Goal: Task Accomplishment & Management: Manage account settings

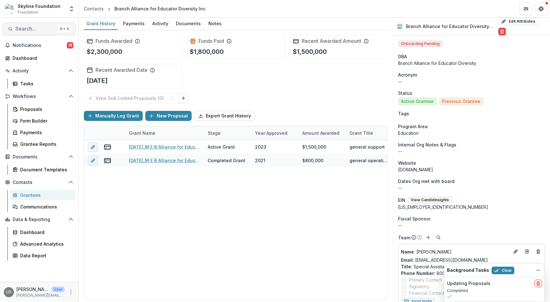
click at [49, 27] on span "Search..." at bounding box center [35, 29] width 40 height 6
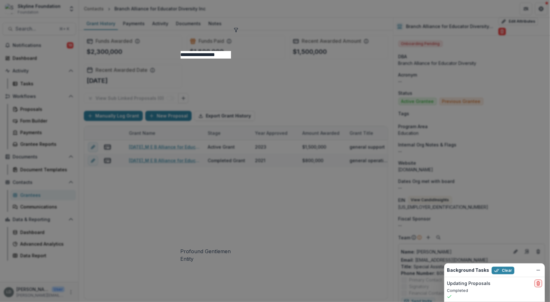
type input "**********"
click at [181, 248] on div "Profound Gentlemen" at bounding box center [275, 252] width 189 height 8
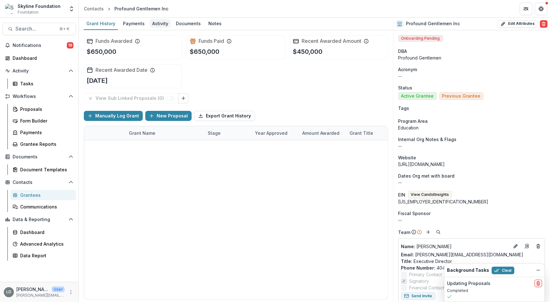
click at [164, 29] on link "Activity" at bounding box center [160, 24] width 21 height 12
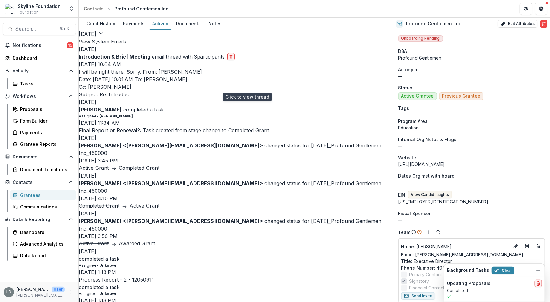
click at [166, 89] on p "I will be right there. Sorry. From: Dontavius Williams Date: Friday, August 15,…" at bounding box center [236, 83] width 314 height 30
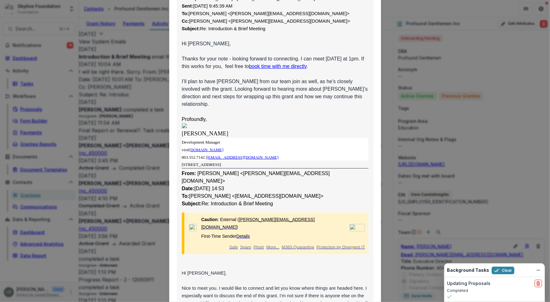
scroll to position [398, 0]
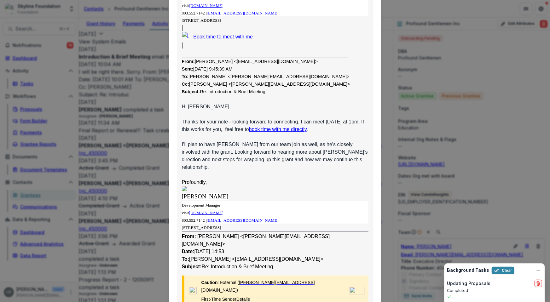
click at [118, 39] on div "Viewing Thread To: Dontavius Williams <dontavius@profoundgentlemen.org> Aug 15,…" at bounding box center [275, 151] width 550 height 302
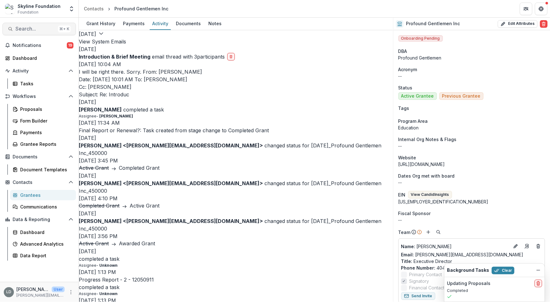
click at [52, 28] on span "Search..." at bounding box center [35, 29] width 40 height 6
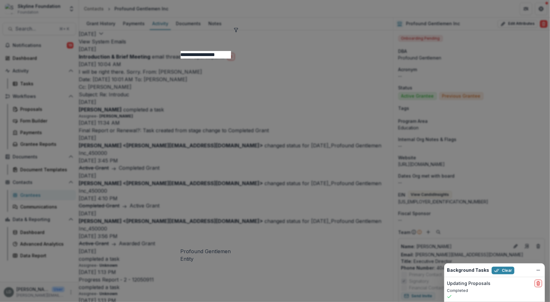
click at [181, 51] on input "**********" at bounding box center [206, 55] width 50 height 8
type input "**********"
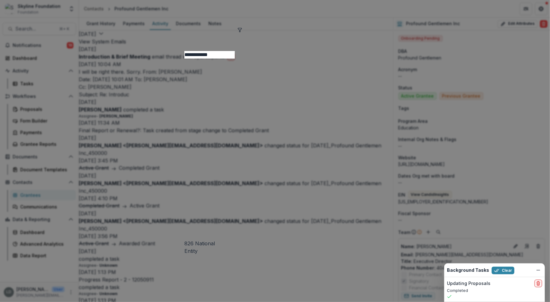
click at [184, 59] on div "826 National Entity" at bounding box center [274, 157] width 181 height 196
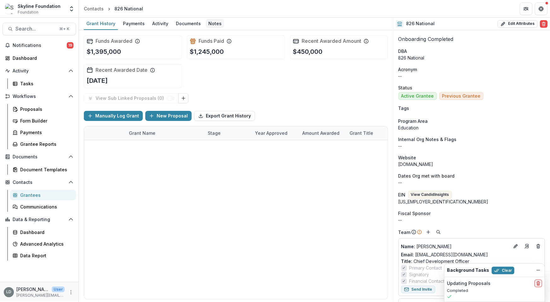
click at [210, 25] on div "Notes" at bounding box center [215, 23] width 18 height 9
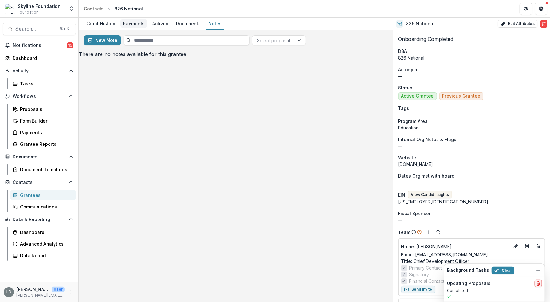
click at [133, 22] on div "Payments" at bounding box center [133, 23] width 27 height 9
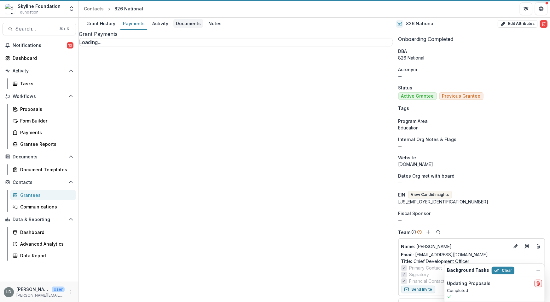
select select "****"
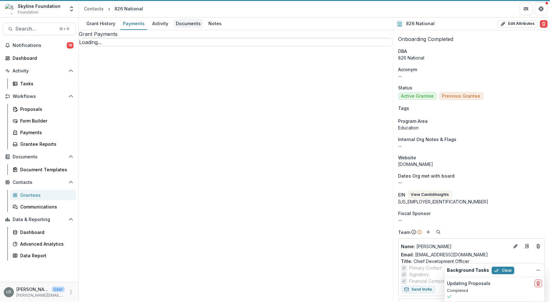
select select "****"
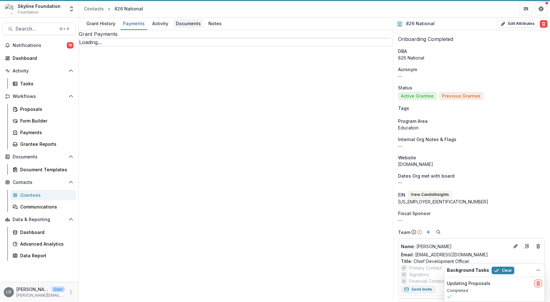
select select "****"
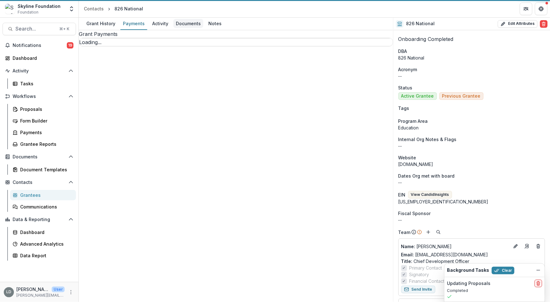
select select "****"
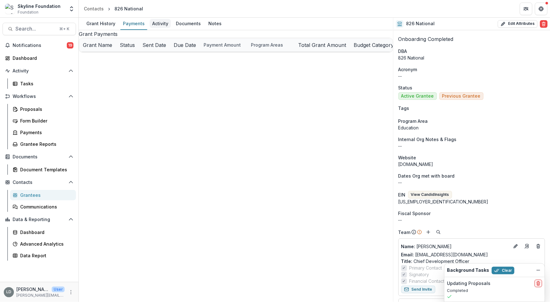
click at [158, 23] on div "Activity" at bounding box center [160, 23] width 21 height 9
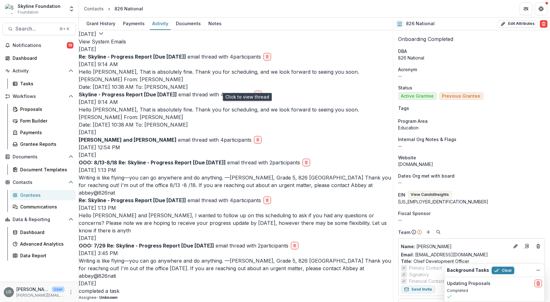
click at [163, 89] on p "Hello Amira, That is absolutely fine. Thank you for scheduling, and we look for…" at bounding box center [236, 79] width 314 height 23
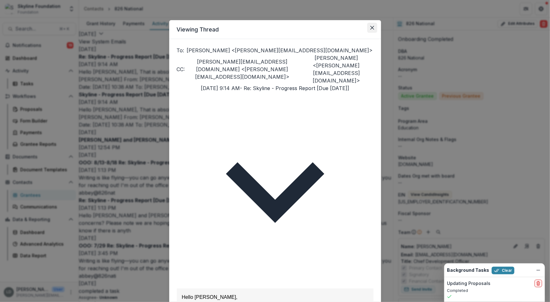
click at [371, 28] on icon "Close" at bounding box center [372, 28] width 4 height 4
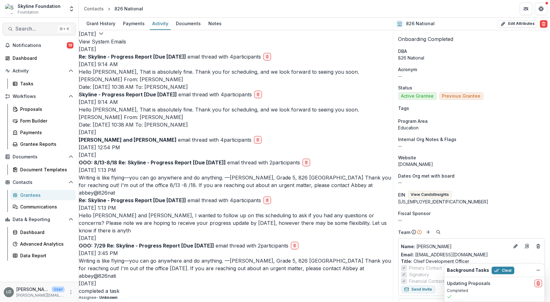
click at [48, 28] on span "Search..." at bounding box center [35, 29] width 40 height 6
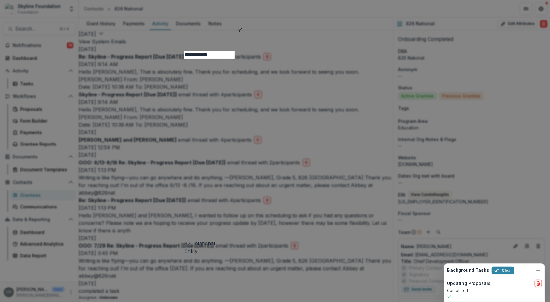
click at [184, 51] on input "**********" at bounding box center [209, 55] width 50 height 8
type input "**********"
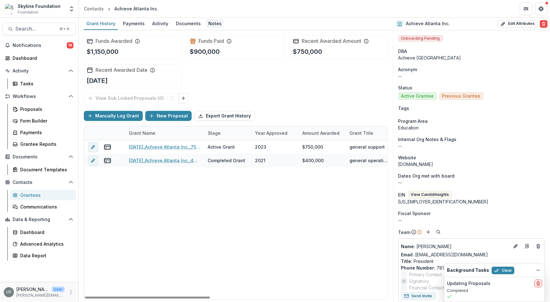
click at [209, 24] on div "Notes" at bounding box center [215, 23] width 18 height 9
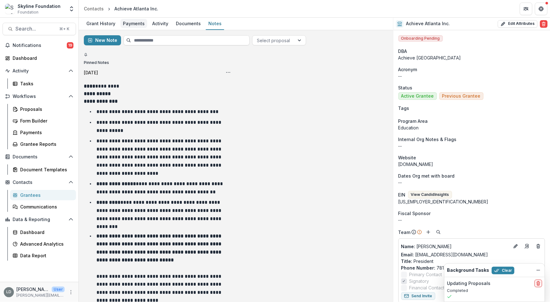
click at [135, 20] on div "Payments" at bounding box center [133, 23] width 27 height 9
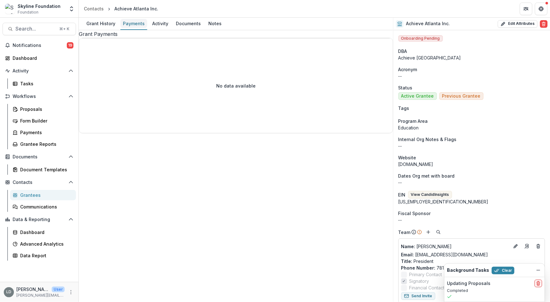
select select "****"
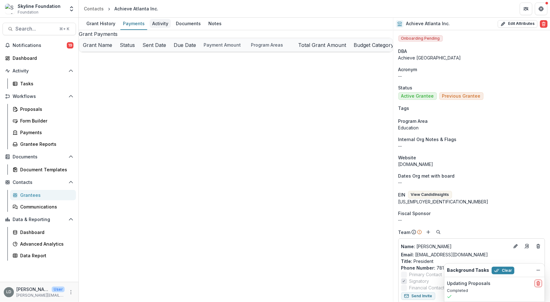
click at [159, 24] on div "Activity" at bounding box center [160, 23] width 21 height 9
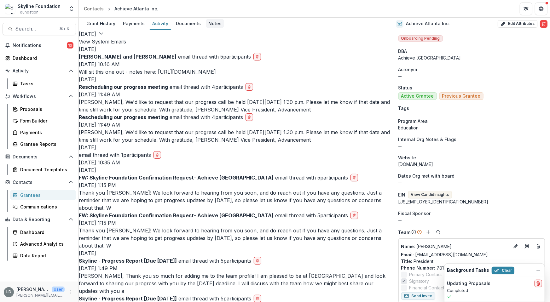
click at [211, 20] on div "Notes" at bounding box center [215, 23] width 18 height 9
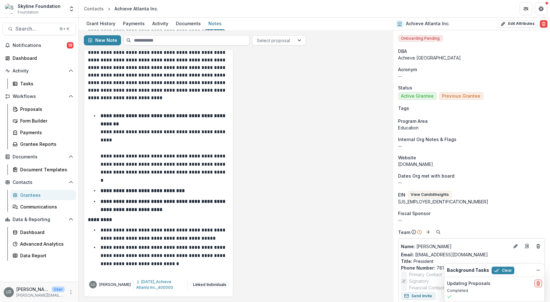
scroll to position [119, 0]
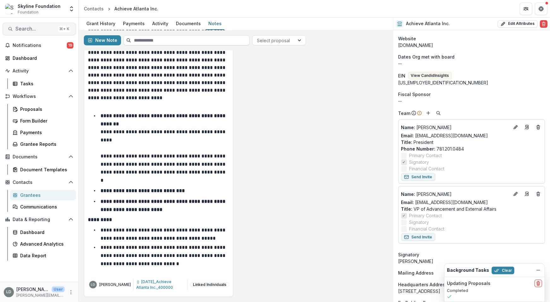
click at [45, 30] on span "Search..." at bounding box center [35, 29] width 40 height 6
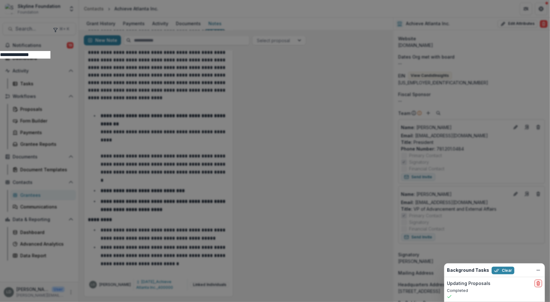
click at [50, 51] on input "**********" at bounding box center [25, 55] width 50 height 8
type input "**********"
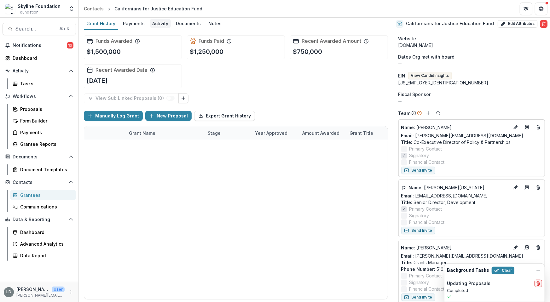
click at [156, 27] on div "Activity" at bounding box center [160, 23] width 21 height 9
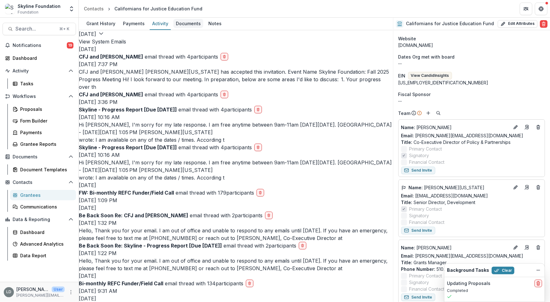
click at [181, 25] on div "Documents" at bounding box center [188, 23] width 30 height 9
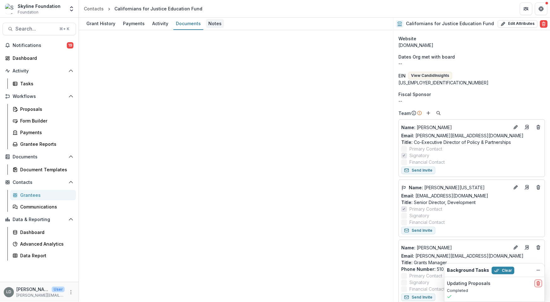
click at [209, 24] on div "Notes" at bounding box center [215, 23] width 18 height 9
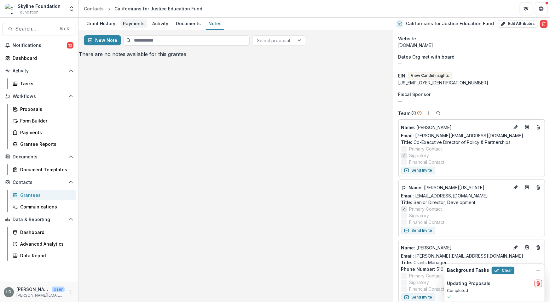
click at [137, 23] on div "Payments" at bounding box center [133, 23] width 27 height 9
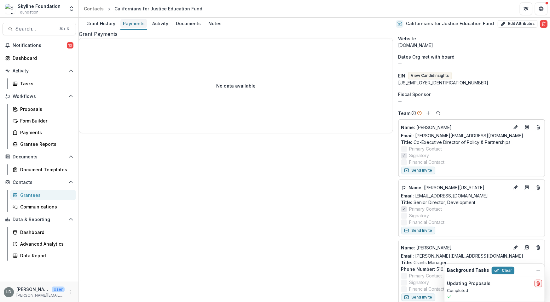
select select "****"
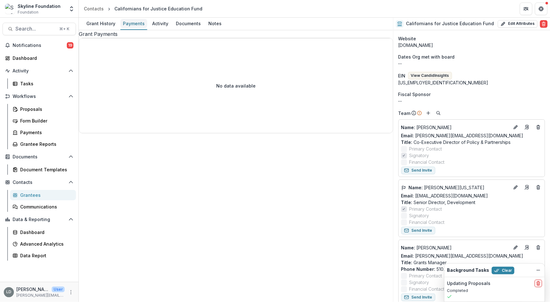
select select "****"
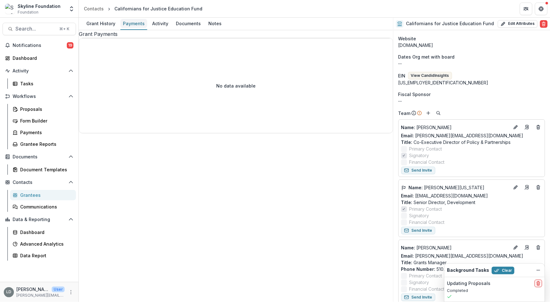
select select "****"
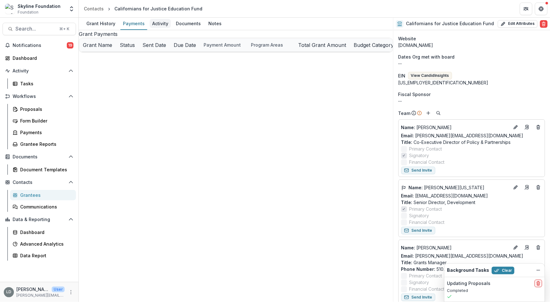
click at [162, 25] on div "Activity" at bounding box center [160, 23] width 21 height 9
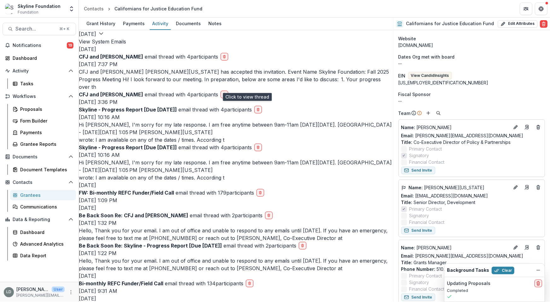
click at [192, 88] on p "CFJ and Raquel Donoso Sy Washington has accepted this invitation. Event Name Sk…" at bounding box center [236, 79] width 314 height 23
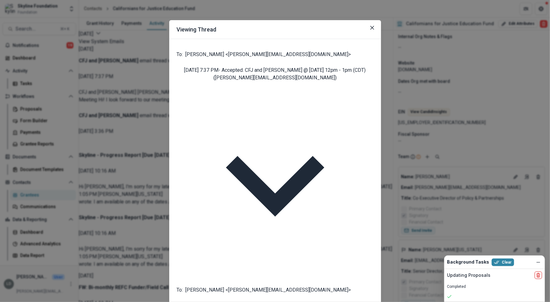
scroll to position [135, 0]
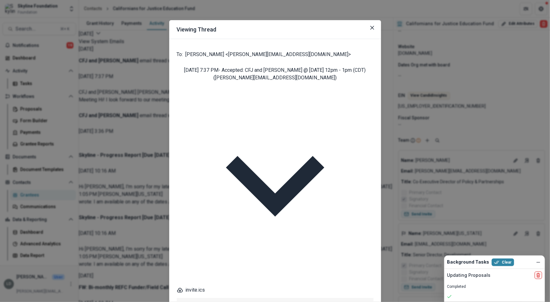
click at [129, 71] on div "Viewing Thread To: Raquel Donoso <raquel@skylinefoundation.org> Aug 22, 2025, 7…" at bounding box center [275, 151] width 550 height 302
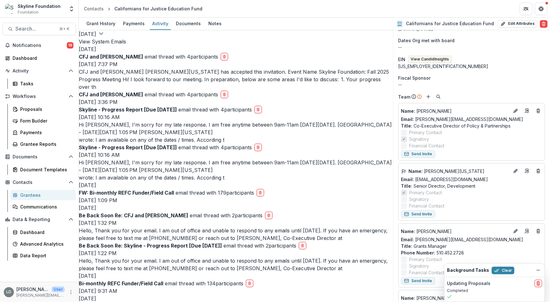
scroll to position [119, 0]
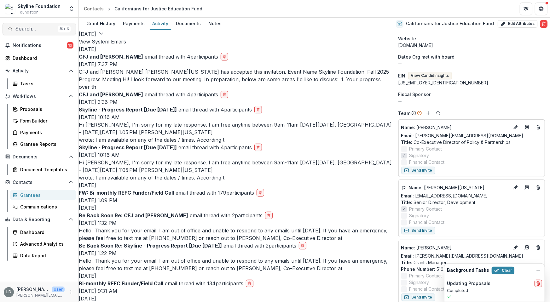
click at [27, 27] on span "Search..." at bounding box center [35, 29] width 40 height 6
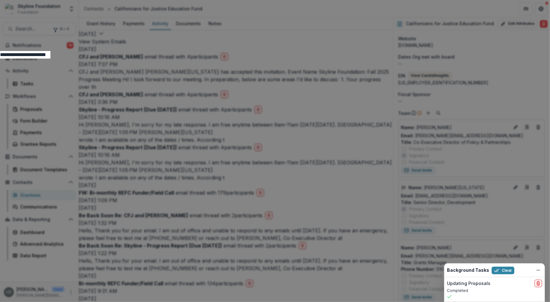
click at [50, 51] on input "**********" at bounding box center [25, 55] width 50 height 8
drag, startPoint x: 169, startPoint y: 30, endPoint x: 120, endPoint y: 27, distance: 48.9
click at [120, 27] on div "**********" at bounding box center [275, 151] width 550 height 302
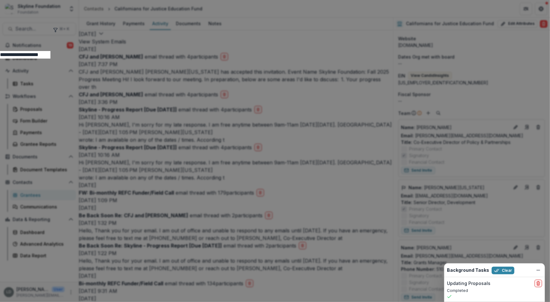
type input "**********"
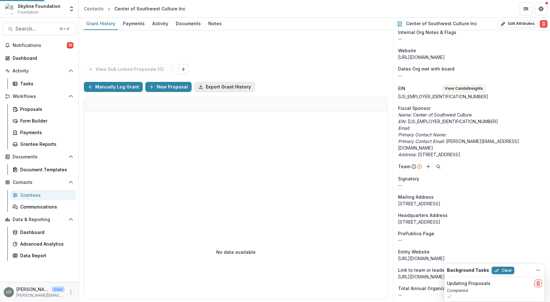
scroll to position [134, 0]
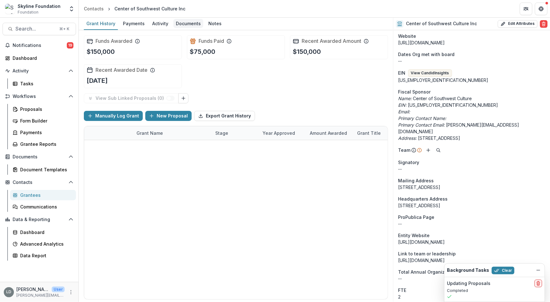
click at [190, 24] on div "Documents" at bounding box center [188, 23] width 30 height 9
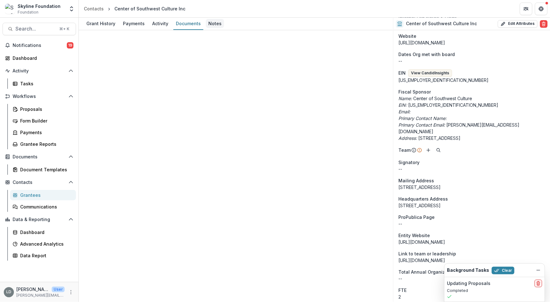
click at [209, 26] on div "Notes" at bounding box center [215, 23] width 18 height 9
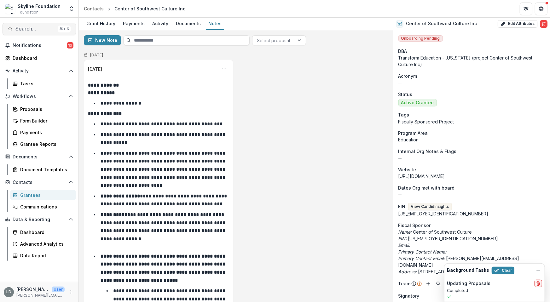
click at [47, 29] on span "Search..." at bounding box center [35, 29] width 40 height 6
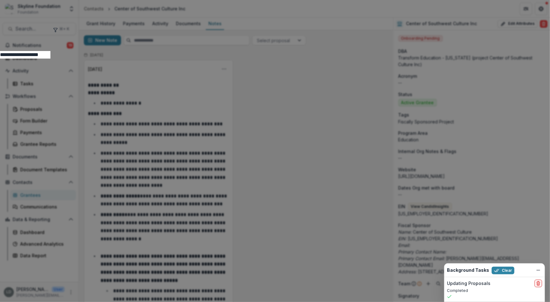
click at [50, 51] on input "**********" at bounding box center [25, 55] width 50 height 8
drag, startPoint x: 168, startPoint y: 29, endPoint x: 107, endPoint y: 33, distance: 61.3
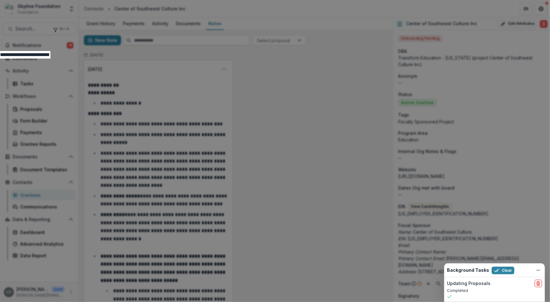
click at [111, 33] on div "**********" at bounding box center [275, 151] width 550 height 302
click at [50, 51] on input "**********" at bounding box center [25, 55] width 50 height 8
type input "**********"
click at [211, 59] on div "Action4Equity Entity" at bounding box center [275, 150] width 166 height 182
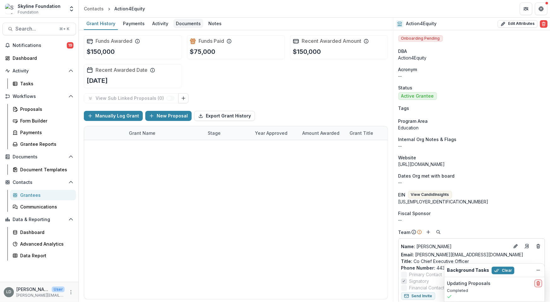
click at [187, 25] on div "Documents" at bounding box center [188, 23] width 30 height 9
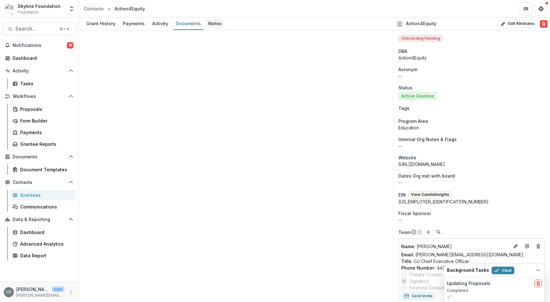
click at [213, 22] on div "Notes" at bounding box center [215, 23] width 18 height 9
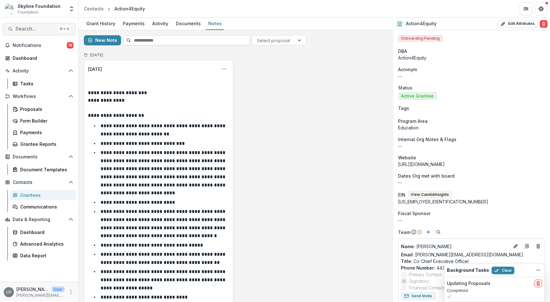
click at [41, 26] on span "Search..." at bounding box center [35, 29] width 40 height 6
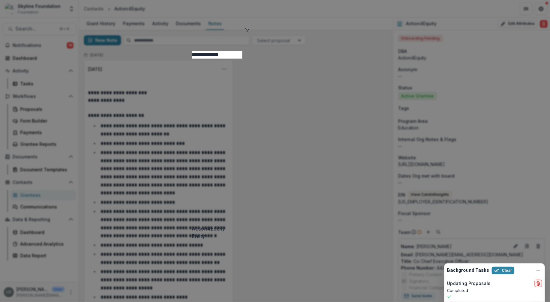
click at [192, 51] on input "**********" at bounding box center [217, 55] width 50 height 8
drag, startPoint x: 167, startPoint y: 30, endPoint x: 109, endPoint y: 28, distance: 57.4
click at [109, 28] on div "**********" at bounding box center [275, 151] width 550 height 302
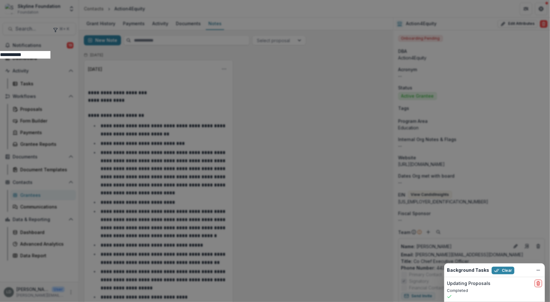
type input "**********"
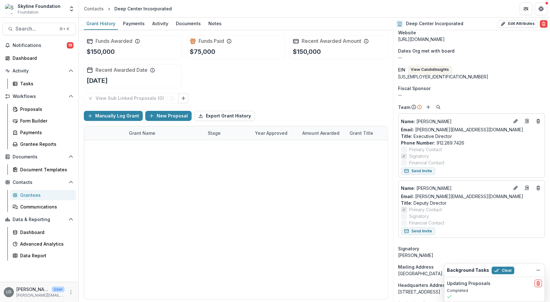
scroll to position [80, 0]
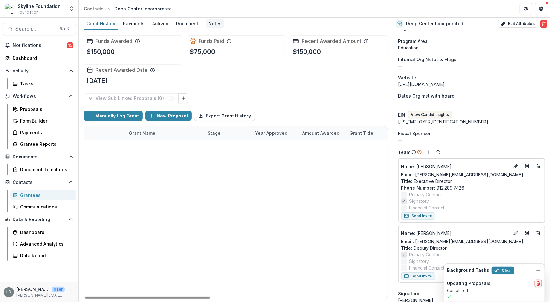
click at [213, 25] on div "Notes" at bounding box center [215, 23] width 18 height 9
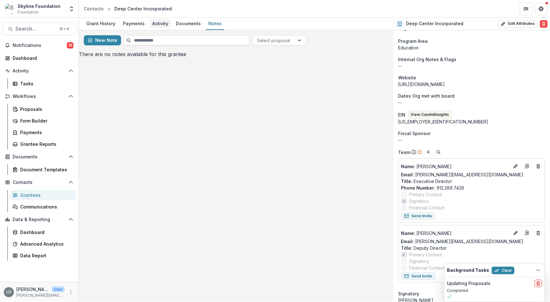
click at [161, 27] on div "Activity" at bounding box center [160, 23] width 21 height 9
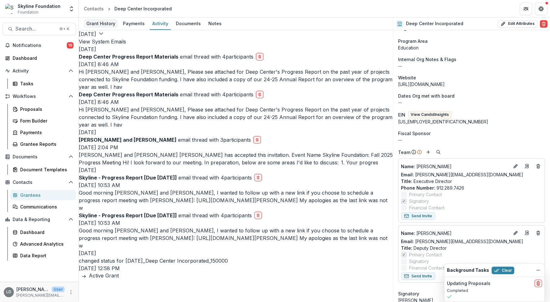
click at [93, 25] on div "Grant History" at bounding box center [101, 23] width 34 height 9
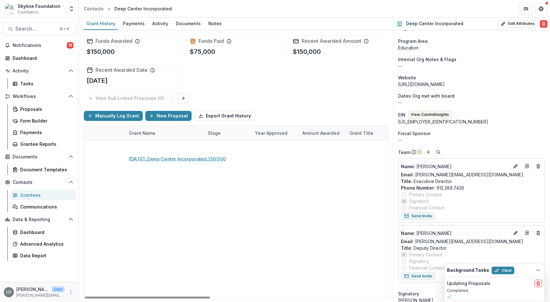
click at [160, 148] on link "11-26-2024_Deep Center Incorporated_150000" at bounding box center [164, 147] width 71 height 7
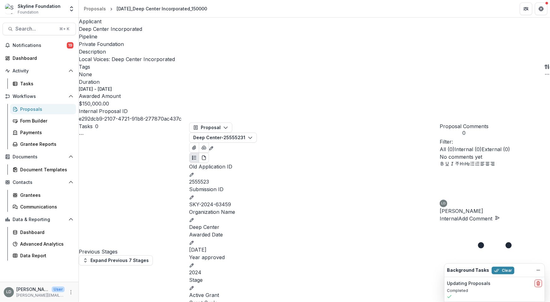
click at [101, 29] on span "Deep Center Incorporated" at bounding box center [110, 29] width 63 height 6
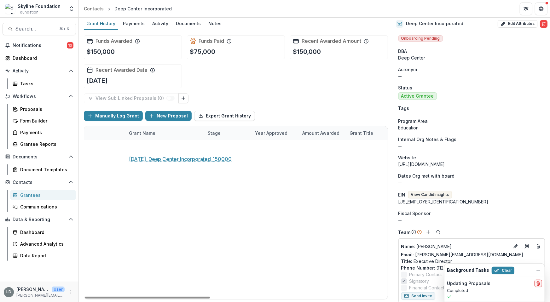
click at [162, 149] on link "11-26-2024_Deep Center Incorporated_150000" at bounding box center [164, 147] width 71 height 7
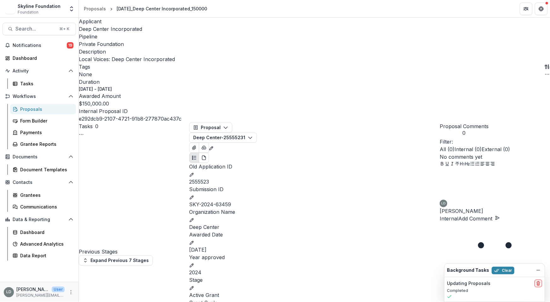
scroll to position [666, 0]
click at [114, 31] on span "Deep Center Incorporated" at bounding box center [110, 29] width 63 height 6
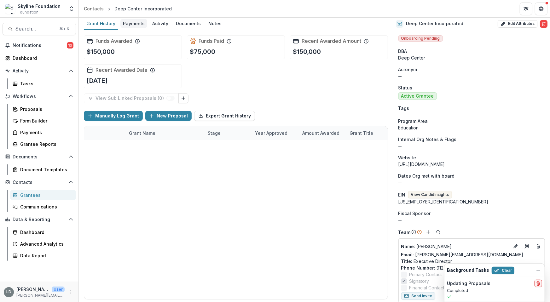
click at [130, 27] on div "Payments" at bounding box center [133, 23] width 27 height 9
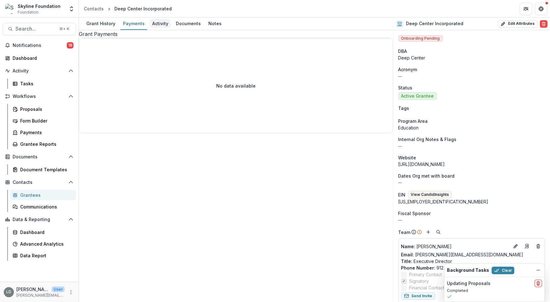
select select "****"
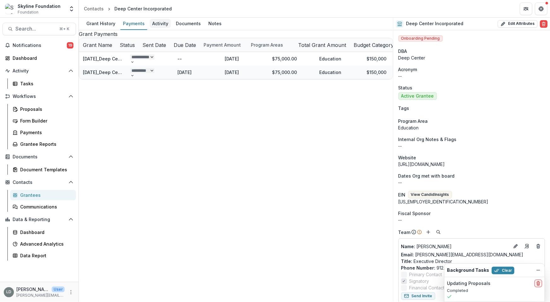
click at [158, 25] on div "Activity" at bounding box center [160, 23] width 21 height 9
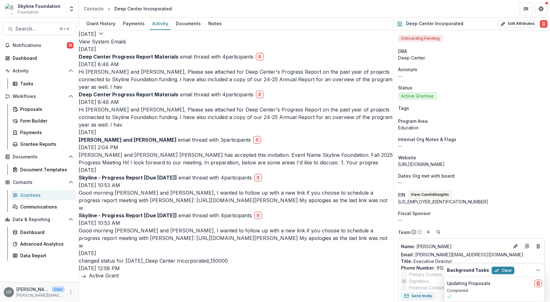
click at [163, 88] on p "Hi Lisa and Raquel, Please see attached for Deep Center's Progress Report on th…" at bounding box center [236, 79] width 314 height 23
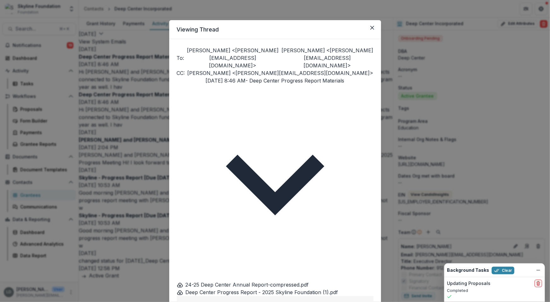
click at [142, 135] on div "Viewing Thread To: Lisa Dinh <lisa@skylinefoundation.org> Raquel Donoso <raquel…" at bounding box center [275, 151] width 550 height 302
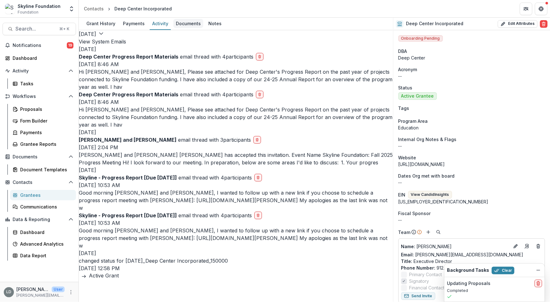
click at [193, 25] on div "Documents" at bounding box center [188, 23] width 30 height 9
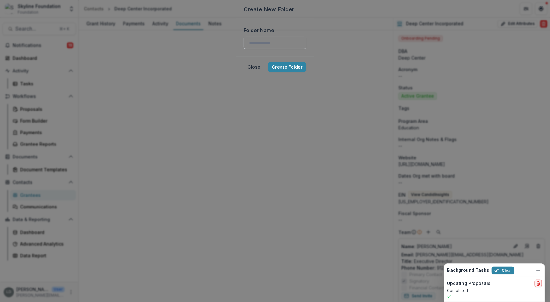
click at [260, 49] on input "Folder Name" at bounding box center [275, 43] width 63 height 13
type input "********"
click at [306, 72] on button "Create Folder" at bounding box center [287, 67] width 38 height 10
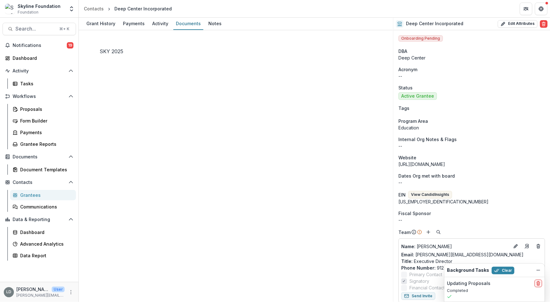
type input "**********"
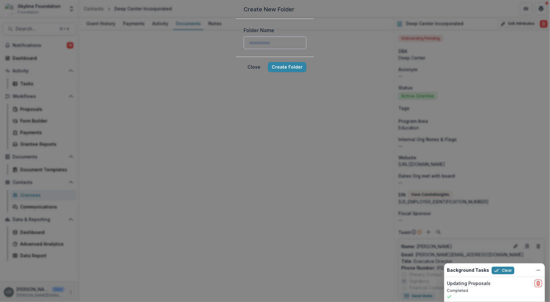
click at [282, 49] on input "Folder Name" at bounding box center [275, 43] width 63 height 13
type input "********"
click at [306, 72] on button "Create Folder" at bounding box center [287, 67] width 38 height 10
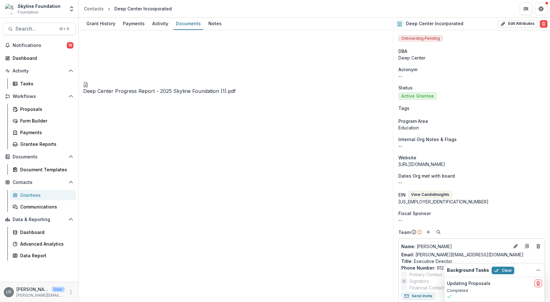
drag, startPoint x: 108, startPoint y: 93, endPoint x: 109, endPoint y: 60, distance: 33.1
drag, startPoint x: 119, startPoint y: 88, endPoint x: 121, endPoint y: 59, distance: 28.7
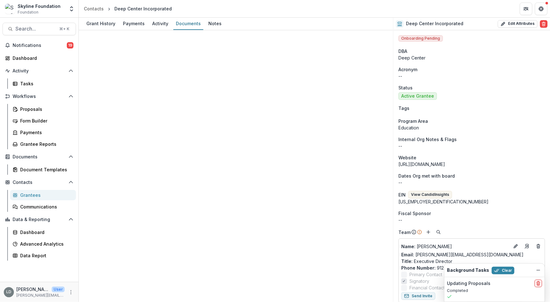
click at [48, 26] on span "Search..." at bounding box center [35, 29] width 40 height 6
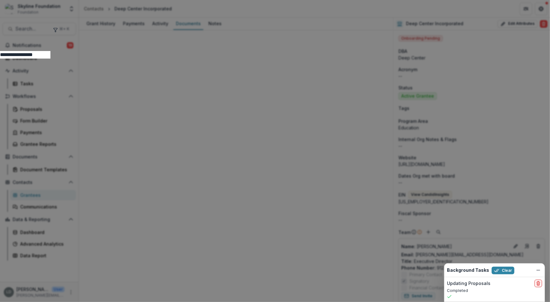
type input "**********"
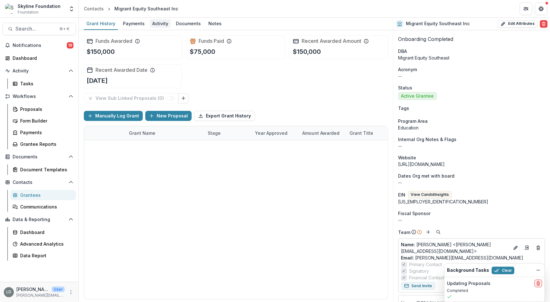
click at [158, 23] on div "Activity" at bounding box center [160, 23] width 21 height 9
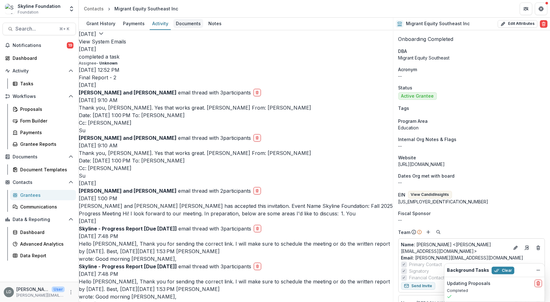
click at [176, 21] on div "Documents" at bounding box center [188, 23] width 30 height 9
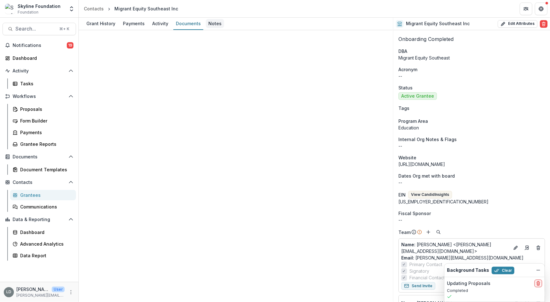
click at [211, 23] on div "Notes" at bounding box center [215, 23] width 18 height 9
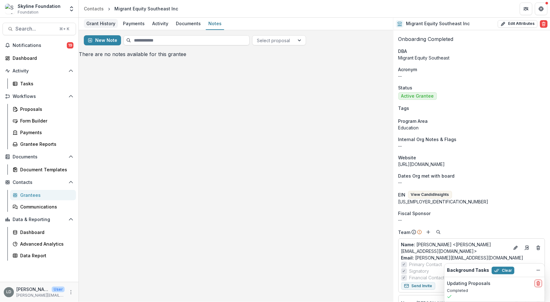
click at [102, 23] on div "Grant History" at bounding box center [101, 23] width 34 height 9
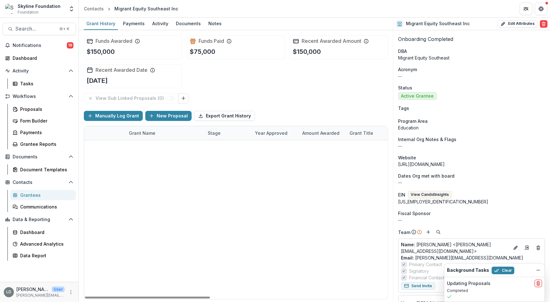
click at [178, 147] on link "11-26-2024_Migrant Equity Southeast Inc_150000" at bounding box center [164, 147] width 71 height 7
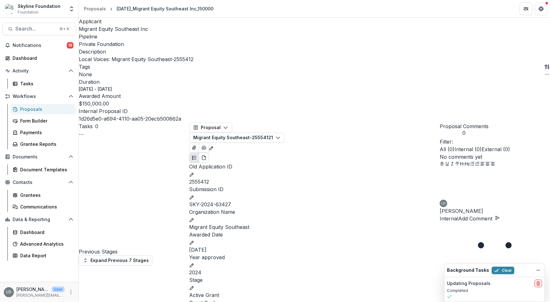
click at [111, 29] on span "Migrant Equity Southeast Inc" at bounding box center [113, 29] width 69 height 6
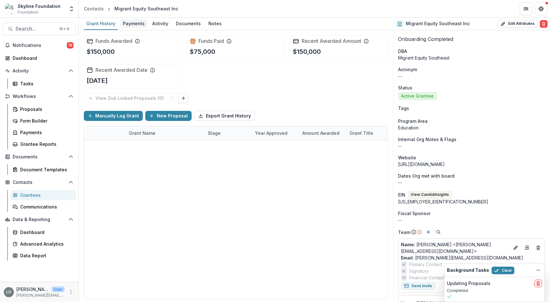
click at [133, 23] on div "Payments" at bounding box center [133, 23] width 27 height 9
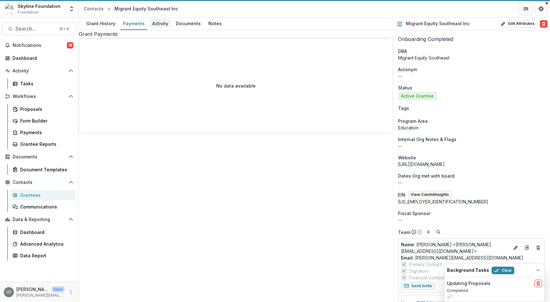
select select "****"
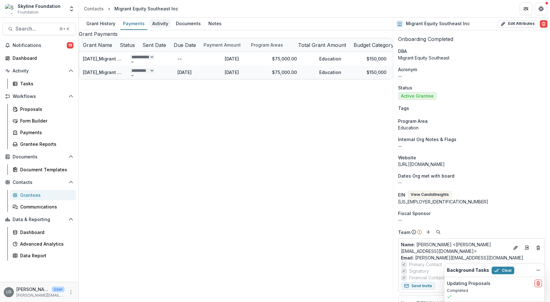
click at [155, 25] on div "Activity" at bounding box center [160, 23] width 21 height 9
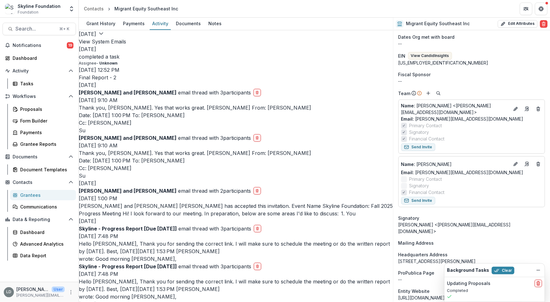
scroll to position [149, 0]
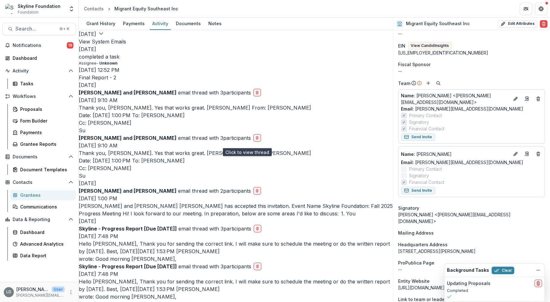
click at [208, 134] on p "Thank you, Daniela. Yes that works great. Warmly, Lisa From: Daniela Rodriguez …" at bounding box center [236, 119] width 314 height 30
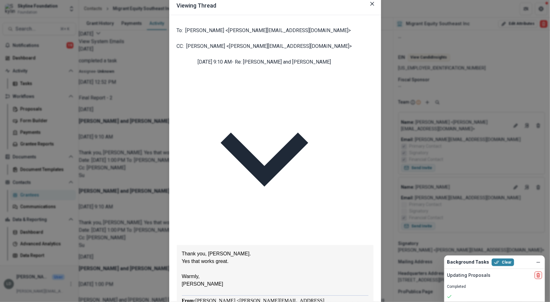
scroll to position [0, 0]
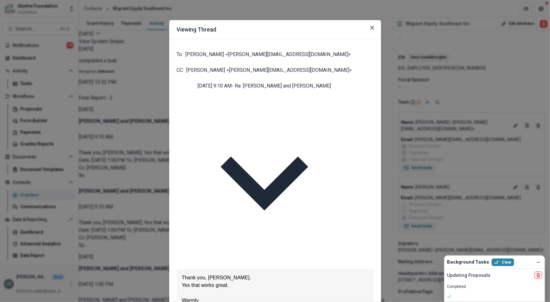
click at [150, 127] on div "Viewing Thread To: Daniela Rodriguez <daniela@migrantequity.org> CC: Raquel Don…" at bounding box center [275, 151] width 550 height 302
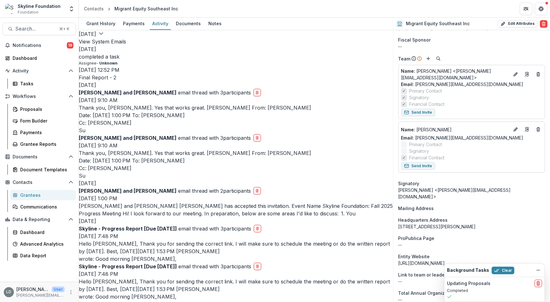
scroll to position [149, 0]
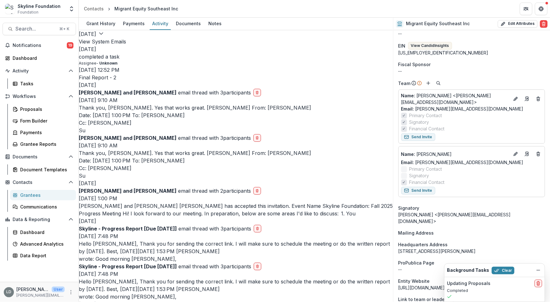
click at [127, 81] on p "Final Report - 2" at bounding box center [236, 78] width 314 height 8
click at [142, 81] on p "Final Report - 2" at bounding box center [236, 78] width 314 height 8
click at [98, 24] on div "Grant History" at bounding box center [101, 23] width 34 height 9
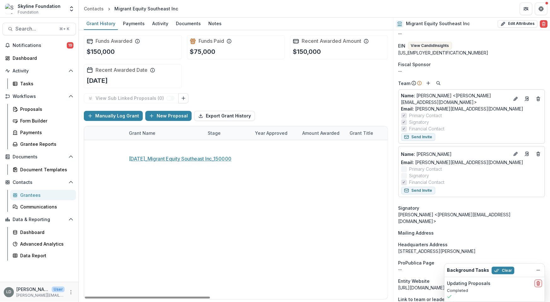
click at [171, 147] on link "11-26-2024_Migrant Equity Southeast Inc_150000" at bounding box center [164, 147] width 71 height 7
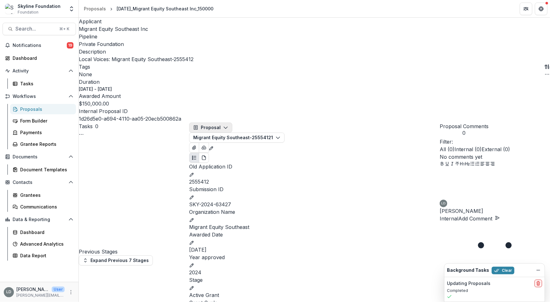
click at [229, 123] on button "Proposal" at bounding box center [210, 128] width 43 height 10
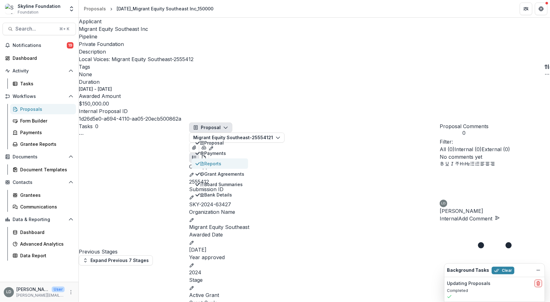
click at [229, 160] on div "Reports" at bounding box center [222, 163] width 44 height 7
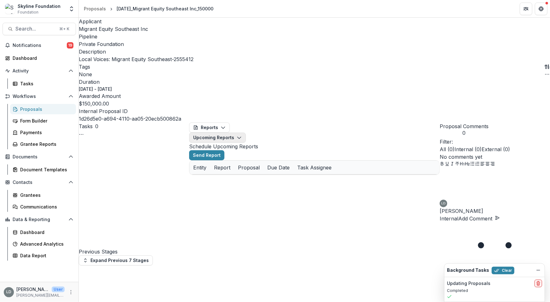
click at [246, 133] on button "Upcoming Reports" at bounding box center [217, 138] width 57 height 10
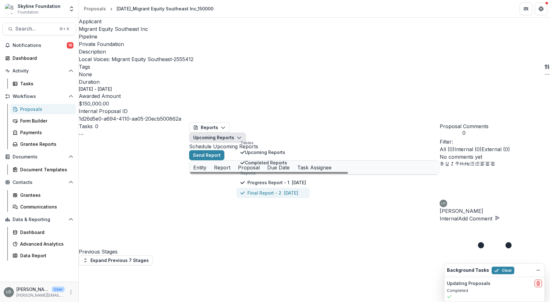
click at [268, 190] on p "Final Report - 2" at bounding box center [264, 193] width 34 height 7
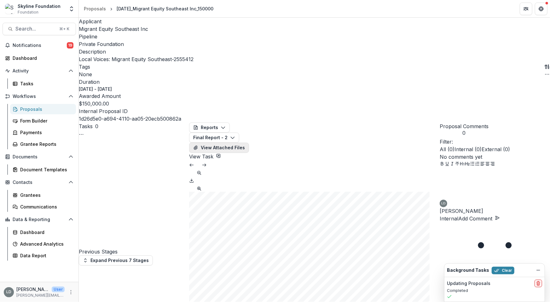
click at [249, 143] on button "View Attached Files" at bounding box center [219, 148] width 60 height 10
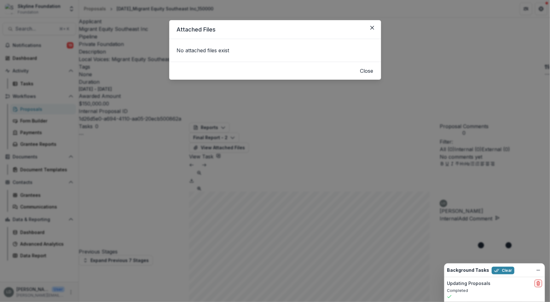
click at [361, 75] on button "Close" at bounding box center [366, 71] width 13 height 8
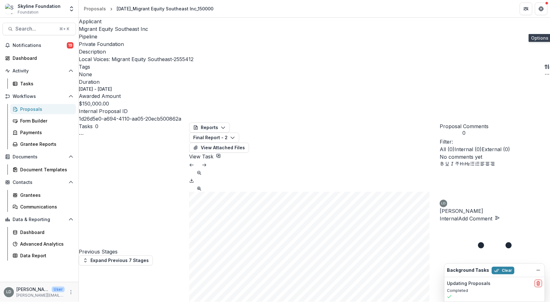
click at [545, 72] on icon "button" at bounding box center [547, 74] width 5 height 5
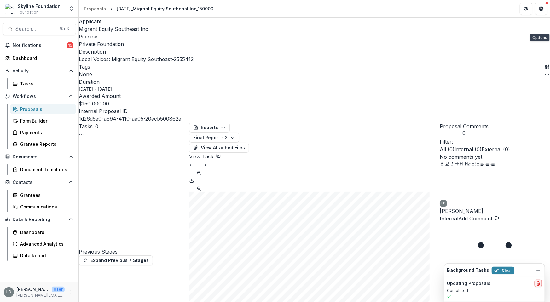
click at [220, 154] on icon at bounding box center [217, 155] width 3 height 3
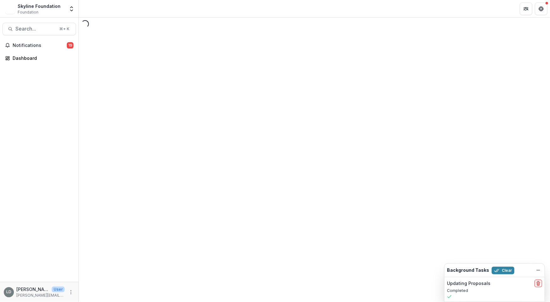
select select "********"
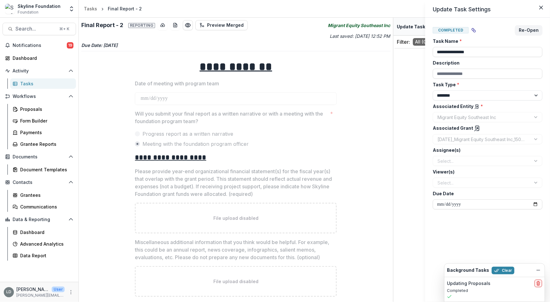
click at [450, 29] on span "Completed" at bounding box center [451, 30] width 36 height 6
click at [539, 8] on icon "Close" at bounding box center [541, 8] width 4 height 4
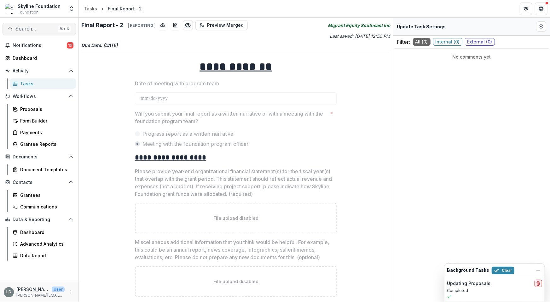
click at [41, 30] on span "Search..." at bounding box center [35, 29] width 40 height 6
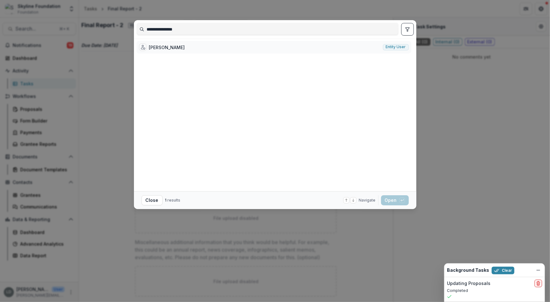
type input "**********"
click at [187, 46] on div "Austin Sauerbrei Entity user" at bounding box center [273, 47] width 275 height 13
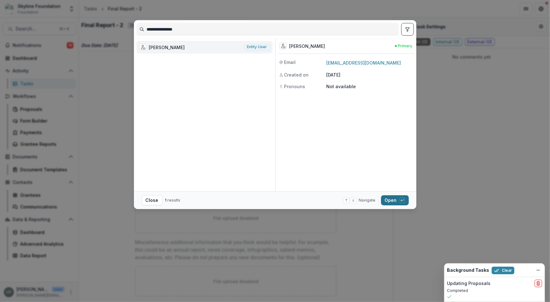
click at [392, 201] on button "Open with enter key" at bounding box center [395, 200] width 28 height 10
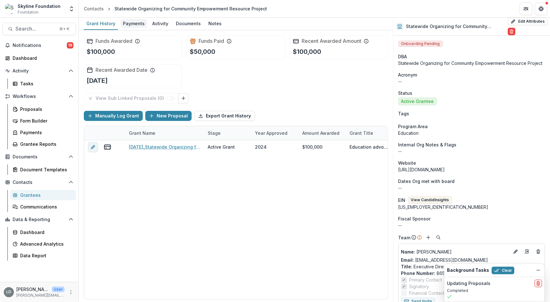
click at [136, 23] on div "Payments" at bounding box center [133, 23] width 27 height 9
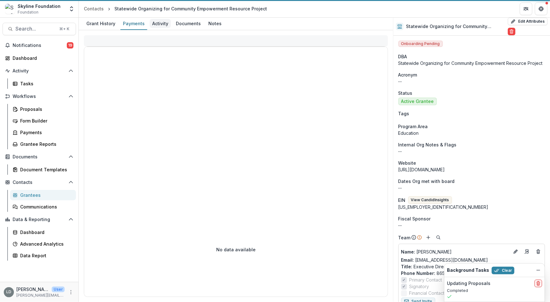
select select "****"
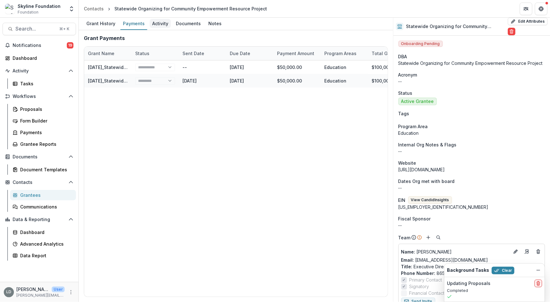
click at [163, 26] on div "Activity" at bounding box center [160, 23] width 21 height 9
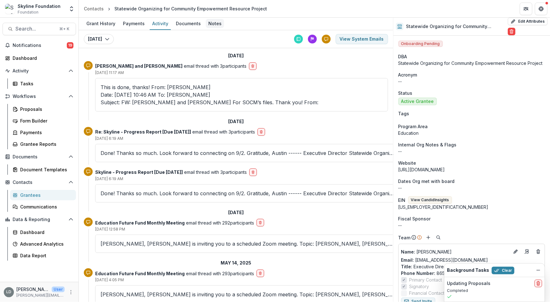
click at [210, 26] on div "Notes" at bounding box center [215, 23] width 18 height 9
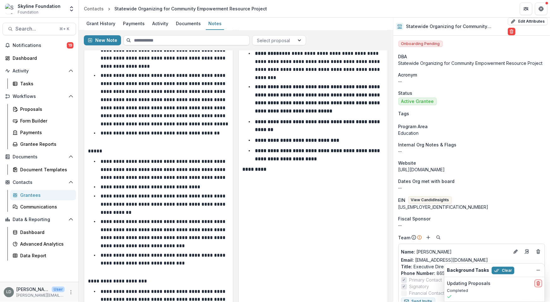
scroll to position [293, 0]
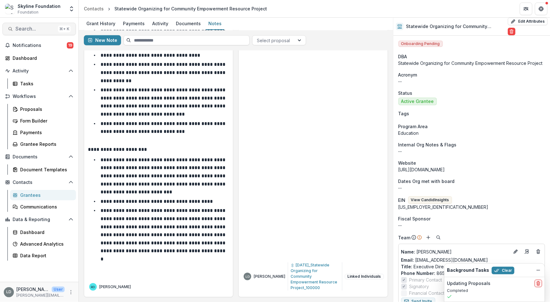
click at [47, 31] on span "Search..." at bounding box center [35, 29] width 40 height 6
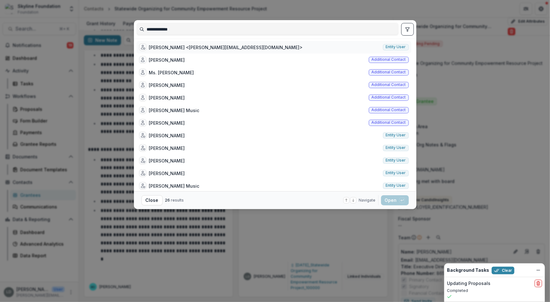
type input "**********"
click at [180, 48] on div "Sarah Sampson <sarah_s@tndisability.org>" at bounding box center [226, 47] width 154 height 7
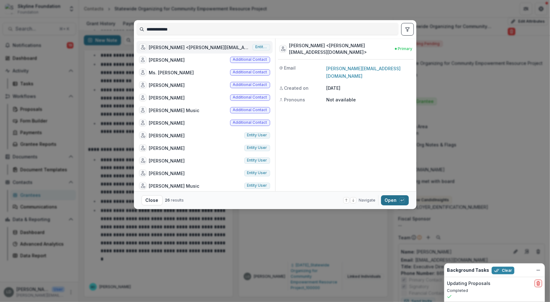
click at [391, 205] on button "Open with enter key" at bounding box center [395, 200] width 28 height 10
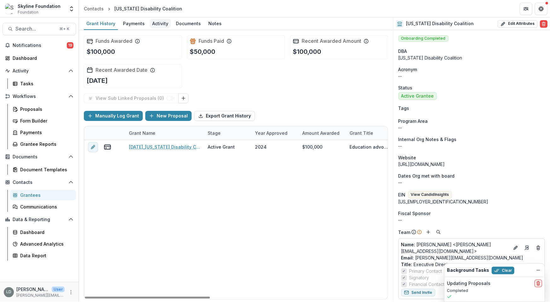
click at [158, 26] on div "Activity" at bounding box center [160, 23] width 21 height 9
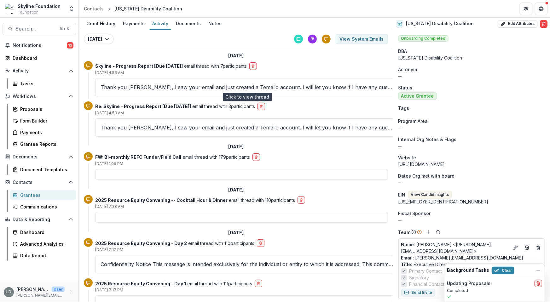
click at [158, 88] on p "Thank you Lisa, I saw your email and just created a Temelio account. I will let…" at bounding box center [247, 88] width 293 height 8
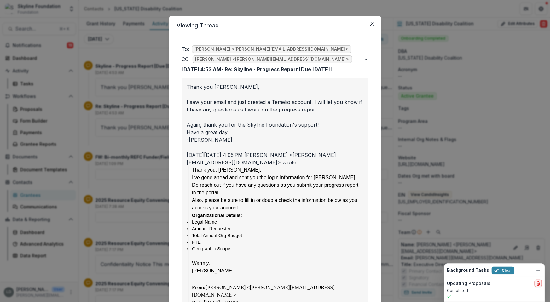
scroll to position [4, 0]
click at [137, 179] on div "Viewing Thread To: Lisa Dinh <lisa@skylinefoundation.org> CC: Raquel Donoso <ra…" at bounding box center [275, 151] width 550 height 302
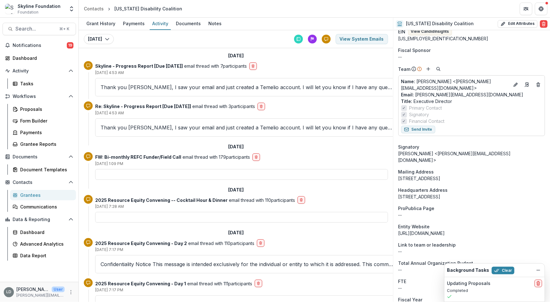
scroll to position [55, 0]
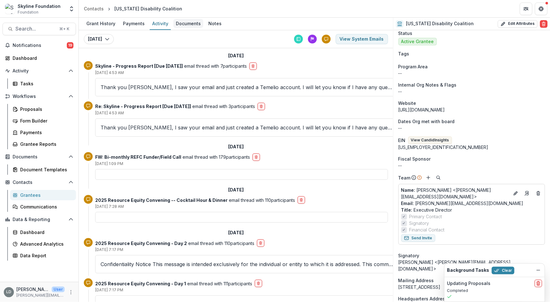
click at [185, 27] on div "Documents" at bounding box center [188, 23] width 30 height 9
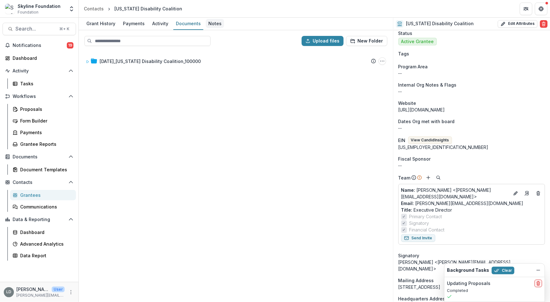
click at [216, 24] on div "Notes" at bounding box center [215, 23] width 18 height 9
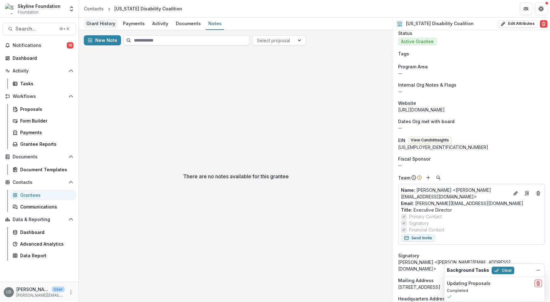
click at [103, 26] on div "Grant History" at bounding box center [101, 23] width 34 height 9
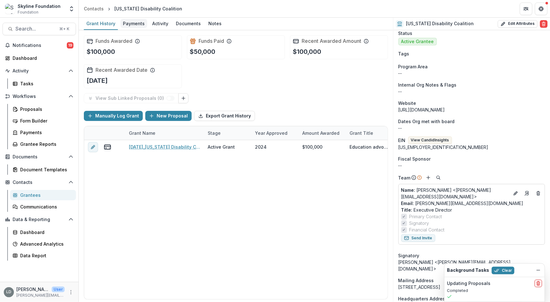
click at [123, 26] on div "Payments" at bounding box center [133, 23] width 27 height 9
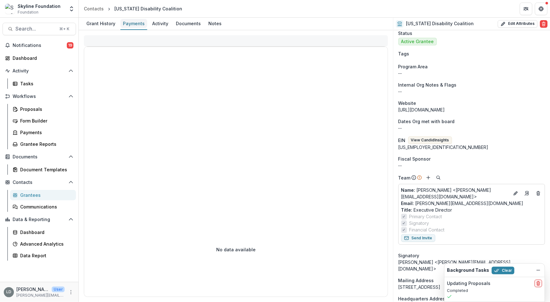
select select "****"
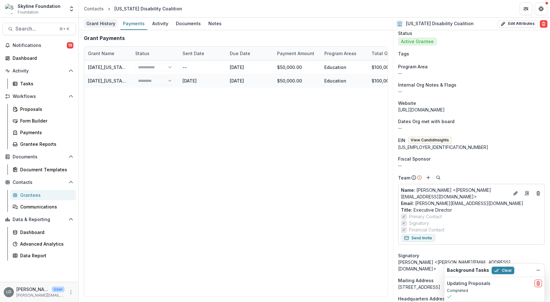
click at [106, 25] on div "Grant History" at bounding box center [101, 23] width 34 height 9
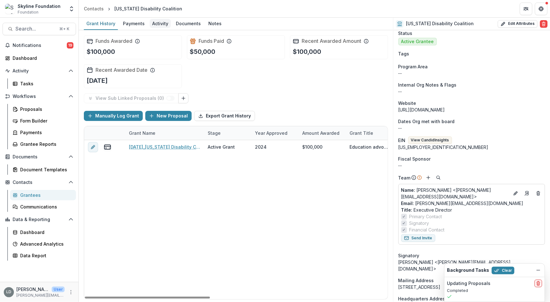
click at [165, 24] on div "Activity" at bounding box center [160, 23] width 21 height 9
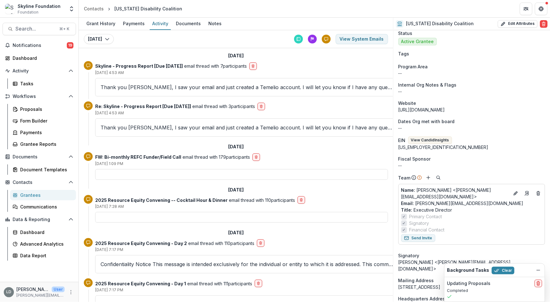
click at [174, 87] on p "Thank you Lisa, I saw your email and just created a Temelio account. I will let…" at bounding box center [247, 88] width 293 height 8
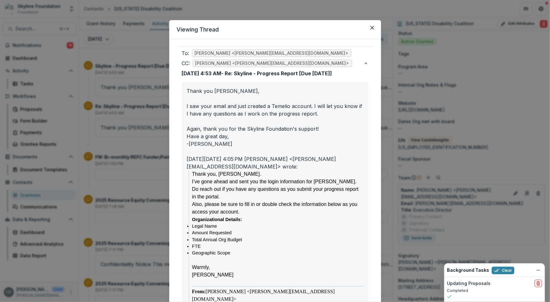
click at [148, 85] on div "Viewing Thread To: Lisa Dinh <lisa@skylinefoundation.org> CC: Raquel Donoso <ra…" at bounding box center [275, 151] width 550 height 302
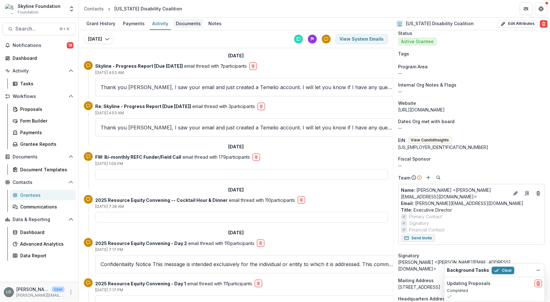
click at [192, 23] on div "Documents" at bounding box center [188, 23] width 30 height 9
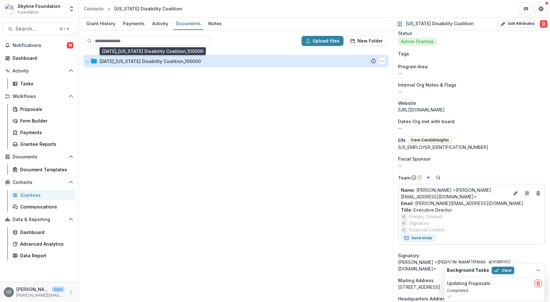
click at [143, 62] on div "11-26-2024_Tennessee Disability Coalition_100000" at bounding box center [150, 61] width 101 height 7
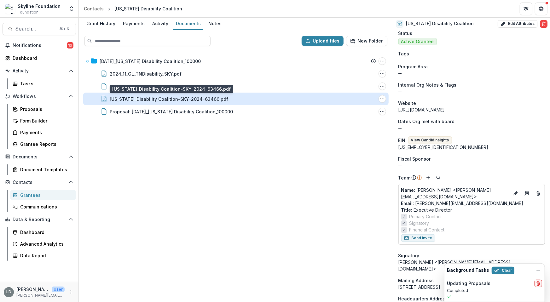
click at [145, 97] on div "Tennessee_Disability_Coalition-SKY-2024-63466.pdf" at bounding box center [169, 99] width 118 height 7
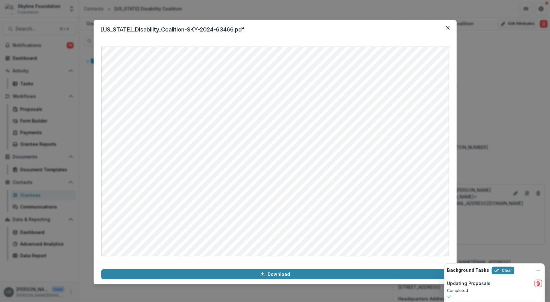
click at [86, 146] on div "Tennessee_Disability_Coalition-SKY-2024-63466.pdf Download" at bounding box center [275, 151] width 550 height 302
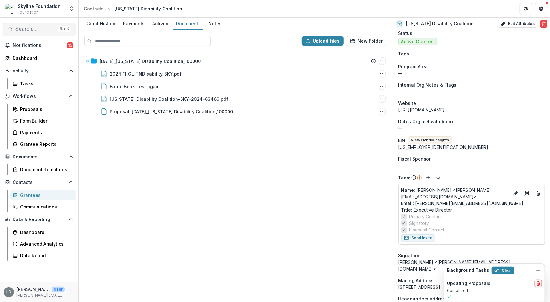
click at [46, 27] on span "Search..." at bounding box center [35, 29] width 40 height 6
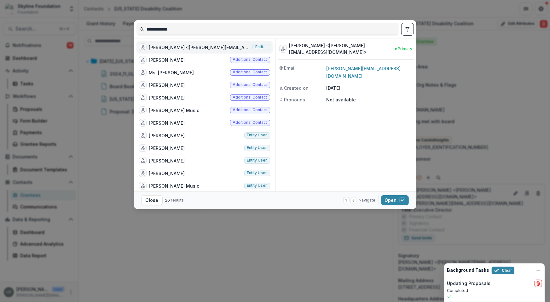
click at [155, 30] on input "**********" at bounding box center [268, 29] width 262 height 10
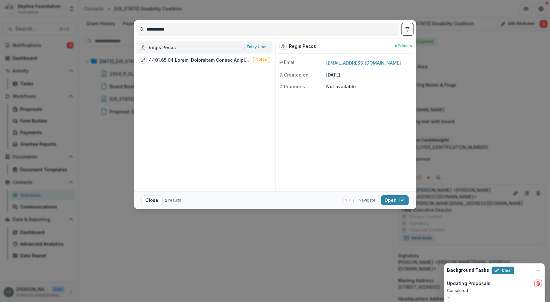
type input "**********"
click at [171, 48] on div "Regis Pecos" at bounding box center [162, 47] width 27 height 7
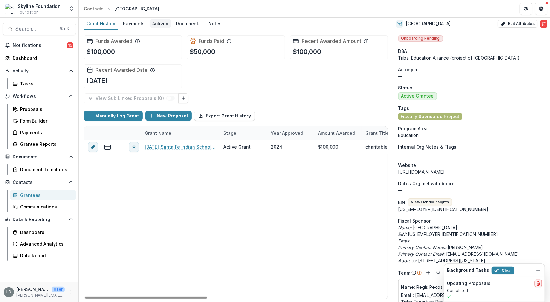
click at [160, 23] on div "Activity" at bounding box center [160, 23] width 21 height 9
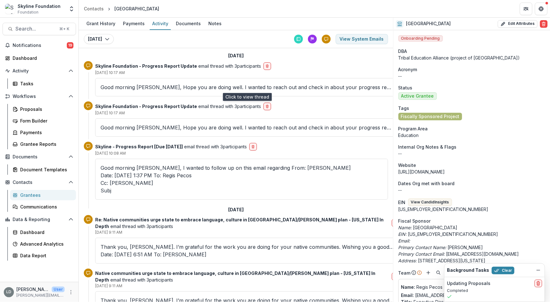
click at [181, 87] on p "Good morning Regis, Hope you are doing well. I wanted to reach out and check in…" at bounding box center [247, 88] width 293 height 8
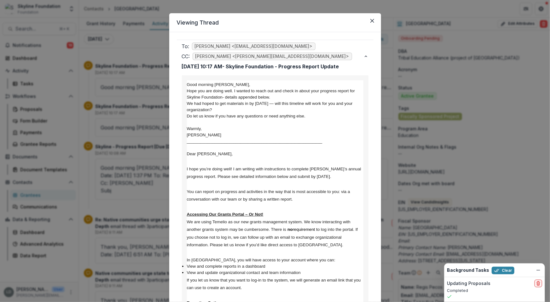
scroll to position [8, 0]
click at [137, 117] on div "Viewing Thread To: Regis Pecos <regispecos1@gmail.com> CC: Raquel Donoso <raque…" at bounding box center [275, 151] width 550 height 302
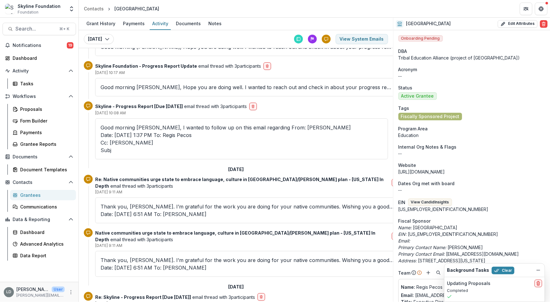
scroll to position [0, 0]
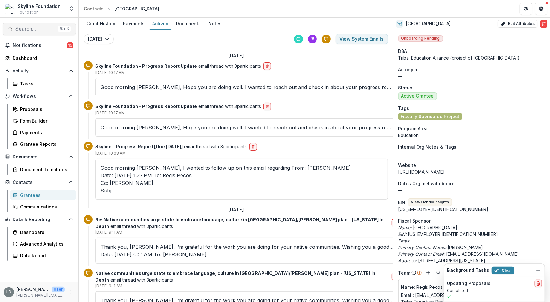
click at [43, 27] on span "Search..." at bounding box center [35, 29] width 40 height 6
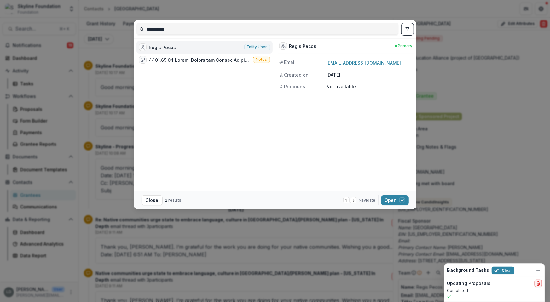
click at [159, 30] on input "**********" at bounding box center [268, 29] width 262 height 10
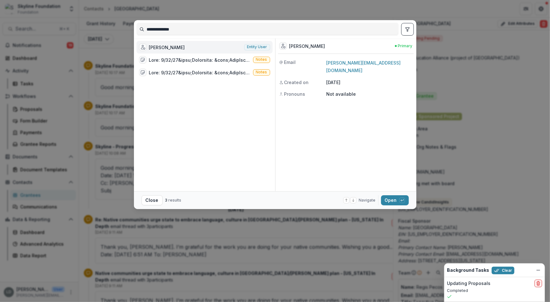
type input "**********"
click at [175, 44] on div "Letha Muhammad" at bounding box center [167, 47] width 36 height 7
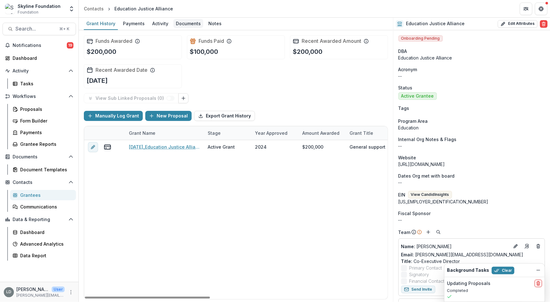
click at [195, 24] on div "Documents" at bounding box center [188, 23] width 30 height 9
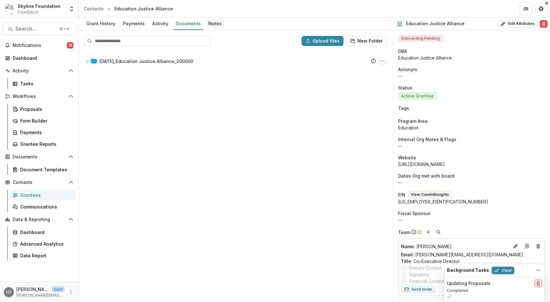
click at [217, 23] on div "Notes" at bounding box center [215, 23] width 18 height 9
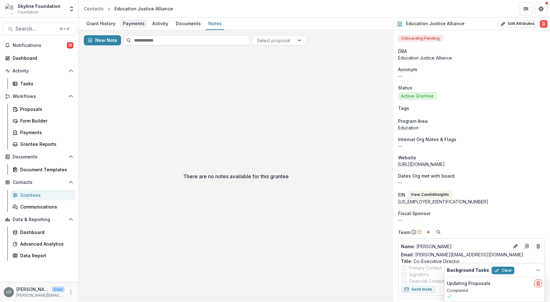
click at [126, 22] on div "Payments" at bounding box center [133, 23] width 27 height 9
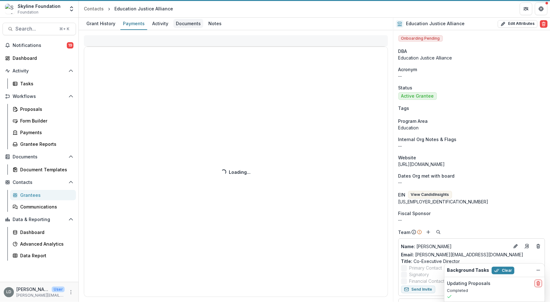
select select "****"
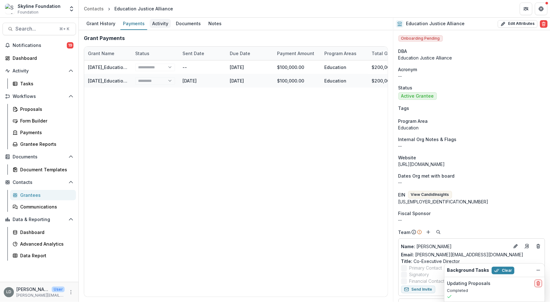
click at [163, 24] on div "Activity" at bounding box center [160, 23] width 21 height 9
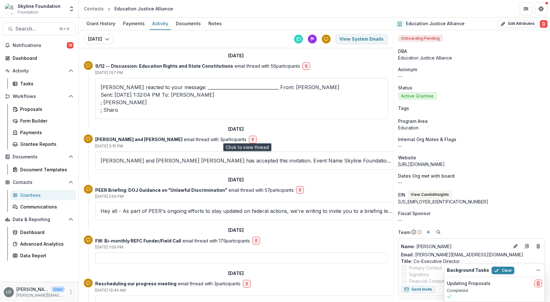
click at [155, 152] on div "Jenice M Ramirez and Raquel Donoso Letha Muhammad has accepted this invitation.…" at bounding box center [247, 161] width 304 height 18
click at [163, 89] on p "Raquel Donoso reacted to your message: ________________________________ From: J…" at bounding box center [242, 99] width 282 height 30
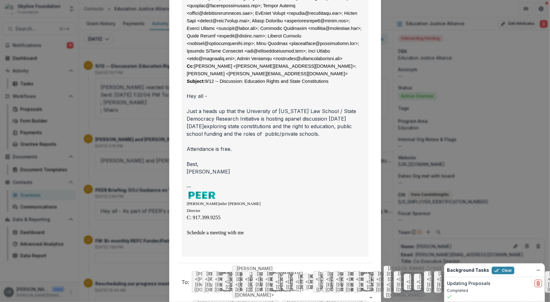
scroll to position [338, 0]
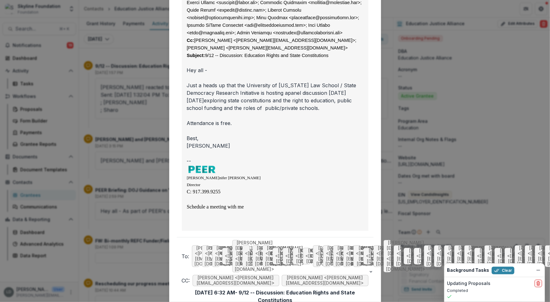
click at [134, 117] on div "Viewing Thread To: Jennifer Doeren <jdoeren@peerforeducation.org> Sep 09, 2025,…" at bounding box center [275, 151] width 550 height 302
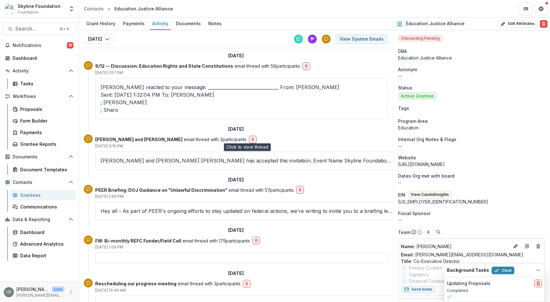
click at [142, 157] on p "Jenice M Ramirez and Raquel Donoso Letha Muhammad has accepted this invitation.…" at bounding box center [247, 161] width 293 height 8
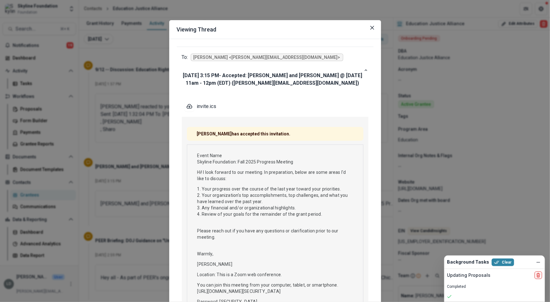
click at [151, 136] on div "Viewing Thread To: Raquel Donoso <raquel@skylinefoundation.org> Sep 05, 2025, 3…" at bounding box center [275, 151] width 550 height 302
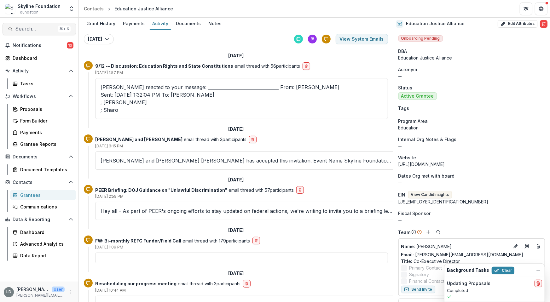
click at [43, 25] on button "Search... ⌘ + K" at bounding box center [39, 29] width 73 height 13
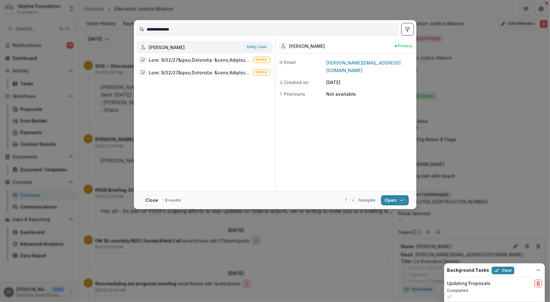
click at [183, 29] on input "**********" at bounding box center [268, 29] width 262 height 10
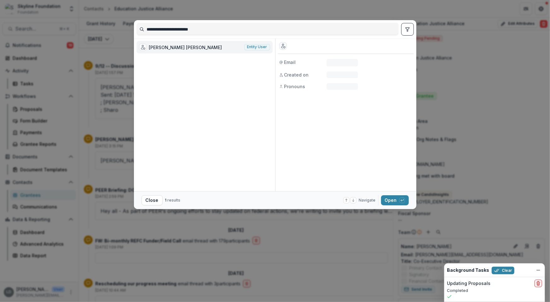
type input "**********"
click at [186, 45] on div "Miguel Duncan Galvez-Bravo" at bounding box center [185, 47] width 73 height 7
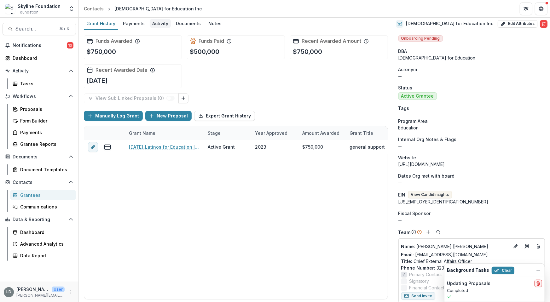
click at [158, 25] on div "Activity" at bounding box center [160, 23] width 21 height 9
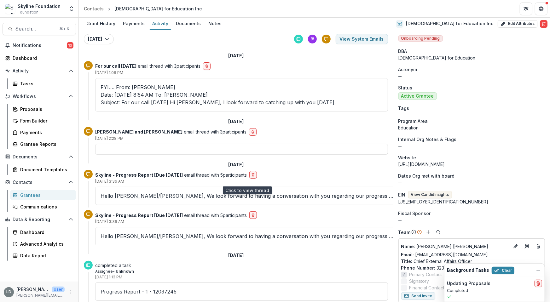
click at [168, 192] on p "Hello Lisa/Raquel, We look forward to having a conversation with you regarding …" at bounding box center [247, 196] width 293 height 8
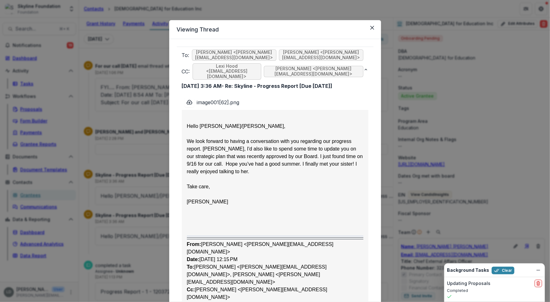
click at [133, 154] on div "Viewing Thread To: Lisa Dinh <lisa@skylinefoundation.org> Raquel Donoso <raquel…" at bounding box center [275, 151] width 550 height 302
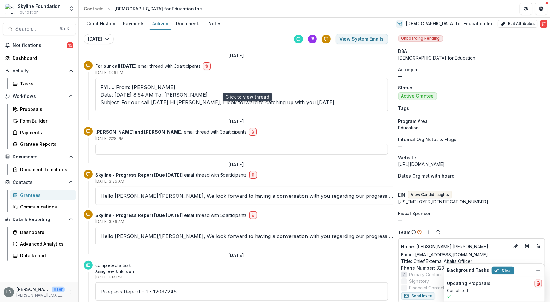
click at [149, 88] on p "FYI…. From: Amanda Fernandez Date: Monday, September 15, 2025 at 8:54 AM To: Ra…" at bounding box center [242, 95] width 282 height 23
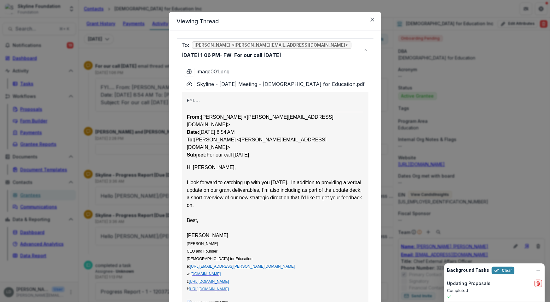
scroll to position [91, 0]
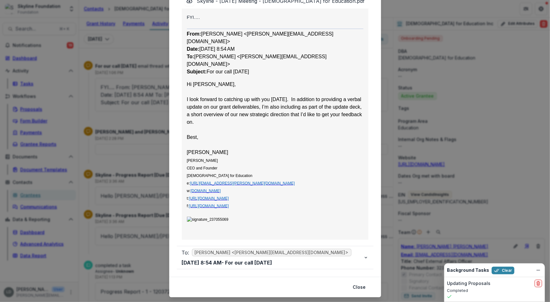
click at [143, 95] on div "Viewing Thread To: Lisa Dinh <lisa@skylinefoundation.org> Sep 15, 2025, 1:06 PM…" at bounding box center [275, 151] width 550 height 302
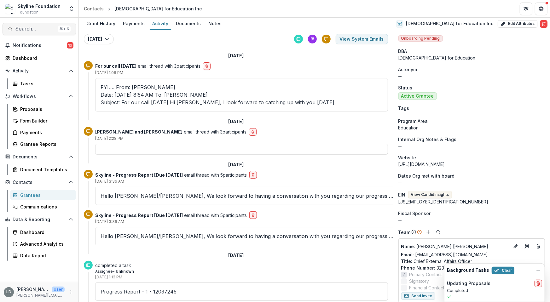
click at [47, 31] on span "Search..." at bounding box center [35, 29] width 40 height 6
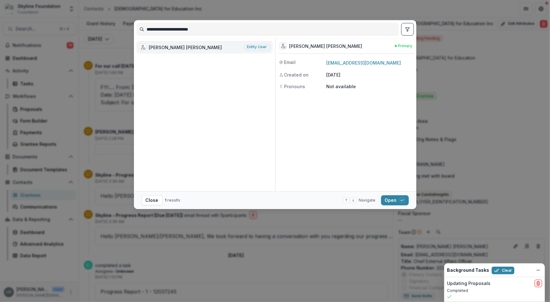
click at [175, 32] on input "**********" at bounding box center [268, 29] width 262 height 10
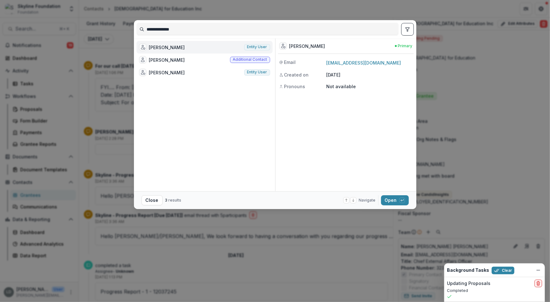
type input "**********"
click at [182, 46] on div "Carolyn Rutsch Entity user" at bounding box center [204, 47] width 136 height 13
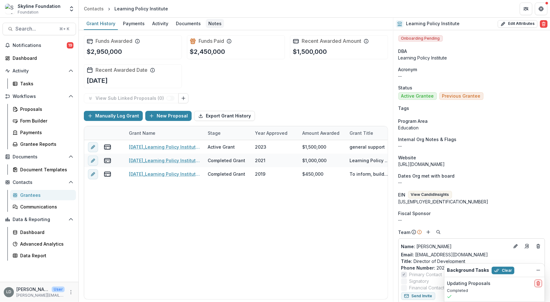
click at [217, 22] on div "Notes" at bounding box center [215, 23] width 18 height 9
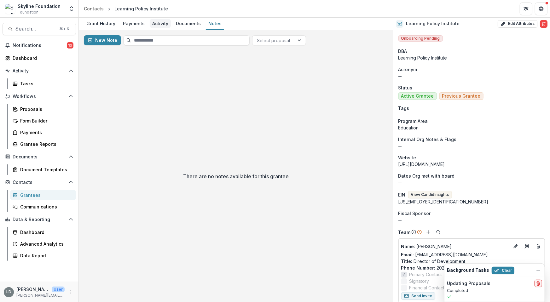
click at [159, 24] on div "Activity" at bounding box center [160, 23] width 21 height 9
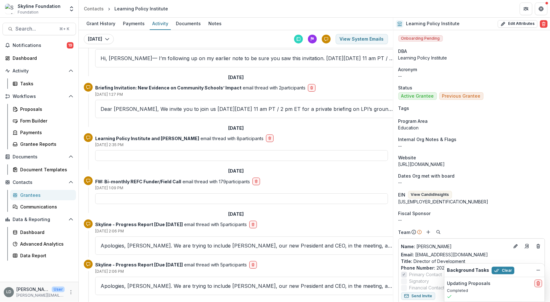
scroll to position [30, 0]
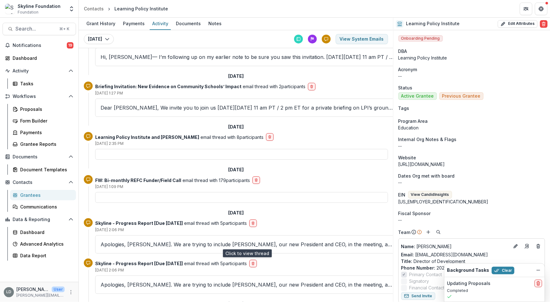
click at [156, 242] on p "Apologies, Lisa. We are trying to include Elena, our new President and CEO, in …" at bounding box center [247, 245] width 293 height 8
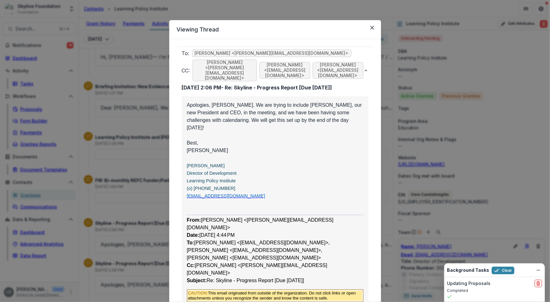
click at [132, 153] on div "Viewing Thread To: Lisa Dinh <lisa@skylinefoundation.org> CC: Raquel Donoso <ra…" at bounding box center [275, 151] width 550 height 302
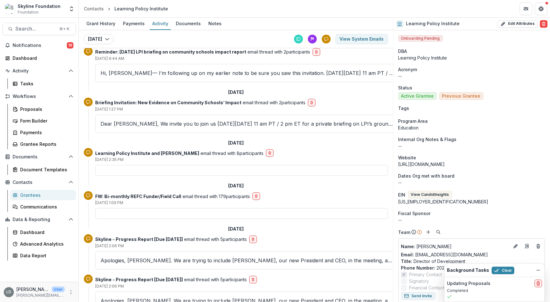
scroll to position [13, 0]
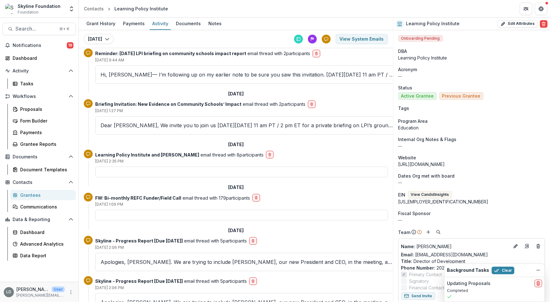
click at [150, 71] on p "Hi, Raquel— I’m following up on my earlier note to be sure you saw this invitat…" at bounding box center [247, 75] width 293 height 8
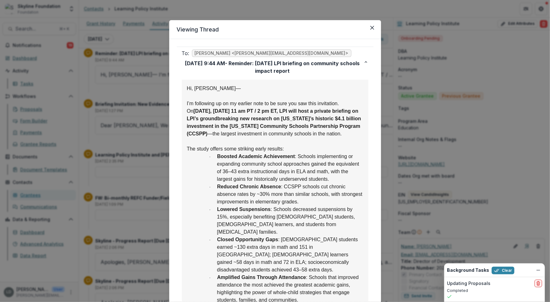
click at [137, 127] on div "Viewing Thread To: Raquel Donoso <raquel@skylinefoundation.org> Sep 15, 2025, 9…" at bounding box center [275, 151] width 550 height 302
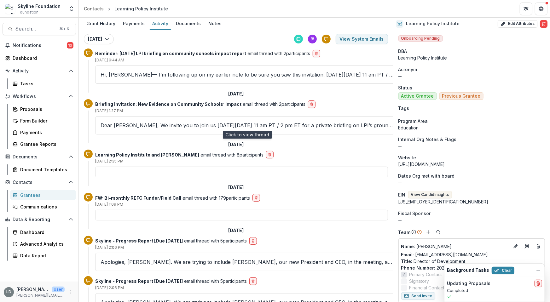
click at [137, 123] on p "Dear Raquel, We invite you to join us on Friday, September 19, 11 am PT / 2 pm …" at bounding box center [247, 126] width 293 height 8
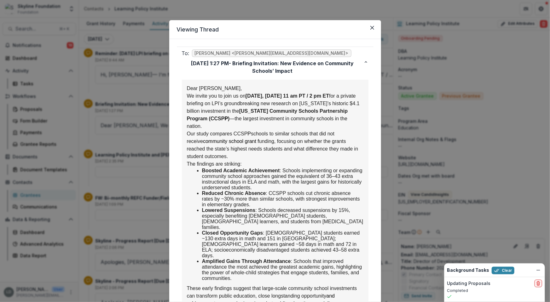
click at [136, 114] on div "Viewing Thread To: Raquel Donoso <raquel@skylinefoundation.org> Sep 05, 2025, 1…" at bounding box center [275, 151] width 550 height 302
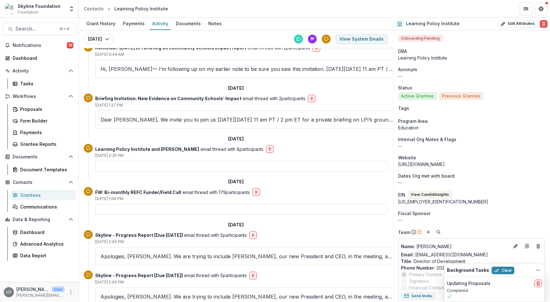
scroll to position [20, 0]
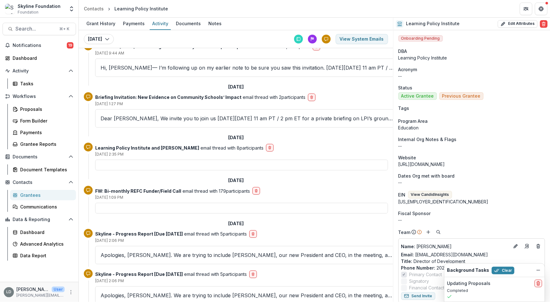
click at [129, 164] on div at bounding box center [241, 165] width 293 height 11
click at [214, 26] on div "Notes" at bounding box center [215, 23] width 18 height 9
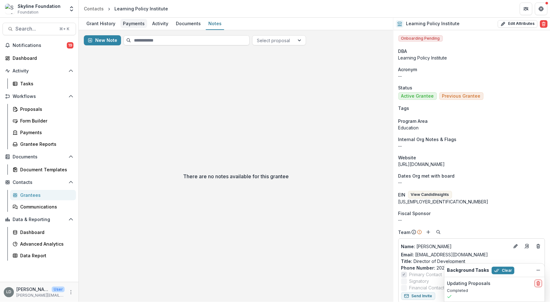
click at [128, 26] on div "Payments" at bounding box center [133, 23] width 27 height 9
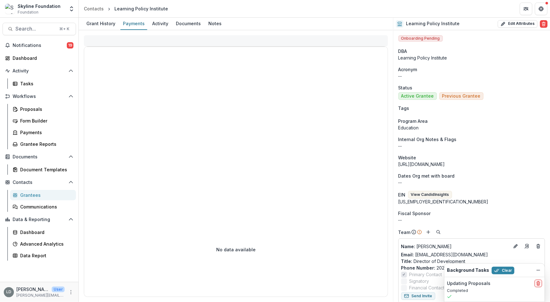
select select "****"
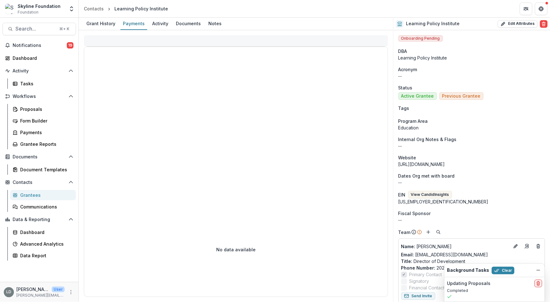
select select "****"
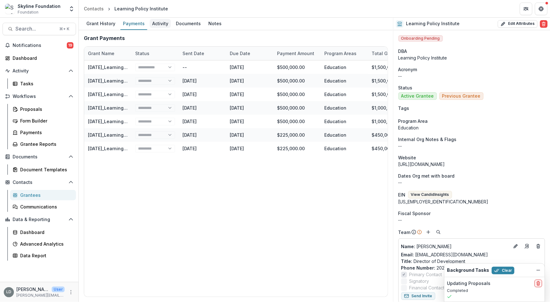
click at [150, 26] on div "Activity" at bounding box center [160, 23] width 21 height 9
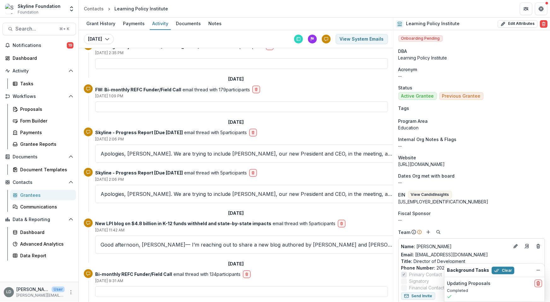
scroll to position [122, 0]
click at [37, 29] on span "Search..." at bounding box center [35, 29] width 40 height 6
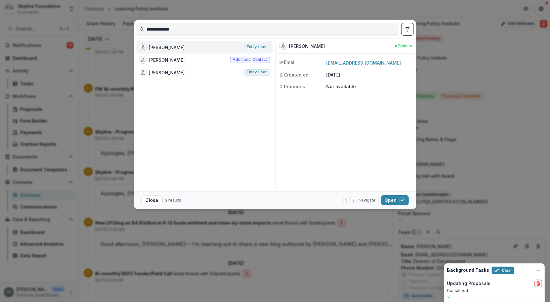
click at [166, 30] on input "**********" at bounding box center [268, 29] width 262 height 10
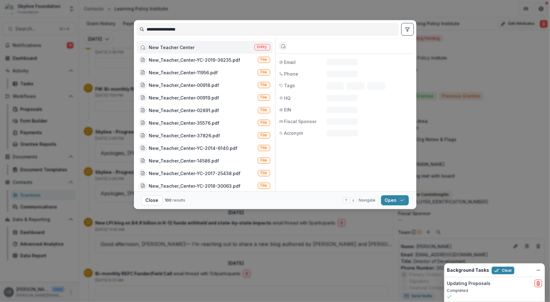
type input "**********"
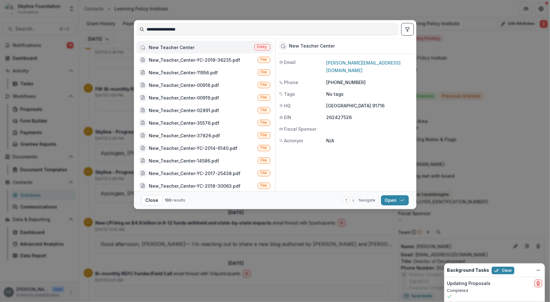
click at [182, 44] on div "New Teacher Center" at bounding box center [172, 47] width 46 height 7
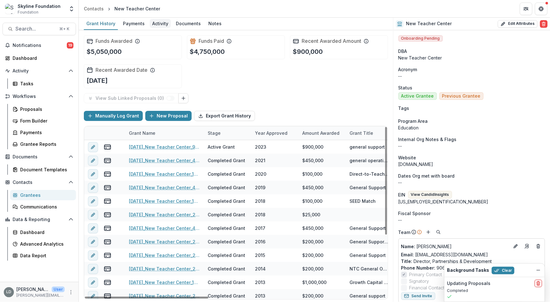
click at [155, 26] on div "Activity" at bounding box center [160, 23] width 21 height 9
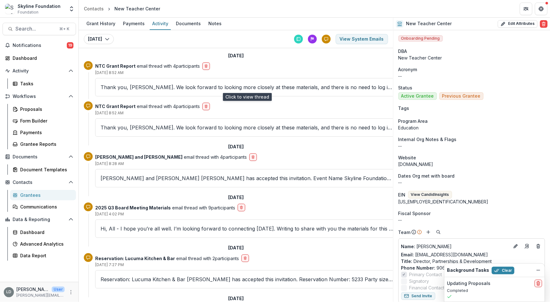
click at [154, 88] on p "Thank you, Rachel. We look forward to looking more closely at these materials, …" at bounding box center [247, 88] width 293 height 8
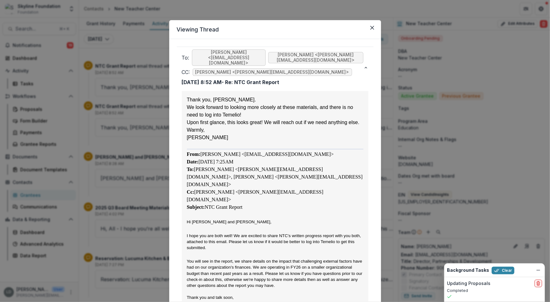
click at [163, 129] on div "Viewing Thread To: Rachel Franchilli <rfranchilli@newteachercenter.org> Raquel …" at bounding box center [275, 151] width 550 height 302
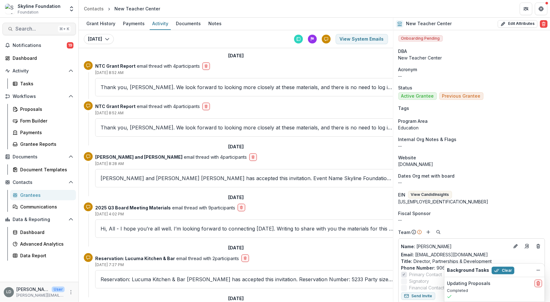
click at [39, 26] on span "Search..." at bounding box center [35, 29] width 40 height 6
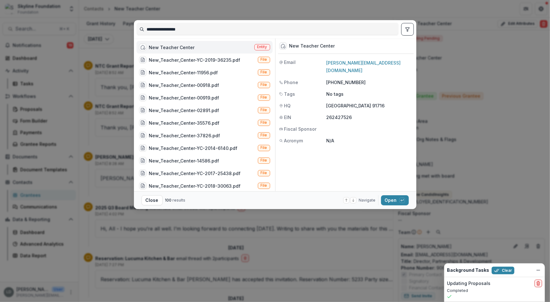
click at [159, 26] on input "**********" at bounding box center [268, 29] width 262 height 10
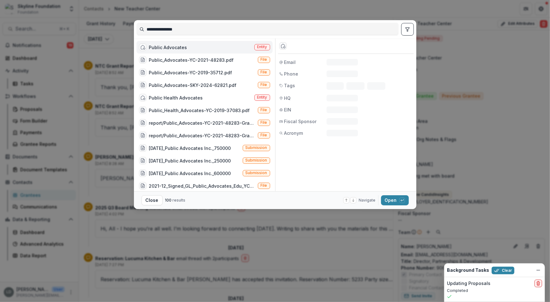
type input "**********"
click at [170, 48] on div "Public Advocates" at bounding box center [168, 47] width 38 height 7
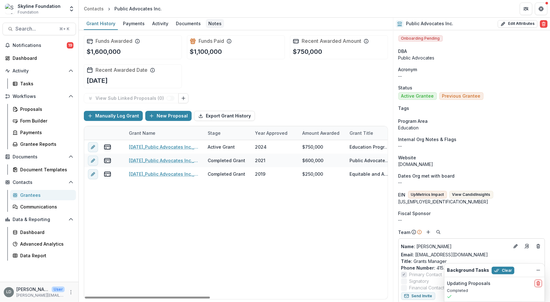
click at [212, 23] on div "Notes" at bounding box center [215, 23] width 18 height 9
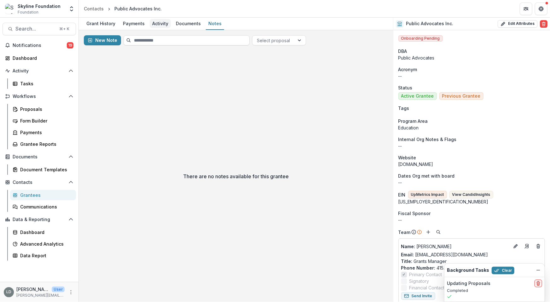
click at [159, 26] on div "Activity" at bounding box center [160, 23] width 21 height 9
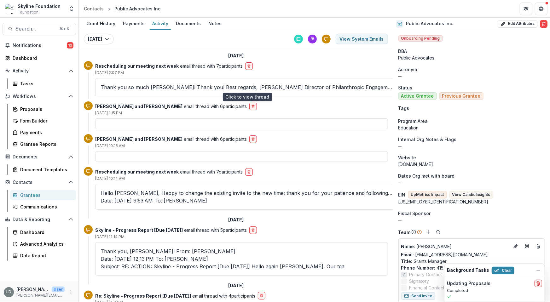
click at [146, 87] on p "Thank you so much Lisa! Thank you! Best regards, Sheila Bapat Director of Phila…" at bounding box center [247, 88] width 293 height 8
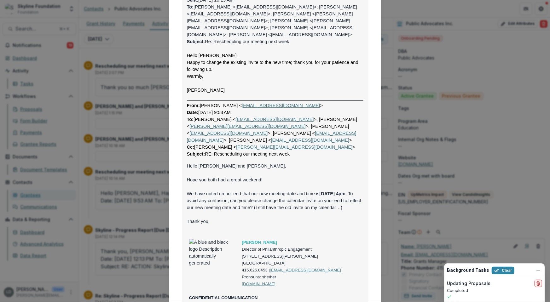
scroll to position [237, 0]
click at [152, 142] on div "Viewing Thread To: Lisa Dinh <lisa@skylinefoundation.org> Sep 08, 2025, 2:07 PM…" at bounding box center [275, 151] width 550 height 302
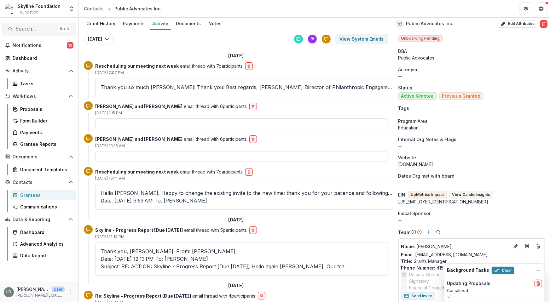
click at [38, 30] on span "Search..." at bounding box center [35, 29] width 40 height 6
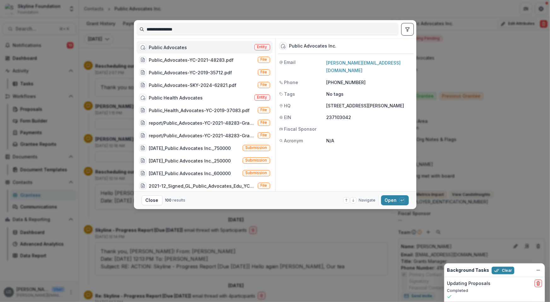
click at [178, 33] on input "**********" at bounding box center [268, 29] width 262 height 10
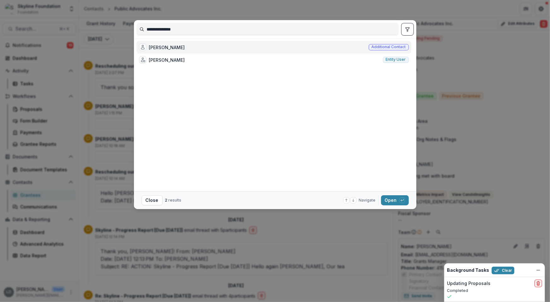
type input "**********"
click at [184, 46] on div "Zachary Levine Additional contact" at bounding box center [273, 47] width 275 height 13
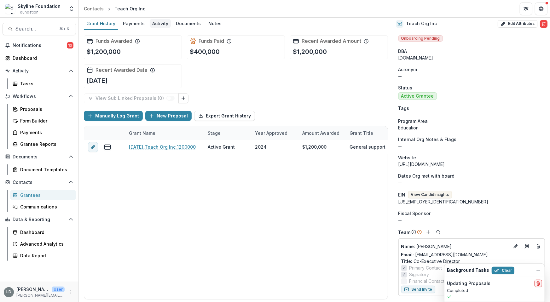
click at [153, 27] on div "Activity" at bounding box center [160, 23] width 21 height 9
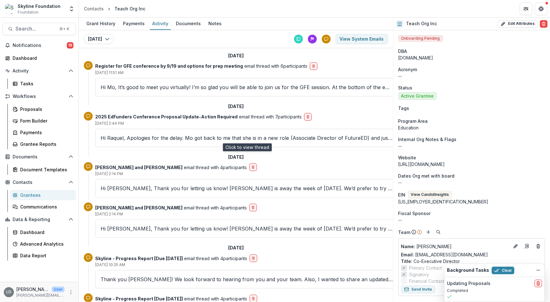
click at [157, 137] on p "﻿Hi Raquel, Apologies for the delay. Mo got back to me that she is in a new rol…" at bounding box center [247, 138] width 293 height 8
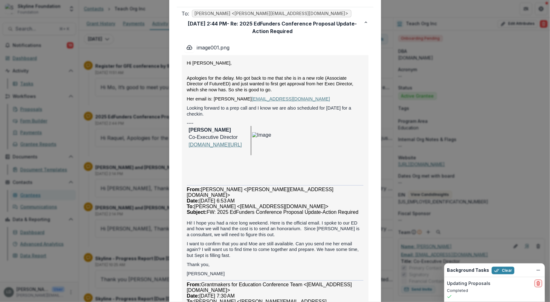
scroll to position [40, 0]
click at [143, 208] on div "Viewing Thread To: Raquel Donoso <raquel@skylinefoundation.org> Sep 09, 2025, 2…" at bounding box center [275, 151] width 550 height 302
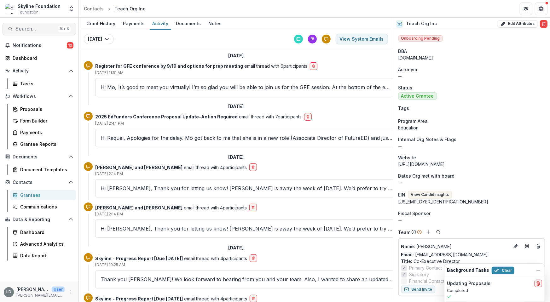
click at [47, 31] on span "Search..." at bounding box center [35, 29] width 40 height 6
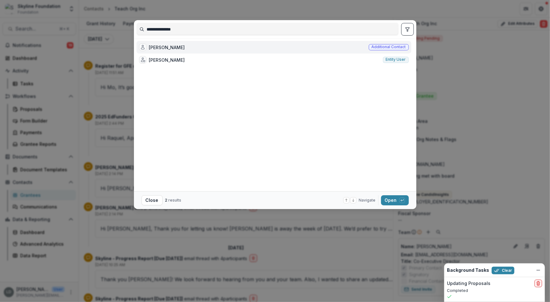
click at [153, 29] on input "**********" at bounding box center [268, 29] width 262 height 10
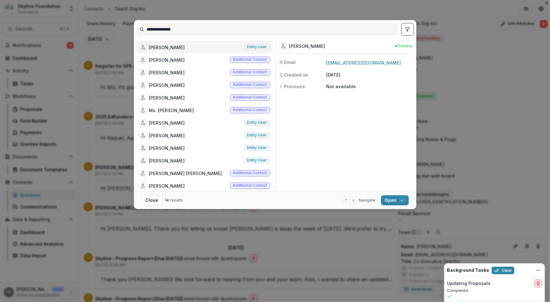
type input "**********"
click at [175, 47] on div "Michelle Jarney" at bounding box center [167, 47] width 36 height 7
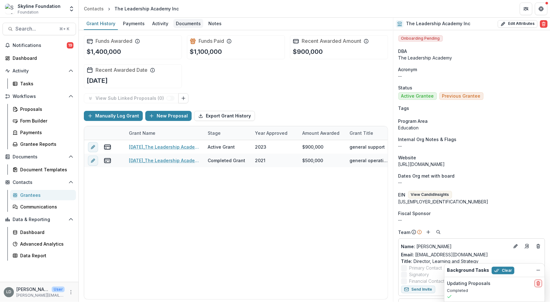
click at [183, 24] on div "Documents" at bounding box center [188, 23] width 30 height 9
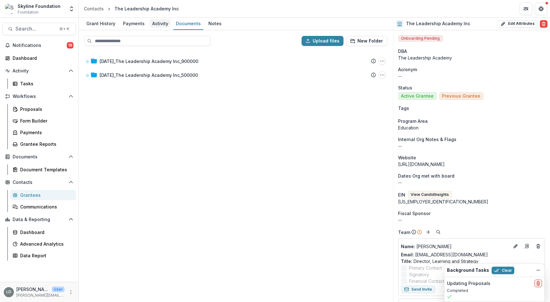
click at [160, 21] on div "Activity" at bounding box center [160, 23] width 21 height 9
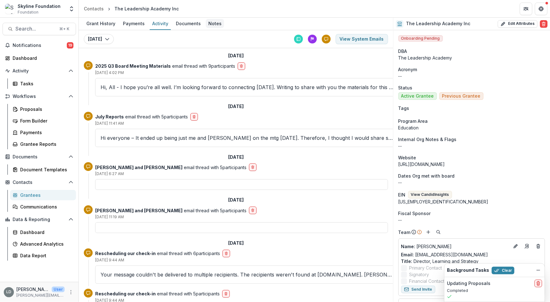
click at [211, 24] on div "Notes" at bounding box center [215, 23] width 18 height 9
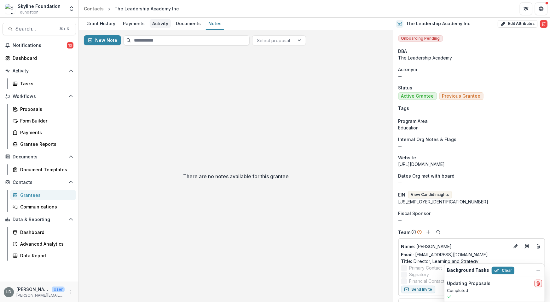
click at [160, 21] on div "Activity" at bounding box center [160, 23] width 21 height 9
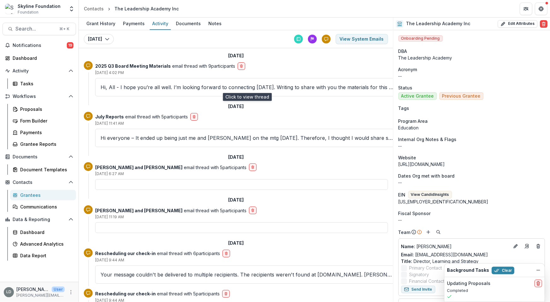
click at [153, 84] on p "Hi, All - I hope you’re all well. I’m looking forward to connecting on Thursday…" at bounding box center [247, 88] width 293 height 8
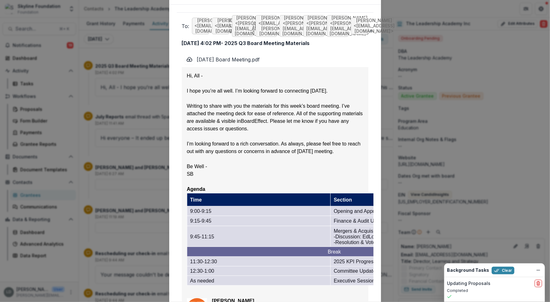
scroll to position [34, 0]
click at [138, 134] on div "Viewing Thread To: Nancy Gutierrez <ngutierrez@leadershipacademy.org> Sonya And…" at bounding box center [275, 151] width 550 height 302
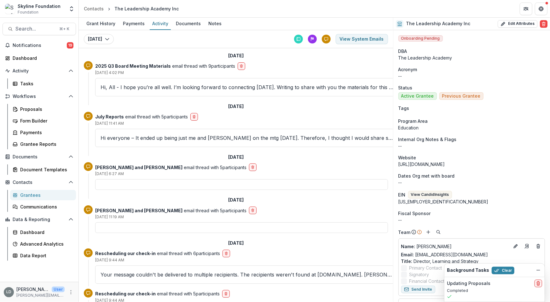
click at [139, 186] on div at bounding box center [241, 184] width 293 height 11
click at [125, 182] on div at bounding box center [241, 184] width 293 height 11
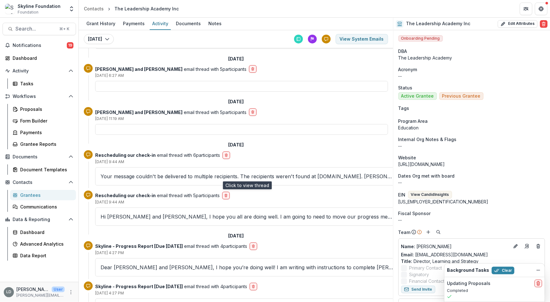
scroll to position [99, 0]
click at [133, 216] on p "Hi Nancy and Michelle, I hope you all are doing well. I am going to need to mov…" at bounding box center [247, 216] width 293 height 8
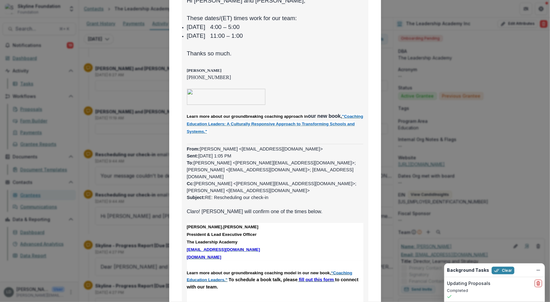
scroll to position [205, 0]
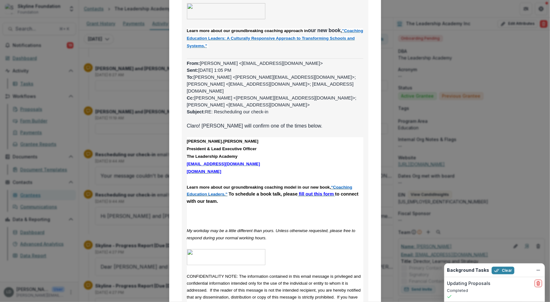
click at [139, 182] on div "Viewing Thread To: Raquel Donoso <raquel@skylinefoundation.org> CC: Lisa Dinh <…" at bounding box center [275, 151] width 550 height 302
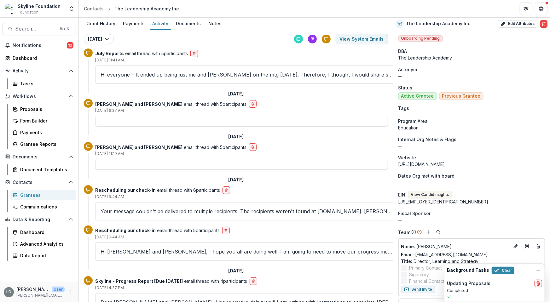
scroll to position [23, 0]
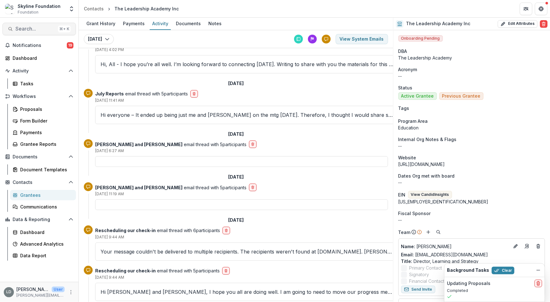
click at [34, 28] on span "Search..." at bounding box center [35, 29] width 40 height 6
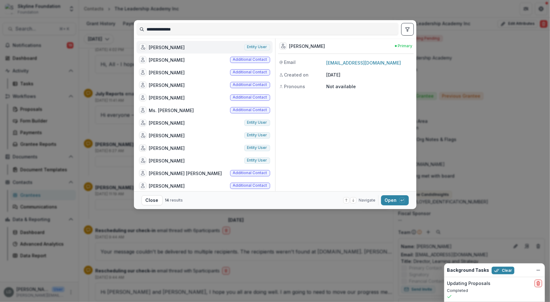
click at [153, 30] on input "**********" at bounding box center [268, 29] width 262 height 10
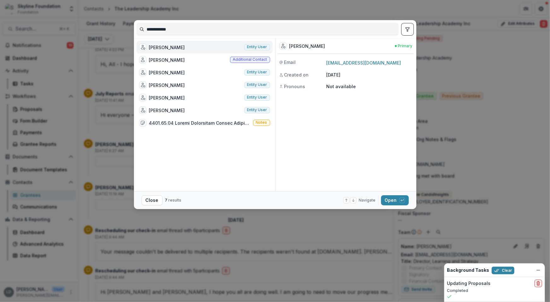
type input "**********"
click at [181, 47] on div "Holly Morrow Entity user" at bounding box center [204, 47] width 136 height 13
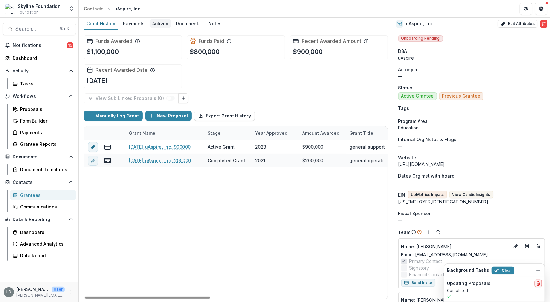
click at [164, 28] on div "Activity" at bounding box center [160, 23] width 21 height 9
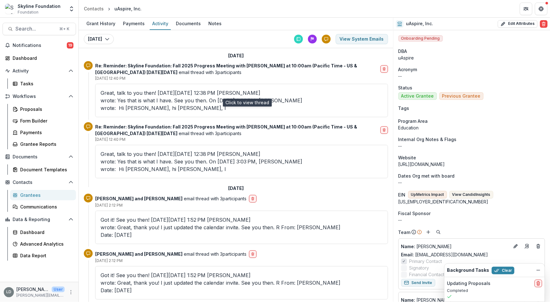
click at [155, 92] on p "Great, talk to you then! On Thu, Sep 11, 2025 at 12:38 PM Raquel Donoso wrote: …" at bounding box center [242, 100] width 282 height 23
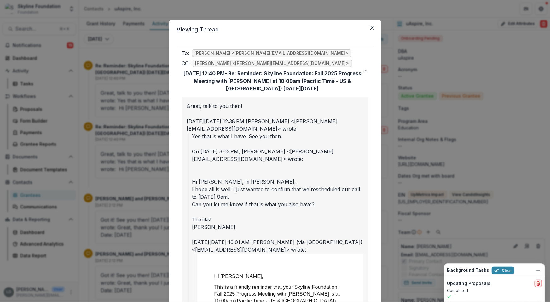
click at [138, 40] on div "Viewing Thread To: Raquel Donoso <raquel@skylinefoundation.org> CC: Lisa Dinh <…" at bounding box center [275, 151] width 550 height 302
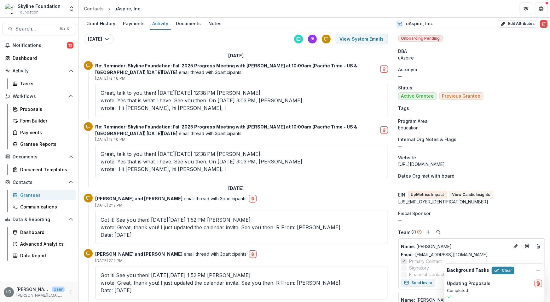
click at [31, 21] on div "Search... ⌘ + K Notifications 19 Dashboard Activity Tasks Workflows Proposals F…" at bounding box center [39, 160] width 79 height 285
click at [34, 28] on span "Search..." at bounding box center [35, 29] width 40 height 6
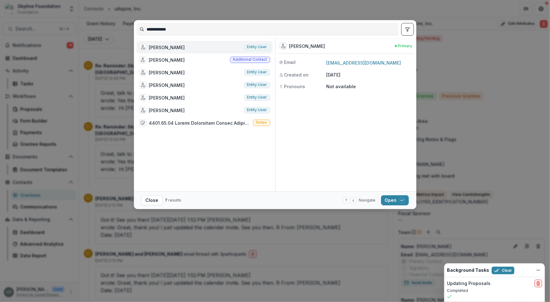
click at [155, 31] on input "**********" at bounding box center [268, 29] width 262 height 10
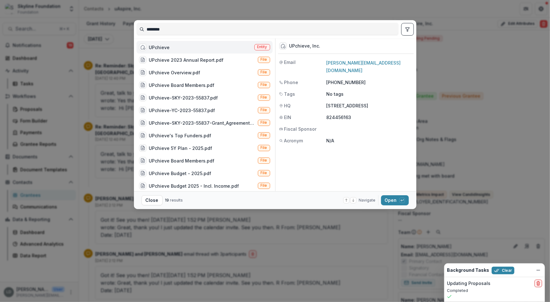
type input "********"
click at [169, 42] on div "UPchieve Entity" at bounding box center [204, 47] width 136 height 13
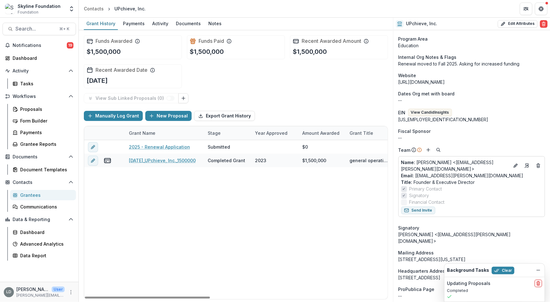
scroll to position [225, 0]
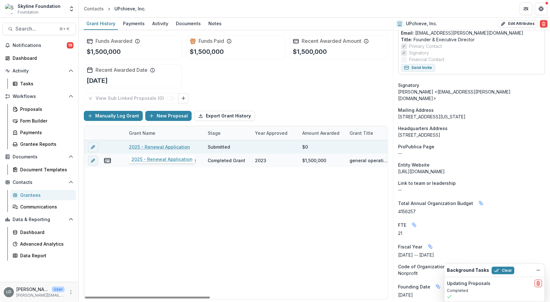
click at [175, 145] on link "2025 - Renewal Application" at bounding box center [159, 147] width 61 height 7
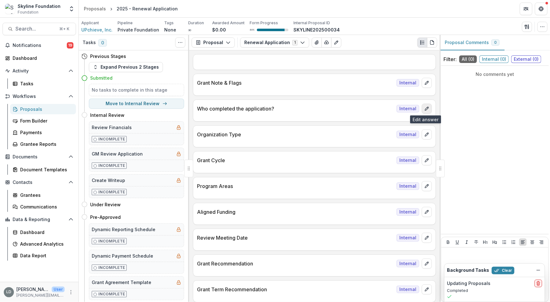
click at [424, 107] on icon "edit" at bounding box center [426, 108] width 5 height 5
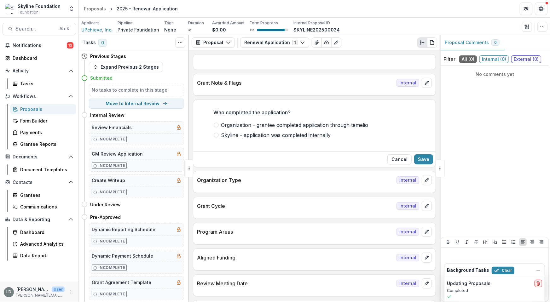
click at [303, 125] on span "Organization - grantee completed application through temelio" at bounding box center [294, 125] width 147 height 8
click at [419, 156] on button "Save" at bounding box center [423, 159] width 19 height 10
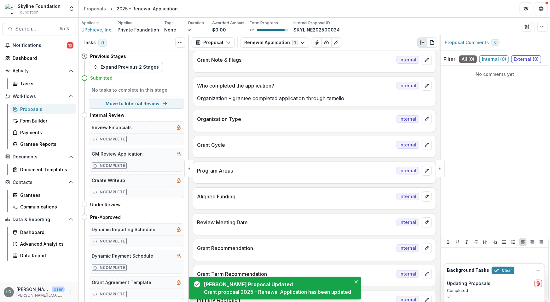
scroll to position [24, 0]
click at [426, 118] on icon "edit" at bounding box center [426, 118] width 5 height 5
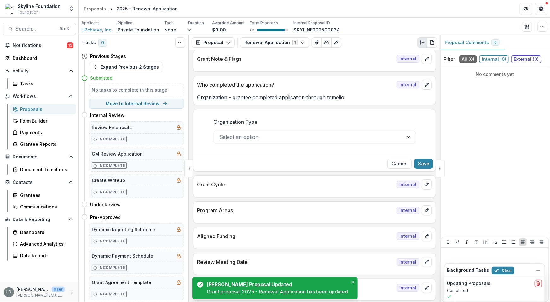
click at [273, 132] on div "Select an option" at bounding box center [309, 137] width 190 height 10
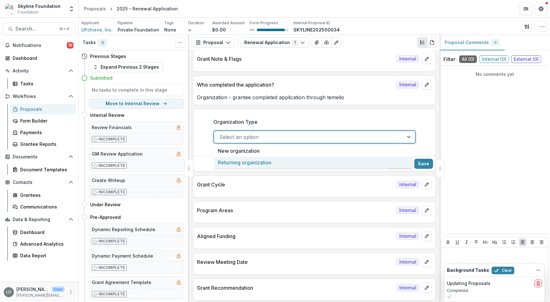
click at [274, 161] on div "Returning organization" at bounding box center [313, 163] width 199 height 12
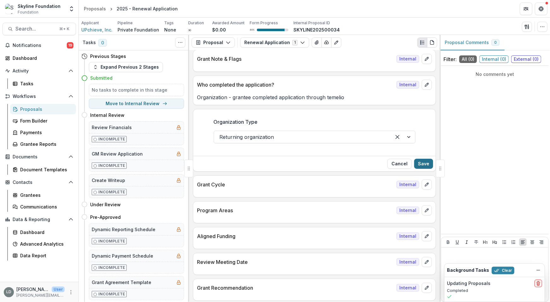
click at [423, 162] on button "Save" at bounding box center [423, 164] width 19 height 10
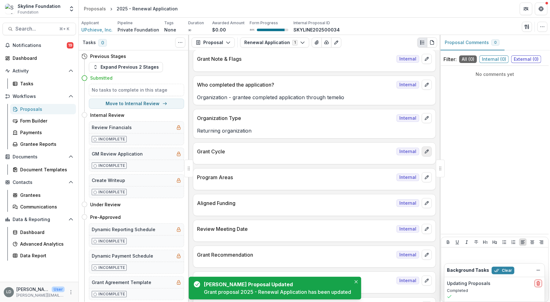
click at [424, 152] on icon "edit" at bounding box center [426, 151] width 5 height 5
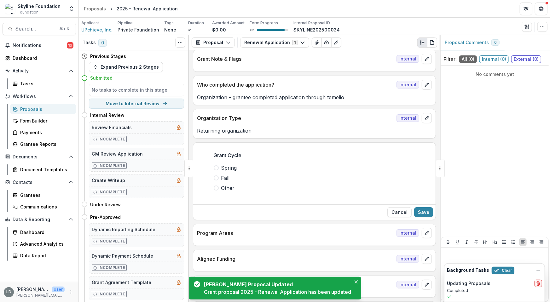
click at [226, 175] on span "Fall" at bounding box center [225, 178] width 9 height 8
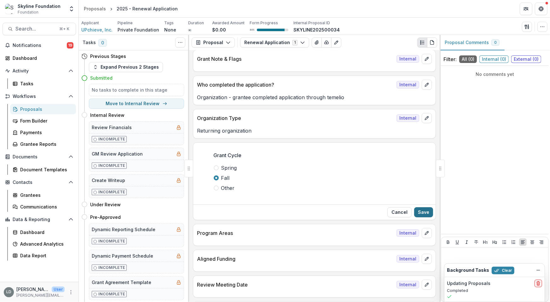
click at [427, 215] on button "Save" at bounding box center [423, 212] width 19 height 10
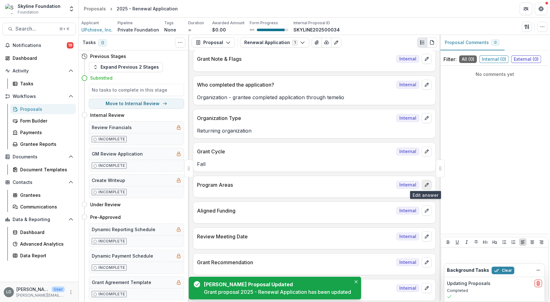
click at [426, 185] on icon "edit" at bounding box center [426, 184] width 5 height 5
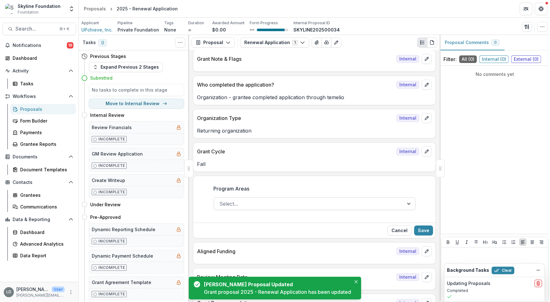
click at [248, 203] on div at bounding box center [309, 203] width 178 height 9
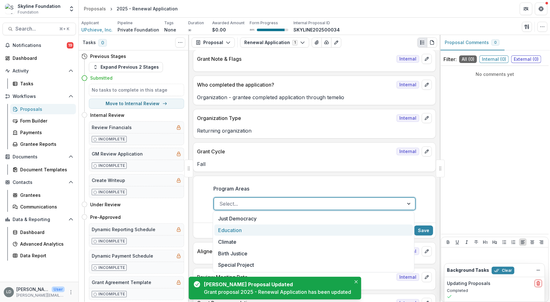
click at [243, 227] on div "Education" at bounding box center [313, 231] width 199 height 12
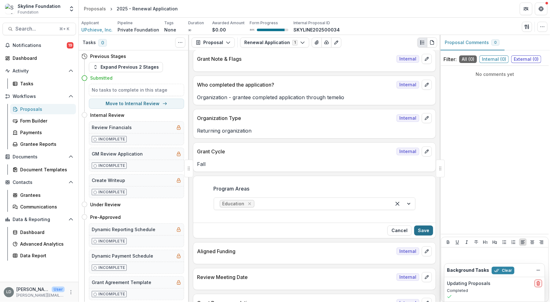
click at [423, 231] on button "Save" at bounding box center [423, 231] width 19 height 10
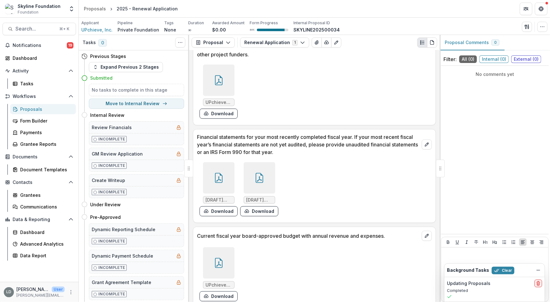
scroll to position [3799, 0]
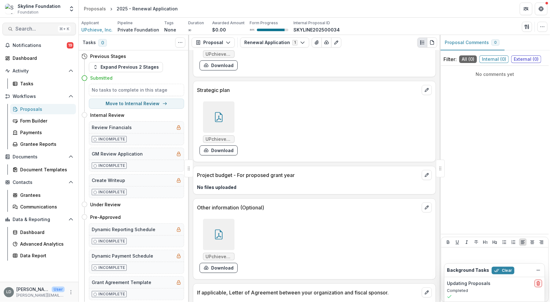
click at [39, 27] on span "Search..." at bounding box center [35, 29] width 40 height 6
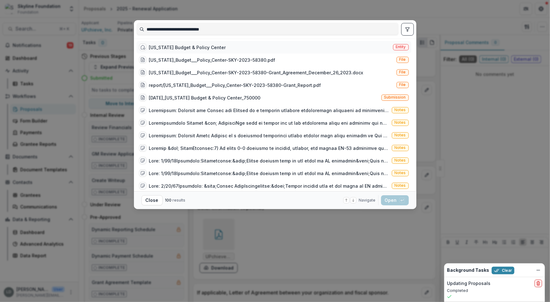
type input "**********"
click at [187, 47] on div "California Budget & Policy Center" at bounding box center [187, 47] width 77 height 7
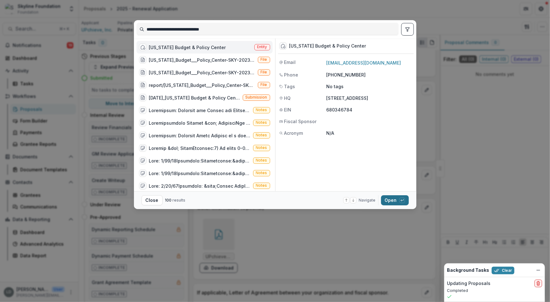
click at [391, 197] on button "Open with enter key" at bounding box center [395, 200] width 28 height 10
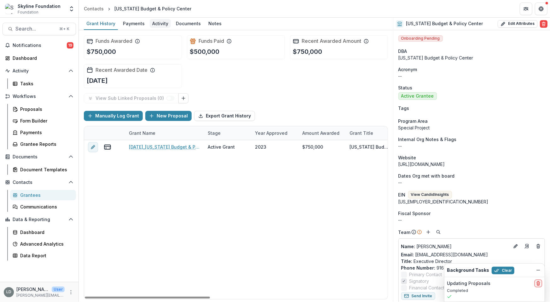
click at [157, 26] on div "Activity" at bounding box center [160, 23] width 21 height 9
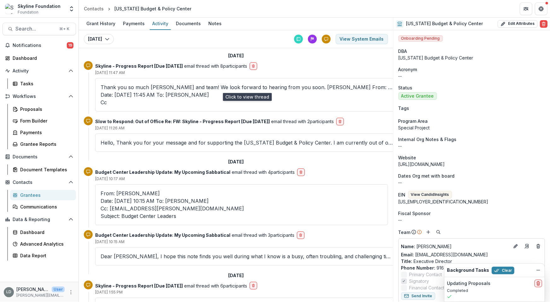
click at [161, 85] on p "Thank you so much Katherine and team! We look forward to hearing from you soon.…" at bounding box center [247, 95] width 293 height 23
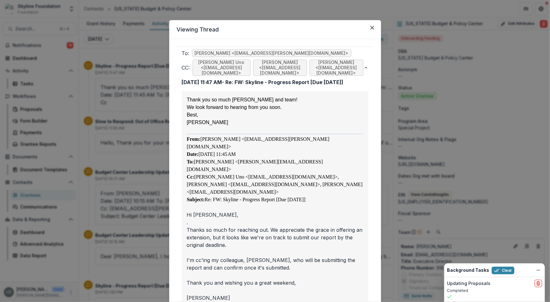
click at [142, 119] on div "Viewing Thread To: Katherine Robles-Ayala <krobles-ayala@calbudgetcenter.org> C…" at bounding box center [275, 151] width 550 height 302
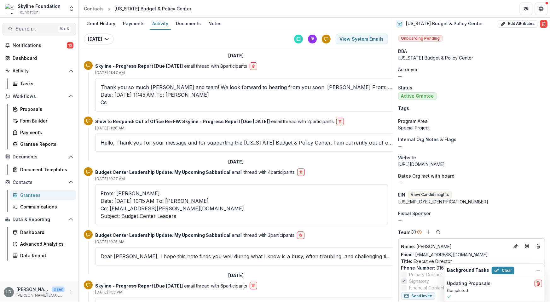
click at [43, 30] on span "Search..." at bounding box center [35, 29] width 40 height 6
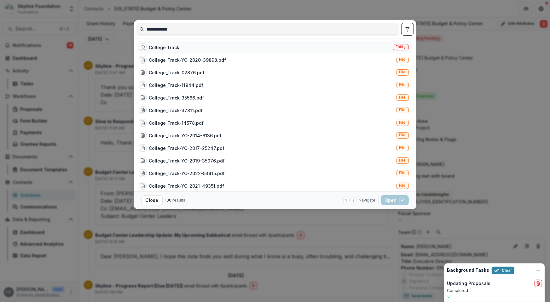
type input "**********"
click at [167, 44] on div "College Track" at bounding box center [164, 47] width 31 height 7
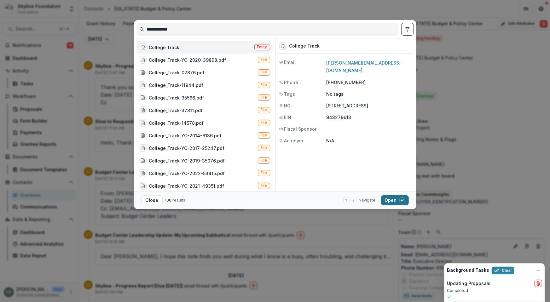
click at [394, 199] on button "Open with enter key" at bounding box center [395, 200] width 28 height 10
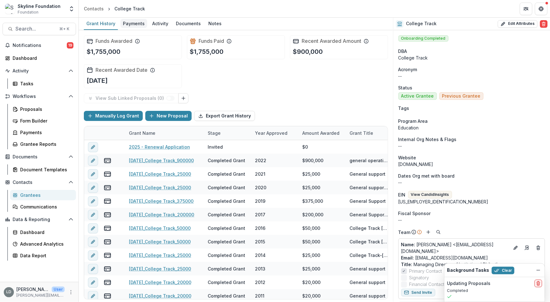
click at [134, 21] on div "Payments" at bounding box center [133, 23] width 27 height 9
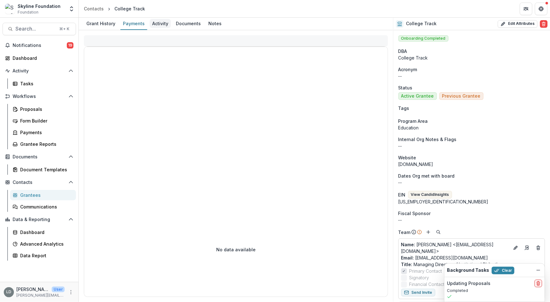
select select "****"
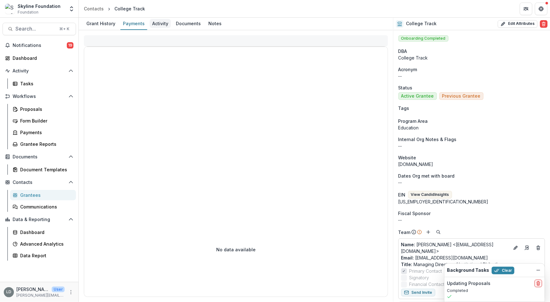
select select "****"
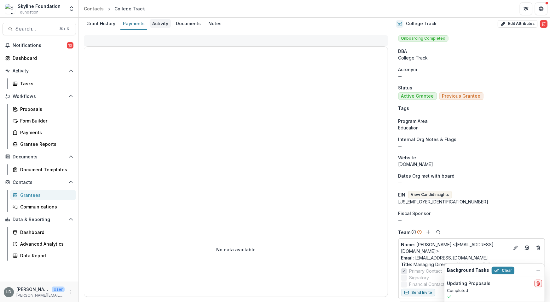
select select "****"
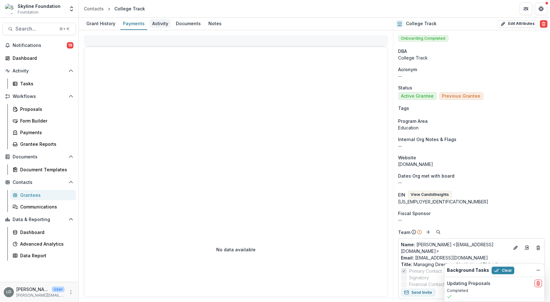
select select "****"
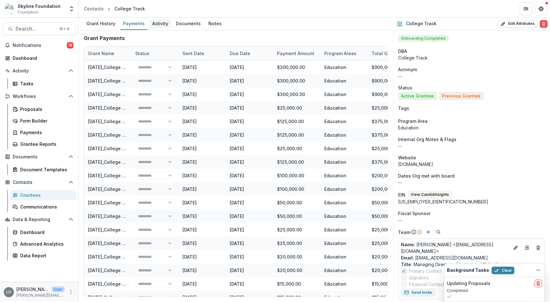
click at [159, 26] on div "Activity" at bounding box center [160, 23] width 21 height 9
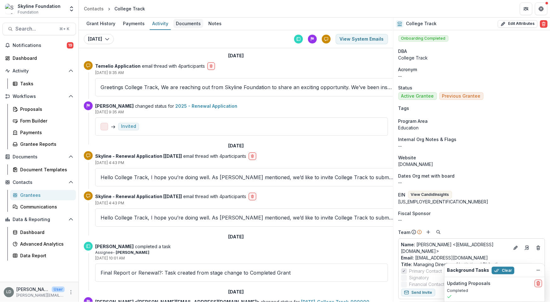
click at [186, 26] on div "Documents" at bounding box center [188, 23] width 30 height 9
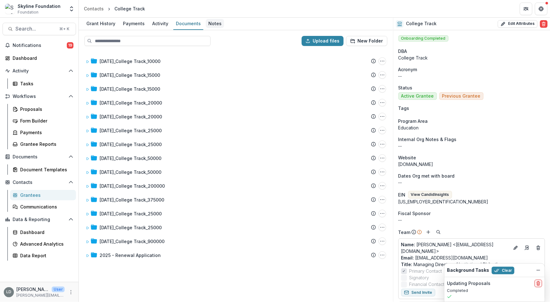
click at [209, 25] on div "Notes" at bounding box center [215, 23] width 18 height 9
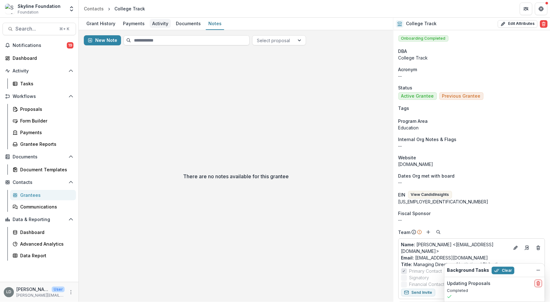
click at [154, 20] on div "Activity" at bounding box center [160, 23] width 21 height 9
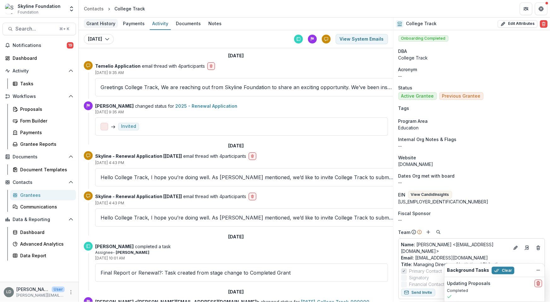
click at [95, 22] on div "Grant History" at bounding box center [101, 23] width 34 height 9
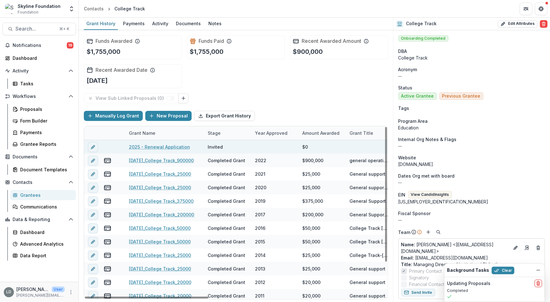
click at [162, 146] on link "2025 - Renewal Application" at bounding box center [159, 147] width 61 height 7
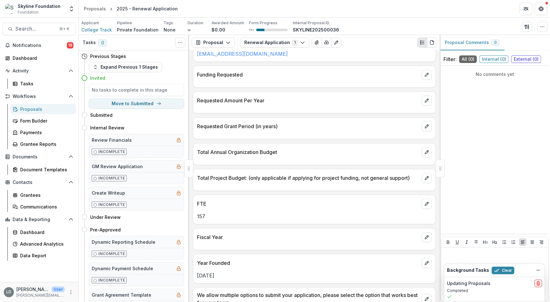
scroll to position [826, 0]
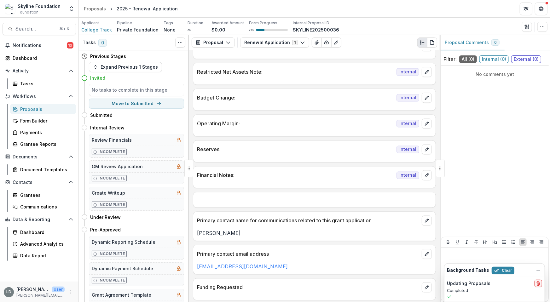
click at [99, 28] on span "College Track" at bounding box center [96, 29] width 31 height 7
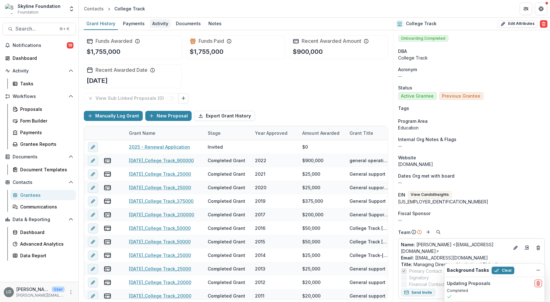
click at [150, 26] on div "Activity" at bounding box center [160, 23] width 21 height 9
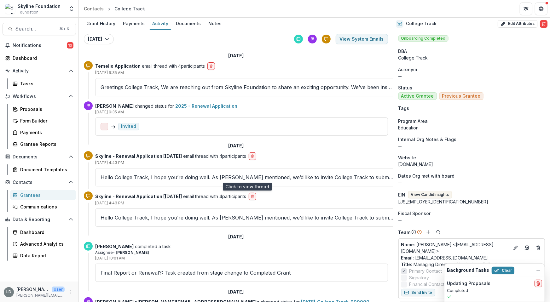
click at [172, 175] on p "Hello College Track, I hope you’re doing well. As Raquel mentioned, we’d like t…" at bounding box center [247, 178] width 293 height 8
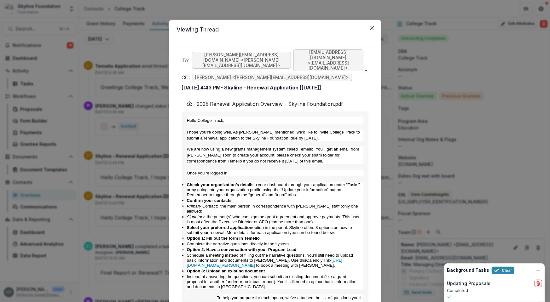
click at [155, 160] on div "Viewing Thread To: shirley@collegetrack.org <shirley@collegetrack.org> ctgrants…" at bounding box center [275, 151] width 550 height 302
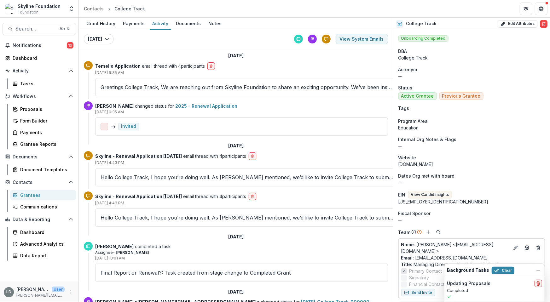
click at [150, 87] on p "Greetings College Track, We are reaching out from Skyline Foundation to share a…" at bounding box center [247, 88] width 293 height 8
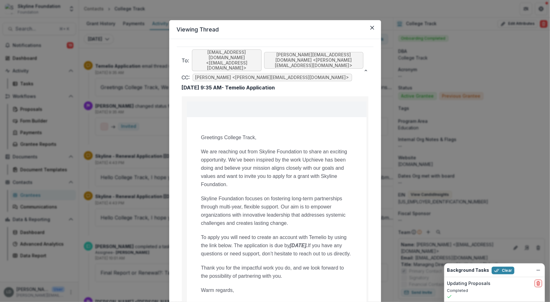
click at [144, 96] on div "Viewing Thread To: ctgrantsadmin@collegetrack.org <ctgrantsadmin@collegetrack.o…" at bounding box center [275, 151] width 550 height 302
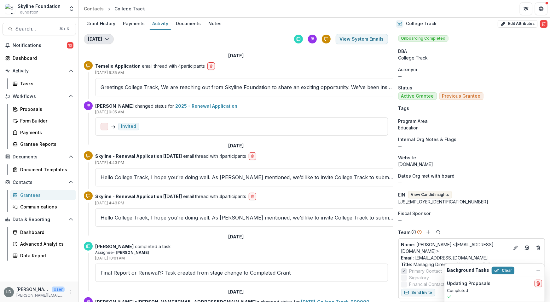
click at [105, 37] on icon "button" at bounding box center [107, 39] width 5 height 5
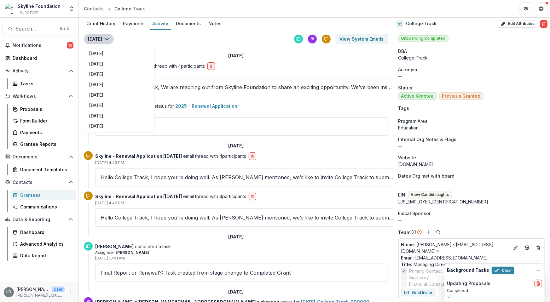
click at [130, 40] on div "Today Today July 30, 2025 July 29, 2025 June 10, 2025 March 26, 2025 March 14, …" at bounding box center [236, 39] width 314 height 18
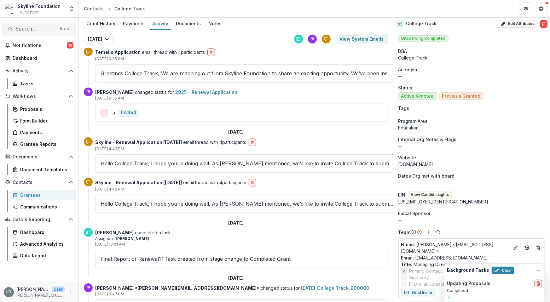
click at [43, 29] on span "Search..." at bounding box center [35, 29] width 40 height 6
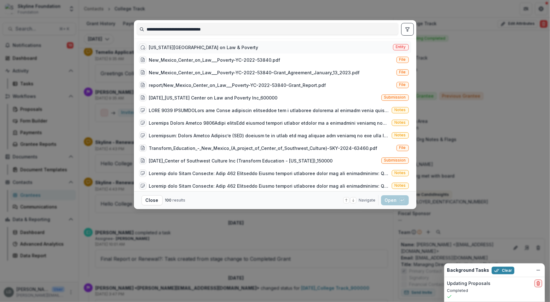
type input "**********"
click at [181, 47] on div "New Mexico Center on Law & Poverty" at bounding box center [203, 47] width 109 height 7
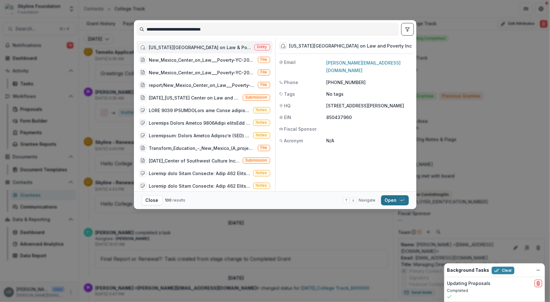
click at [393, 201] on button "Open with enter key" at bounding box center [395, 200] width 28 height 10
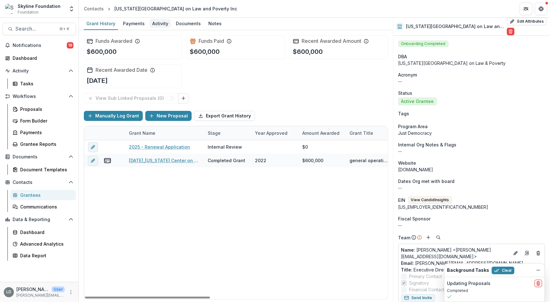
click at [153, 21] on div "Activity" at bounding box center [160, 23] width 21 height 9
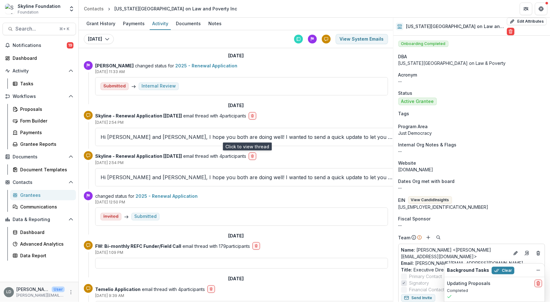
click at [164, 138] on p "Hi Raquel and Lisa, I hope you both are doing well! I wanted to send a quick up…" at bounding box center [247, 137] width 293 height 8
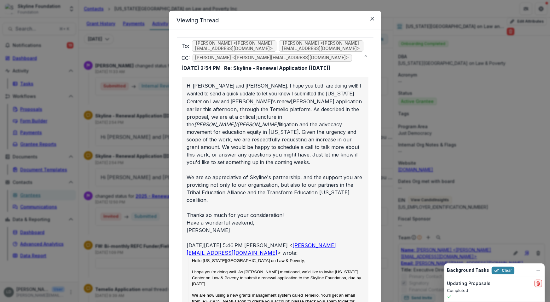
scroll to position [3, 0]
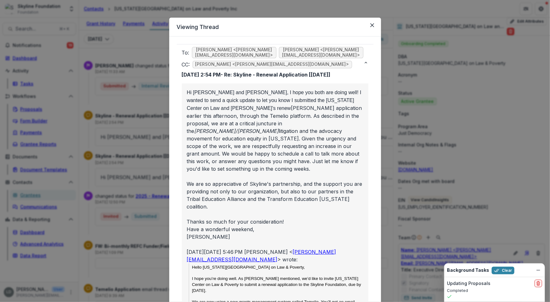
click at [136, 126] on div "Viewing Thread To: Raquel Donoso <raquel@skylinefoundation.org> Lisa Dinh <lisa…" at bounding box center [275, 151] width 550 height 302
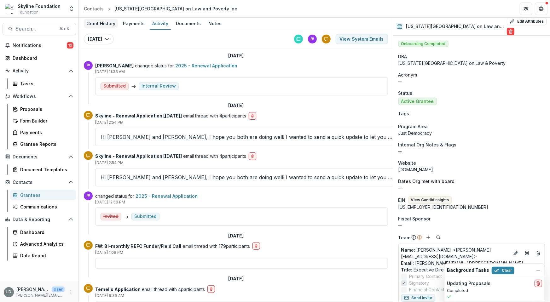
click at [103, 24] on div "Grant History" at bounding box center [101, 23] width 34 height 9
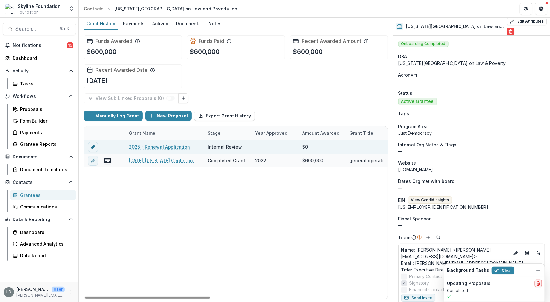
click at [157, 145] on link "2025 - Renewal Application" at bounding box center [159, 147] width 61 height 7
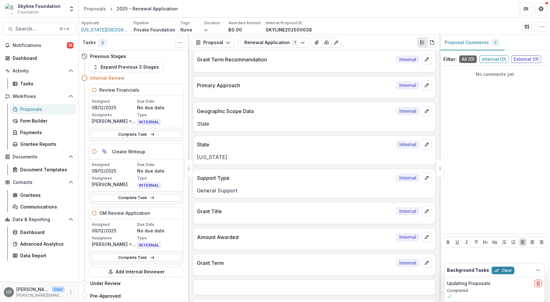
scroll to position [315, 0]
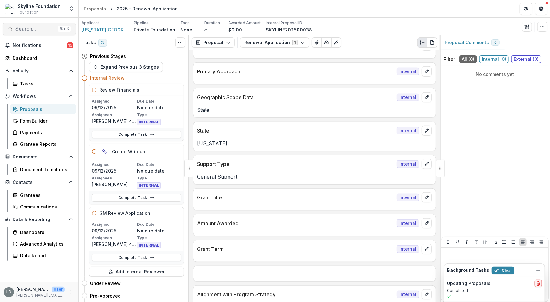
click at [37, 30] on span "Search..." at bounding box center [35, 29] width 40 height 6
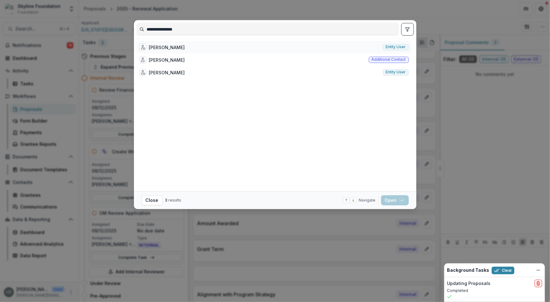
type input "**********"
click at [179, 45] on div "Kelsea McDonough" at bounding box center [167, 47] width 36 height 7
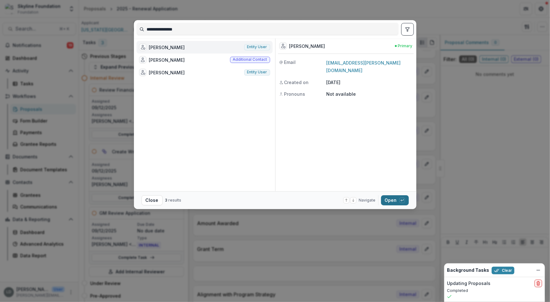
click at [394, 199] on button "Open with enter key" at bounding box center [395, 200] width 28 height 10
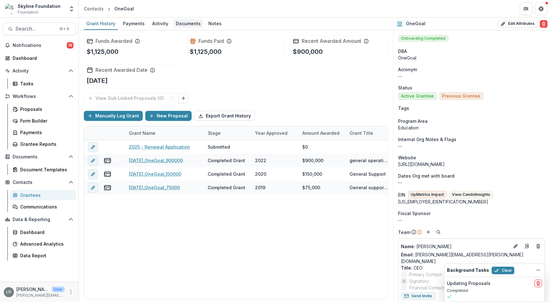
click at [189, 20] on div "Documents" at bounding box center [188, 23] width 30 height 9
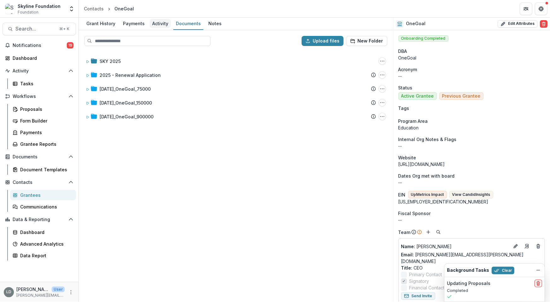
click at [157, 22] on div "Activity" at bounding box center [160, 23] width 21 height 9
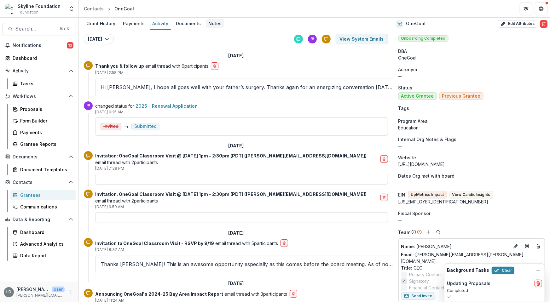
click at [209, 24] on div "Notes" at bounding box center [215, 23] width 18 height 9
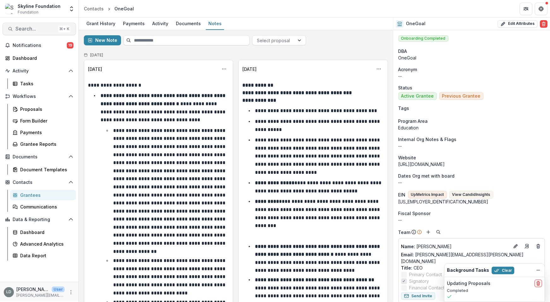
click at [44, 29] on span "Search..." at bounding box center [35, 29] width 40 height 6
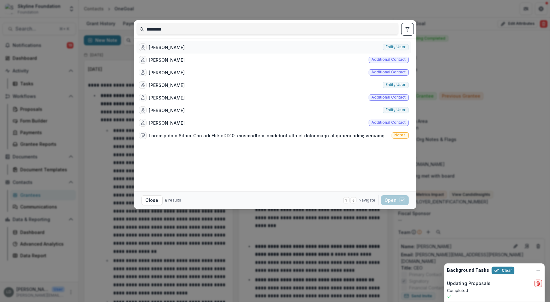
type input "********"
click at [168, 47] on div "Kim Cook" at bounding box center [167, 47] width 36 height 7
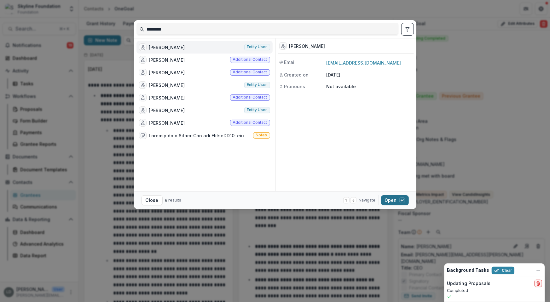
click at [388, 201] on button "Open with enter key" at bounding box center [395, 200] width 28 height 10
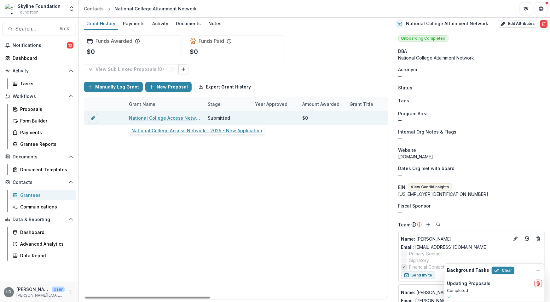
click at [184, 116] on link "National College Access Network - 2025 - New Application" at bounding box center [164, 118] width 71 height 7
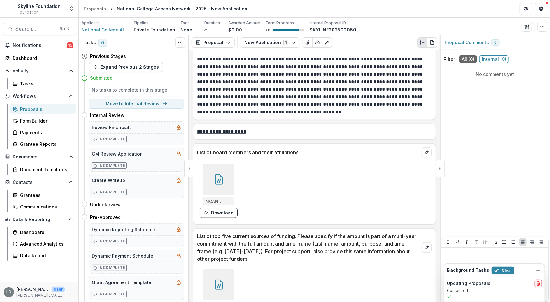
scroll to position [3758, 0]
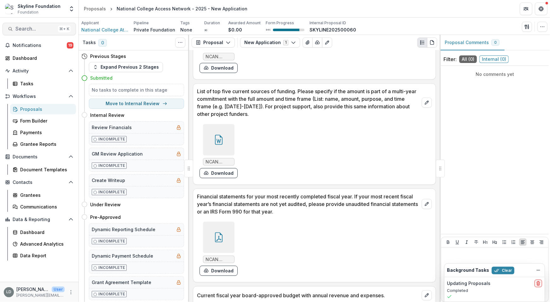
click at [45, 28] on span "Search..." at bounding box center [35, 29] width 40 height 6
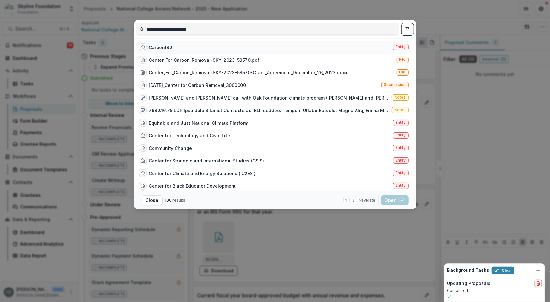
type input "**********"
click at [292, 46] on div "Carbon180 Entity" at bounding box center [273, 47] width 275 height 13
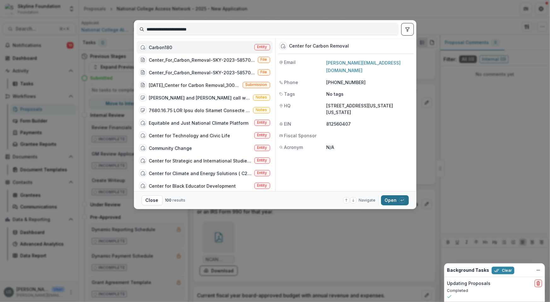
click at [390, 197] on button "Open with enter key" at bounding box center [395, 200] width 28 height 10
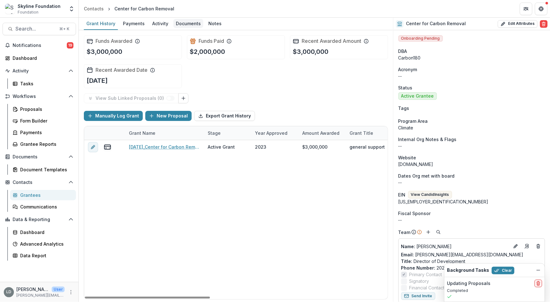
click at [182, 25] on div "Documents" at bounding box center [188, 23] width 30 height 9
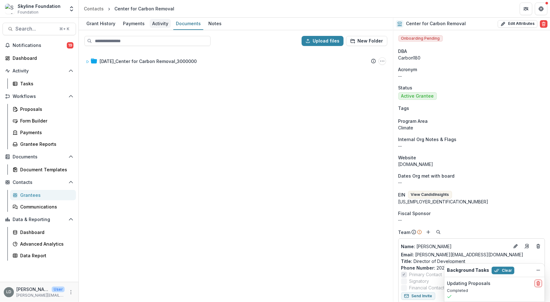
click at [154, 26] on div "Activity" at bounding box center [160, 23] width 21 height 9
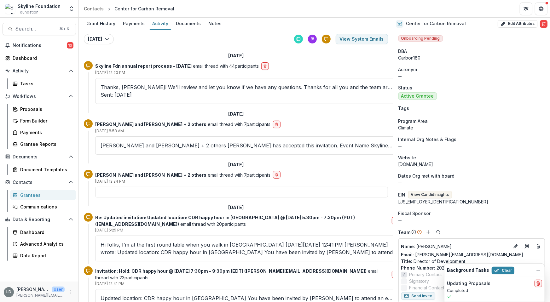
click at [151, 142] on p "Peggy Kiernan and Lisa Dinh + 2 others Patrick Sanders has accepted this invita…" at bounding box center [247, 146] width 293 height 8
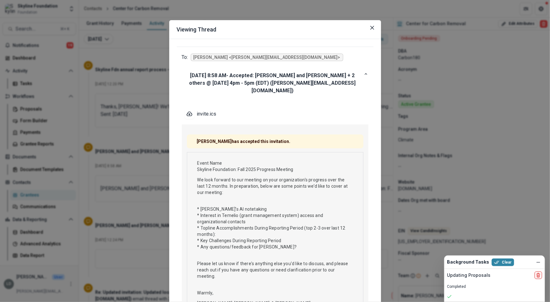
click at [150, 124] on div "Viewing Thread To: Lisa Dinh <lisa@skylinefoundation.org> Sep 11, 2025, 8:58 AM…" at bounding box center [275, 151] width 550 height 302
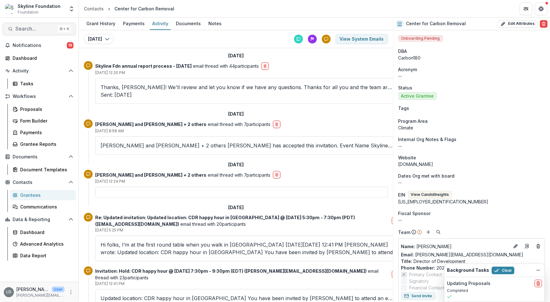
click at [47, 30] on span "Search..." at bounding box center [35, 29] width 40 height 6
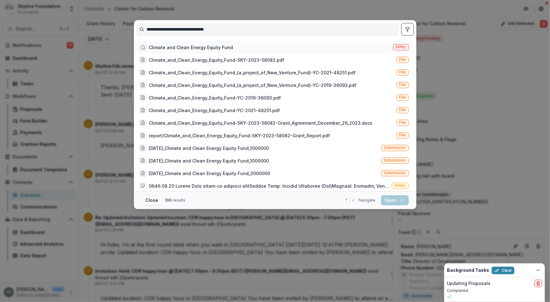
type input "**********"
click at [181, 45] on div "Climate and Clean Energy Equity Fund" at bounding box center [191, 47] width 84 height 7
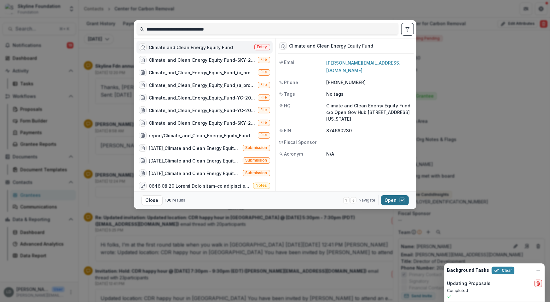
click at [388, 200] on button "Open with enter key" at bounding box center [395, 200] width 28 height 10
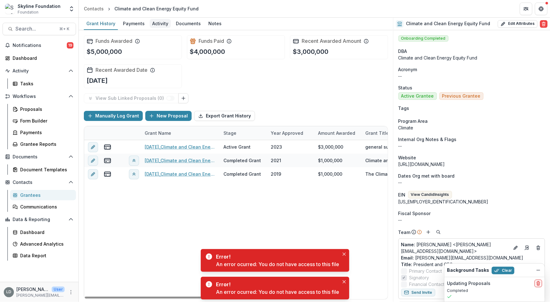
click at [157, 25] on div "Activity" at bounding box center [160, 23] width 21 height 9
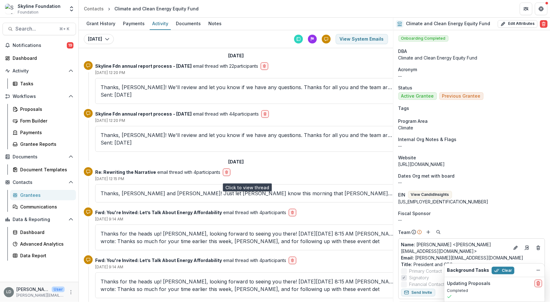
click at [173, 190] on p "Thanks, Angie and Andrea! Just let Ari know this morning that Takeshi from our …" at bounding box center [247, 194] width 293 height 8
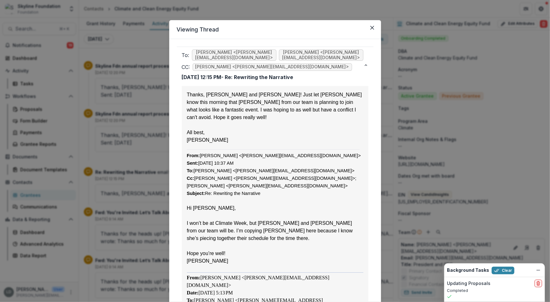
click at [161, 147] on div "Viewing Thread To: Angie Chen <angie@skylinefoundation.org> Andrea Mercado <and…" at bounding box center [275, 151] width 550 height 302
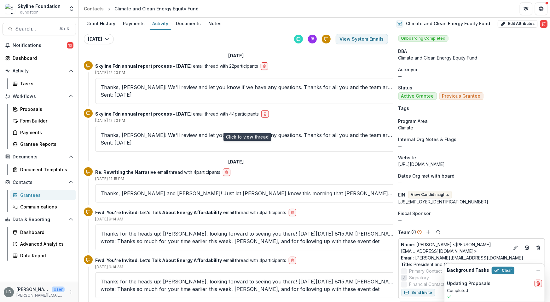
click at [167, 131] on p "Thanks, Abbie! We'll review and let you know if we have any questions. Thanks f…" at bounding box center [247, 138] width 293 height 15
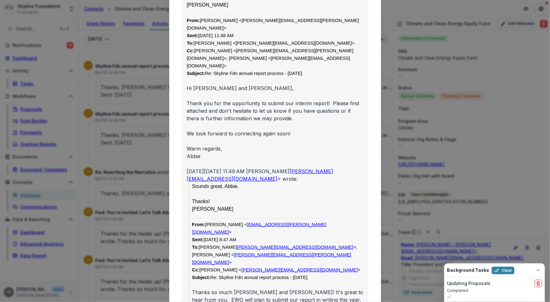
scroll to position [251, 0]
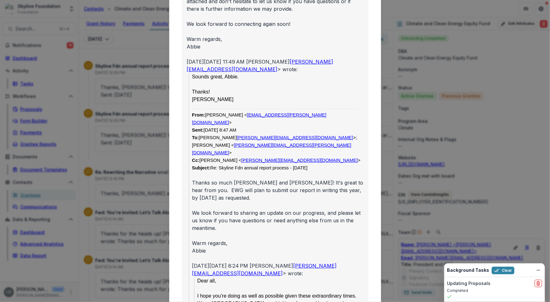
click at [154, 136] on div "Viewing Thread To: Abbie Gibbs <abbie.gibbs@ewg.org> CC: Rees Wilson <rees.wils…" at bounding box center [275, 151] width 550 height 302
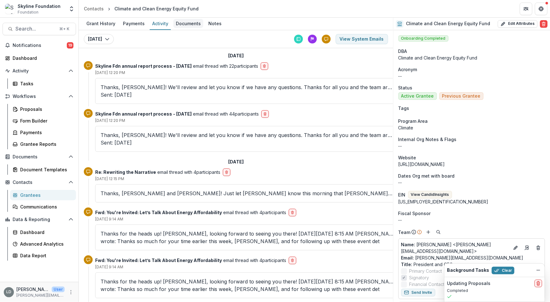
click at [188, 25] on div "Documents" at bounding box center [188, 23] width 30 height 9
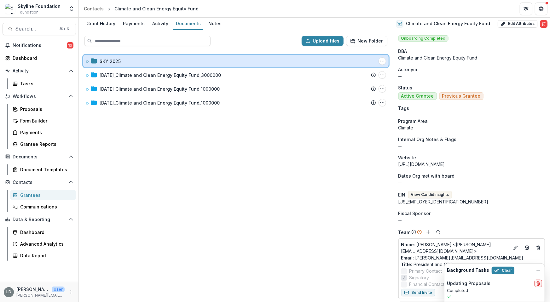
click at [110, 65] on div "SKY 2025 Folder Options Rename Add Subfolder" at bounding box center [235, 61] width 305 height 13
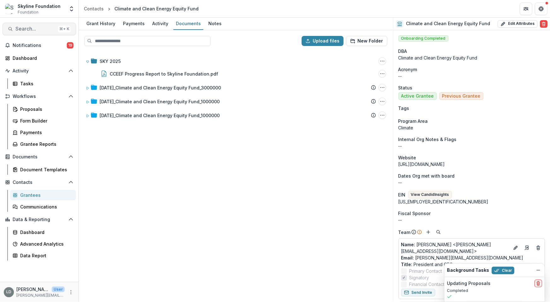
click at [44, 34] on button "Search... ⌘ + K" at bounding box center [39, 29] width 73 height 13
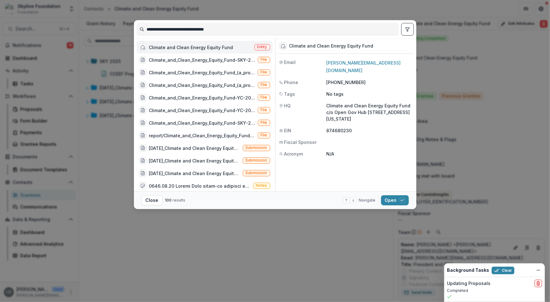
click at [166, 29] on input "**********" at bounding box center [268, 29] width 262 height 10
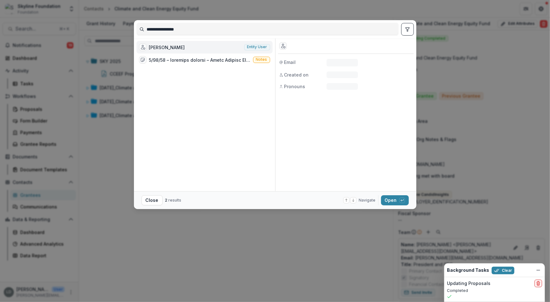
type input "**********"
click at [172, 49] on div "Onyinye Chukwuanu" at bounding box center [167, 47] width 36 height 7
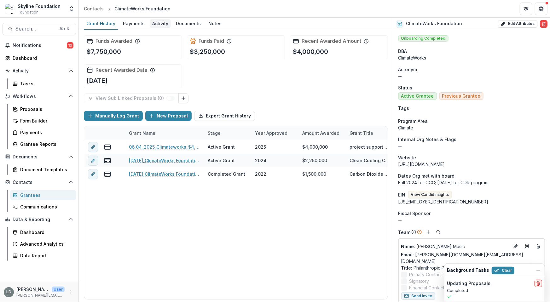
click at [160, 23] on div "Activity" at bounding box center [160, 23] width 21 height 9
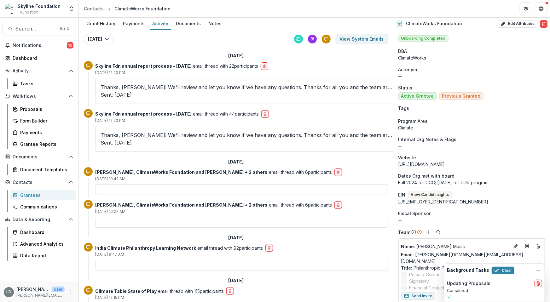
click at [159, 92] on div "Thanks, Abbie! We'll review and let you know if we have any questions. Thanks f…" at bounding box center [247, 91] width 304 height 26
click at [156, 88] on p "Thanks, Abbie! We'll review and let you know if we have any questions. Thanks f…" at bounding box center [247, 91] width 293 height 15
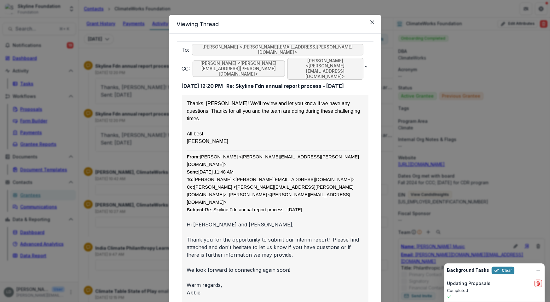
scroll to position [7, 0]
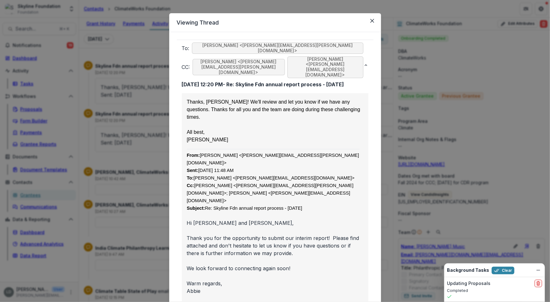
click at [159, 146] on div "Viewing Thread To: Abbie Gibbs <abbie.gibbs@ewg.org> CC: Rees Wilson <rees.wils…" at bounding box center [275, 151] width 550 height 302
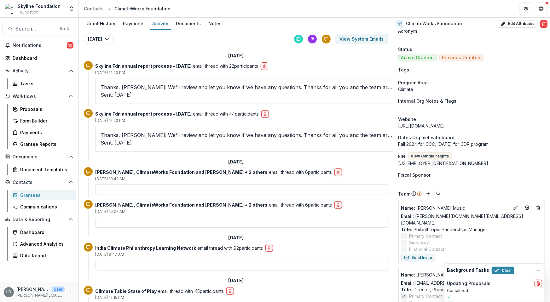
scroll to position [50, 0]
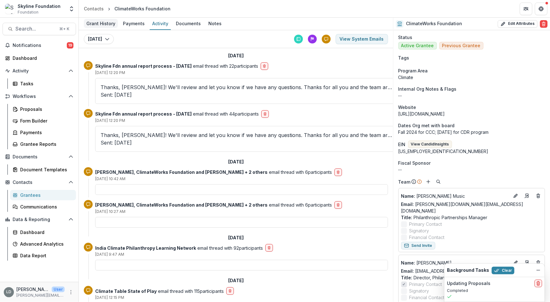
click at [103, 25] on div "Grant History" at bounding box center [101, 23] width 34 height 9
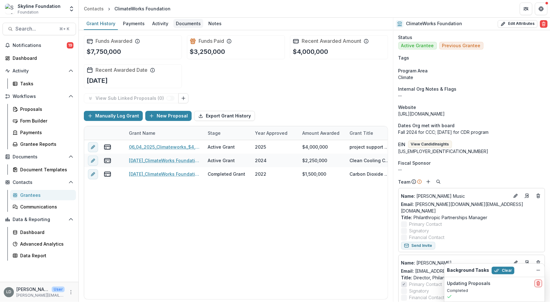
click at [183, 24] on div "Documents" at bounding box center [188, 23] width 30 height 9
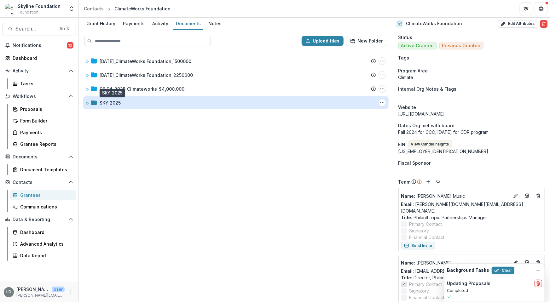
click at [118, 101] on div "SKY 2025" at bounding box center [110, 103] width 21 height 7
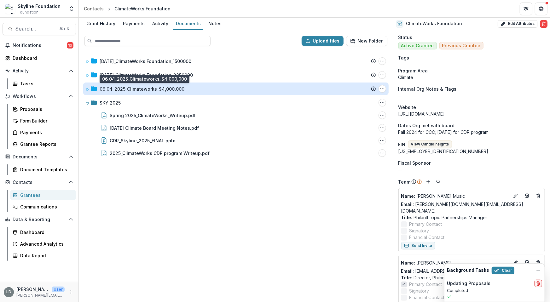
click at [122, 90] on div "06_04_2025_Climateworks_$4,000,000" at bounding box center [142, 89] width 85 height 7
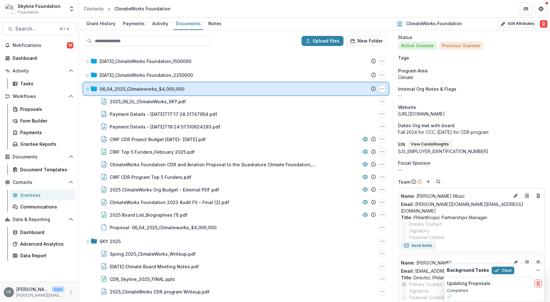
click at [87, 89] on icon at bounding box center [87, 90] width 3 height 2
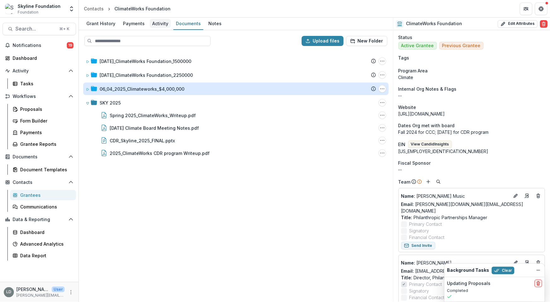
click at [157, 27] on div "Activity" at bounding box center [160, 23] width 21 height 9
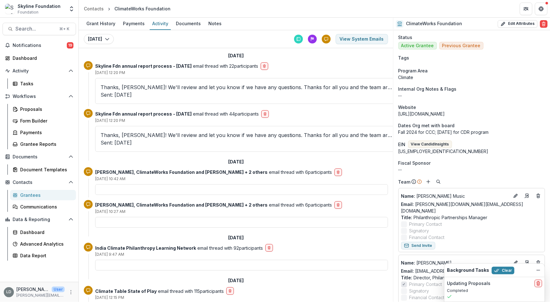
click at [142, 131] on p "Thanks, Abbie! We'll review and let you know if we have any questions. Thanks f…" at bounding box center [247, 138] width 293 height 15
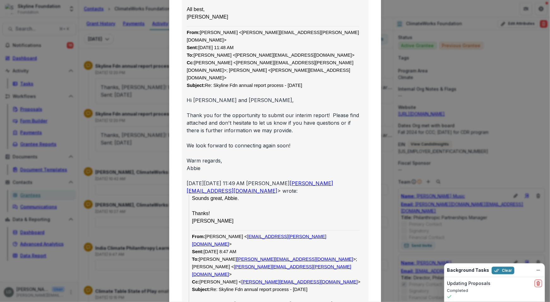
scroll to position [128, 0]
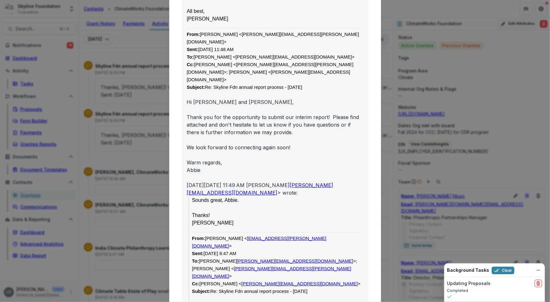
click at [240, 136] on div at bounding box center [275, 140] width 176 height 8
drag, startPoint x: 225, startPoint y: 12, endPoint x: 200, endPoint y: 13, distance: 24.9
click at [200, 32] on font "From: Abbie Gibbs <abbie.gibbs@ewg.org> Sent: Friday, September 12, 2025 11:48 …" at bounding box center [273, 61] width 172 height 58
copy font "Abbie Gibbs"
click at [461, 79] on div "Viewing Thread To: Abbie Gibbs <abbie.gibbs@ewg.org> CC: Rees Wilson <rees.wils…" at bounding box center [275, 151] width 550 height 302
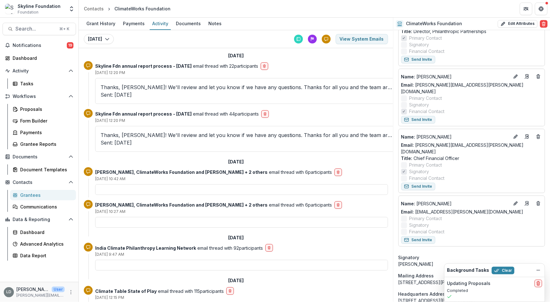
scroll to position [244, 0]
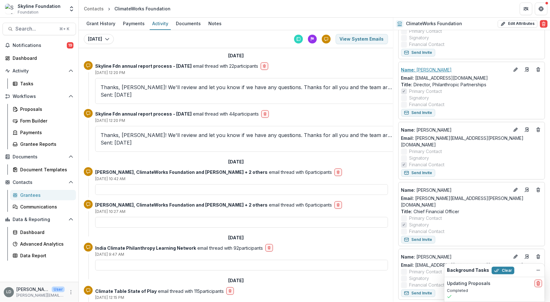
click at [437, 66] on p "Name : Onyinye Chukwuanu" at bounding box center [455, 69] width 108 height 7
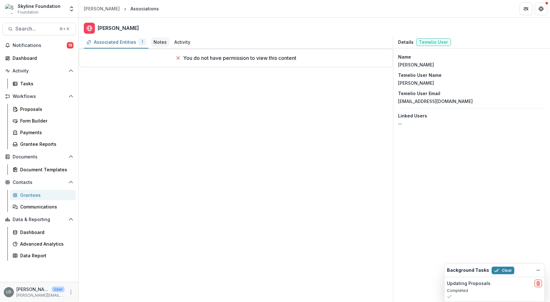
click at [163, 41] on div "Notes" at bounding box center [159, 42] width 13 height 7
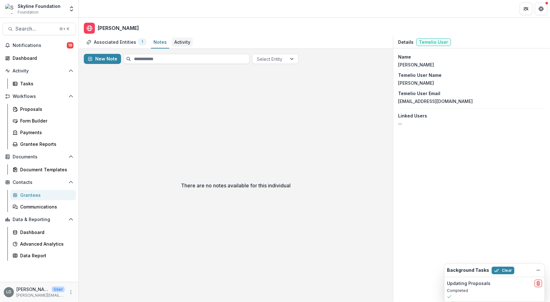
click at [183, 42] on div "Activity" at bounding box center [182, 42] width 16 height 7
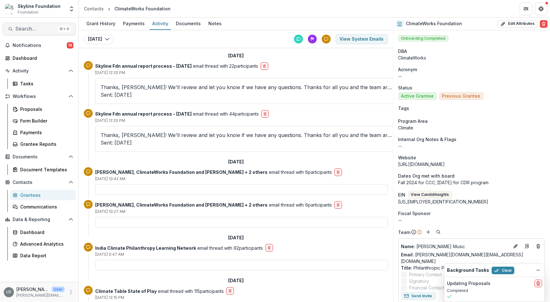
click at [47, 28] on span "Search..." at bounding box center [35, 29] width 40 height 6
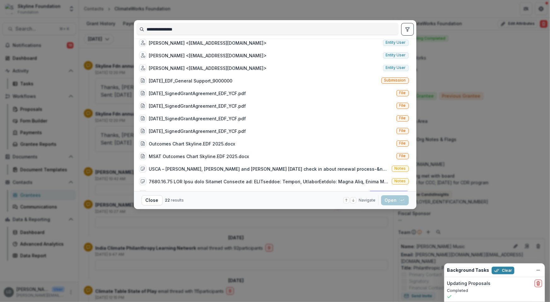
scroll to position [78, 0]
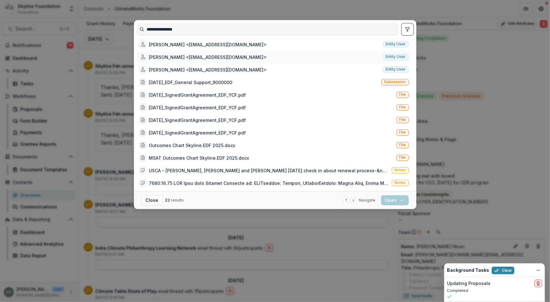
type input "**********"
click at [178, 55] on div "[PERSON_NAME] <[EMAIL_ADDRESS][DOMAIN_NAME]>" at bounding box center [208, 57] width 118 height 7
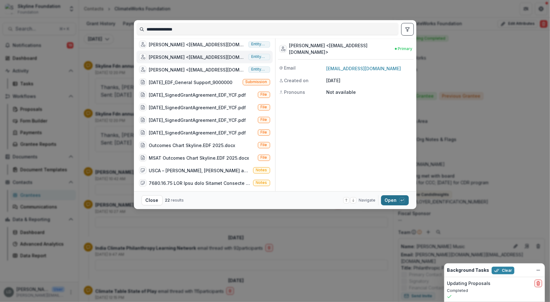
click at [390, 199] on button "Open with enter key" at bounding box center [395, 200] width 28 height 10
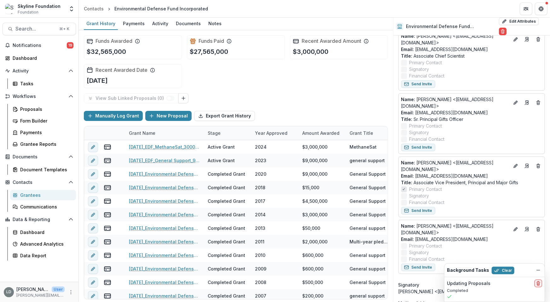
scroll to position [279, 0]
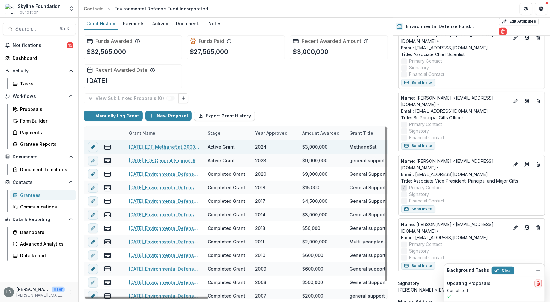
click at [156, 144] on link "[DATE]_EDF_MethaneSat_3000000" at bounding box center [164, 147] width 71 height 7
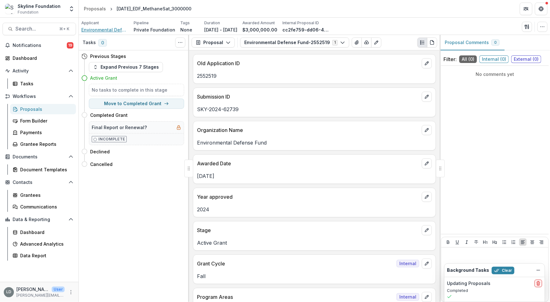
click at [115, 29] on span "Environmental Defense Fund Incorporated" at bounding box center [104, 29] width 47 height 7
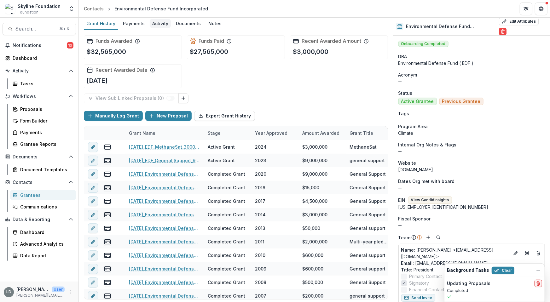
click at [156, 23] on div "Activity" at bounding box center [160, 23] width 21 height 9
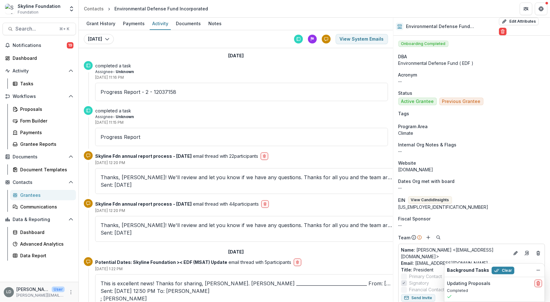
click at [156, 89] on p "Progress Report - 2 - 12037158" at bounding box center [242, 92] width 282 height 8
click at [132, 26] on div "Payments" at bounding box center [133, 23] width 27 height 9
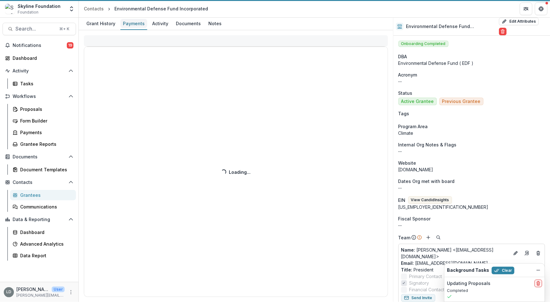
select select "****"
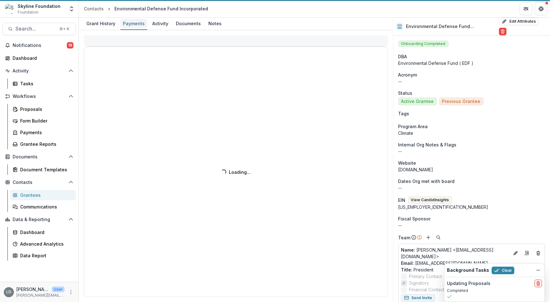
select select "****"
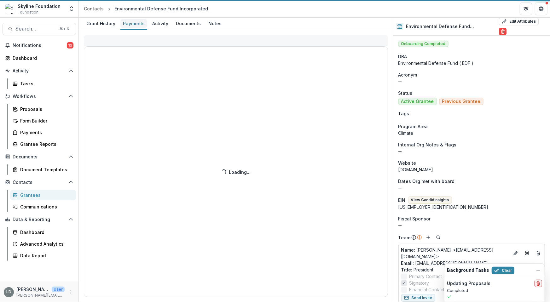
select select "****"
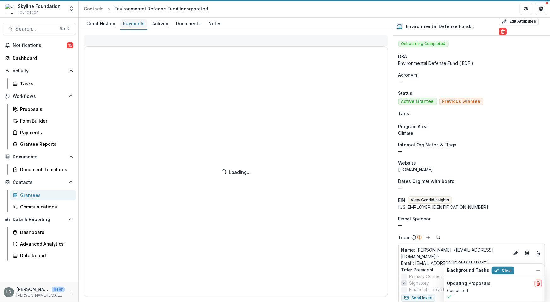
select select "****"
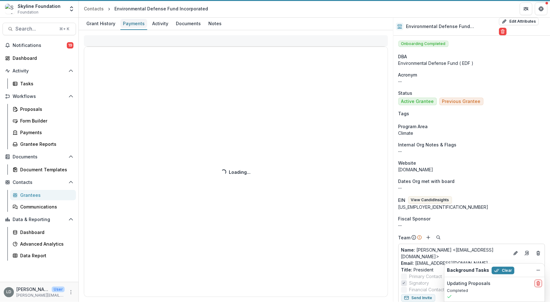
select select "****"
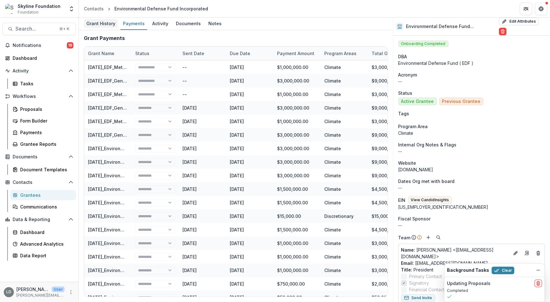
click at [105, 22] on div "Grant History" at bounding box center [101, 23] width 34 height 9
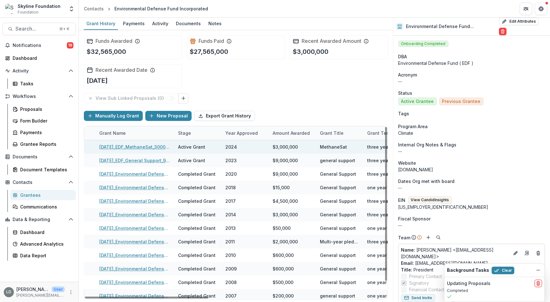
scroll to position [0, 32]
click at [141, 145] on link "[DATE]_EDF_MethaneSat_3000000" at bounding box center [132, 147] width 71 height 7
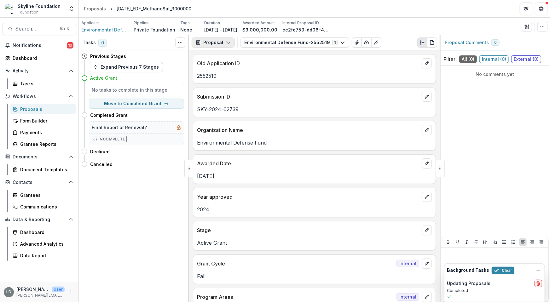
click at [228, 42] on icon "button" at bounding box center [228, 42] width 5 height 5
click at [229, 77] on div "Reports" at bounding box center [233, 77] width 58 height 7
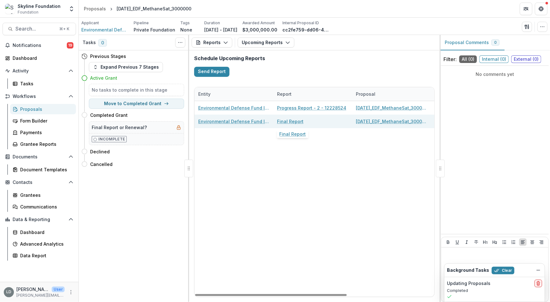
click at [293, 122] on link "Final Report" at bounding box center [290, 121] width 26 height 7
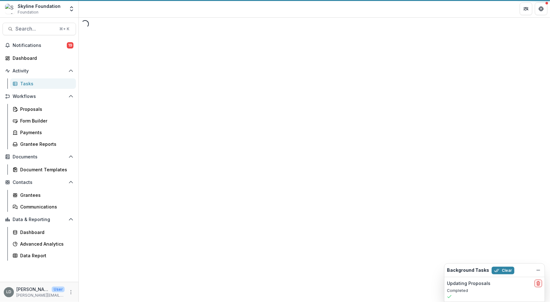
select select "********"
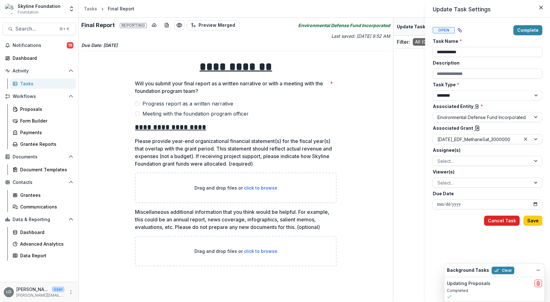
click at [499, 224] on button "Cancel Task" at bounding box center [502, 221] width 36 height 10
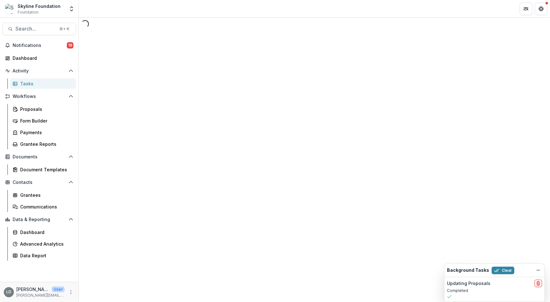
select select "********"
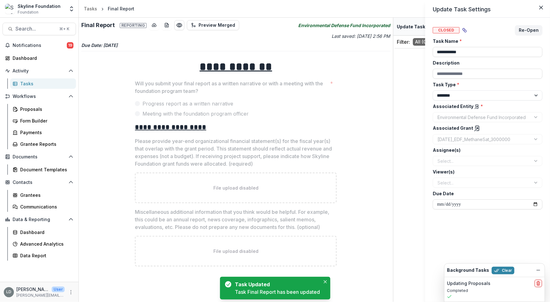
click at [94, 8] on div "**********" at bounding box center [275, 151] width 550 height 302
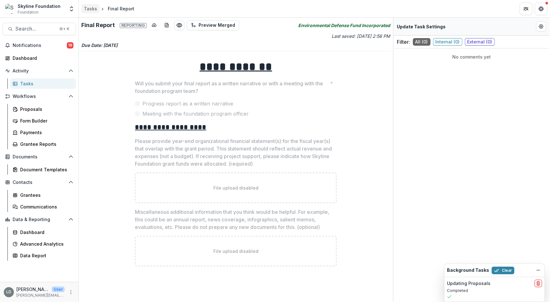
click at [92, 8] on div "Tasks" at bounding box center [90, 8] width 13 height 7
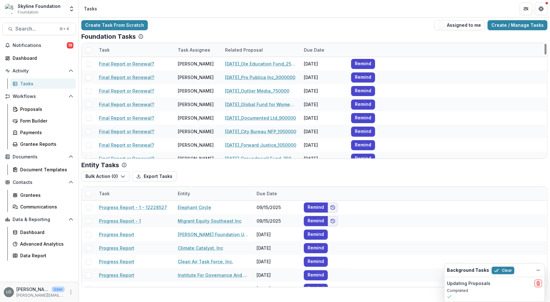
select select "********"
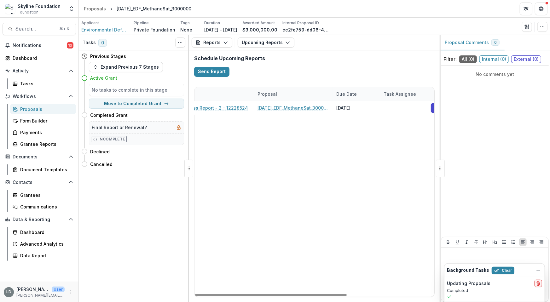
scroll to position [0, 138]
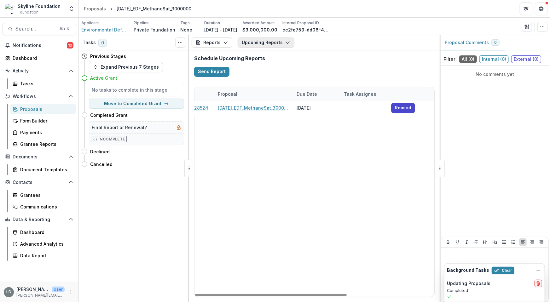
click at [251, 44] on button "Upcoming Reports" at bounding box center [266, 42] width 57 height 10
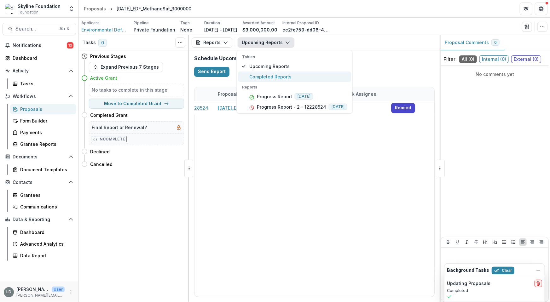
click at [264, 78] on span "Completed Reports" at bounding box center [298, 76] width 98 height 7
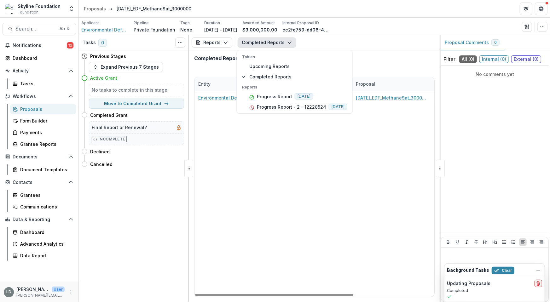
click at [233, 123] on div "Environmental Defense Fund Incorporated Progress Report 11-26-2024_EDF_MethaneS…" at bounding box center [375, 194] width 362 height 206
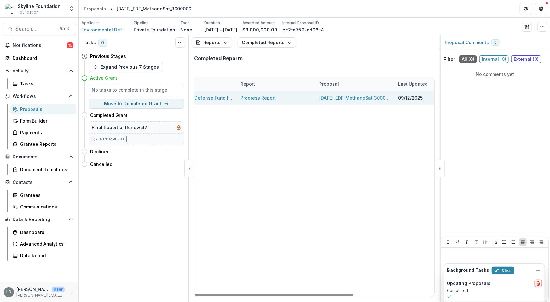
scroll to position [0, 42]
click at [259, 97] on link "Progress Report" at bounding box center [252, 98] width 35 height 7
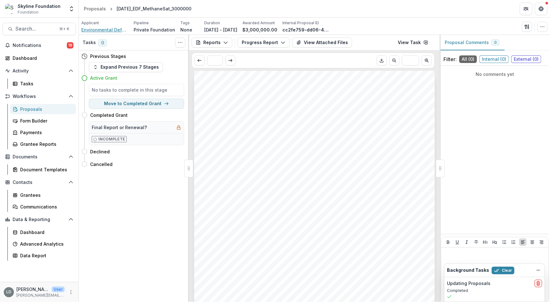
click at [110, 28] on span "Environmental Defense Fund Incorporated" at bounding box center [104, 29] width 47 height 7
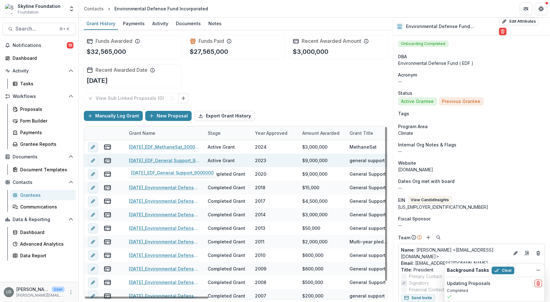
click at [178, 160] on link "[DATE]_EDF_General Support_9000000" at bounding box center [164, 160] width 71 height 7
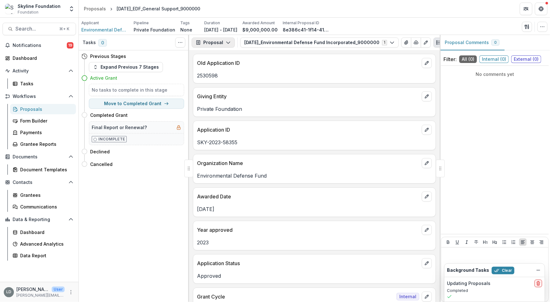
click at [226, 44] on icon "button" at bounding box center [228, 42] width 5 height 5
click at [229, 75] on div "Reports" at bounding box center [233, 77] width 58 height 7
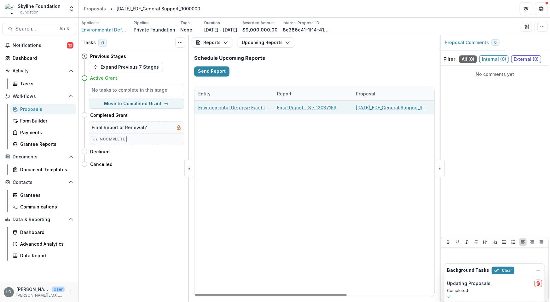
click at [289, 104] on link "Final Report - 3 - 12037159" at bounding box center [306, 107] width 59 height 7
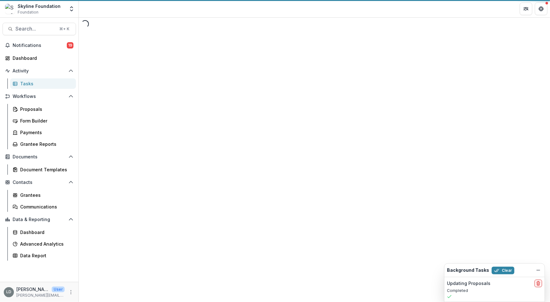
select select "********"
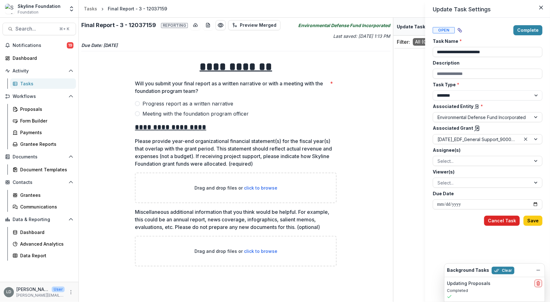
click at [497, 218] on button "Cancel Task" at bounding box center [502, 221] width 36 height 10
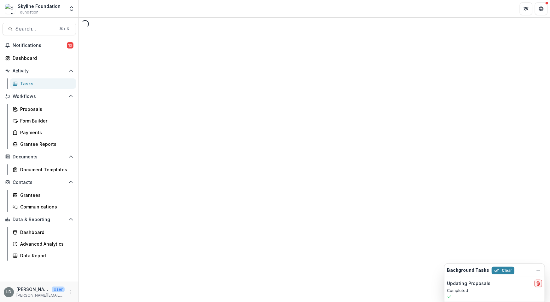
select select "********"
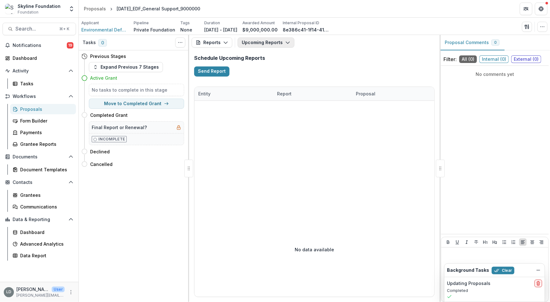
click at [251, 43] on button "Upcoming Reports" at bounding box center [266, 42] width 57 height 10
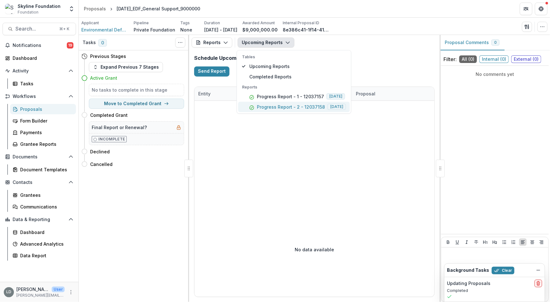
click at [274, 106] on p "Progress Report - 2 - 12037158" at bounding box center [291, 107] width 68 height 7
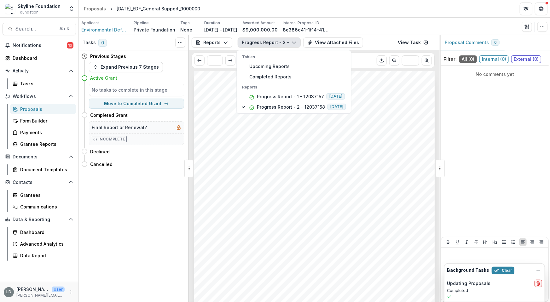
click at [308, 192] on div "Submission Responses Progress Report Will you submit your progress report as a …" at bounding box center [314, 241] width 240 height 340
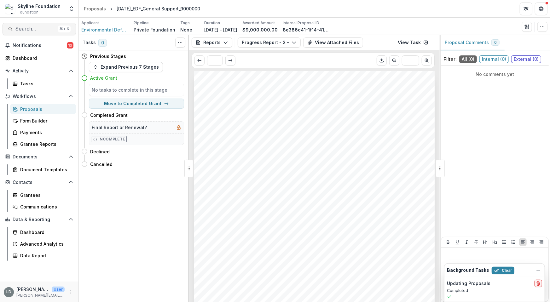
click at [43, 31] on span "Search..." at bounding box center [35, 29] width 40 height 6
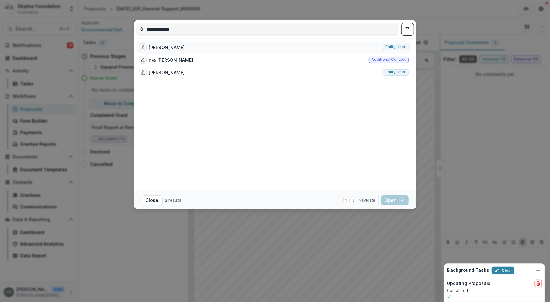
type input "**********"
click at [179, 47] on div "[PERSON_NAME]" at bounding box center [167, 47] width 36 height 7
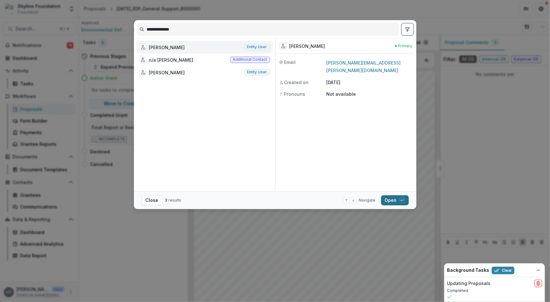
click at [393, 199] on button "Open with enter key" at bounding box center [395, 200] width 28 height 10
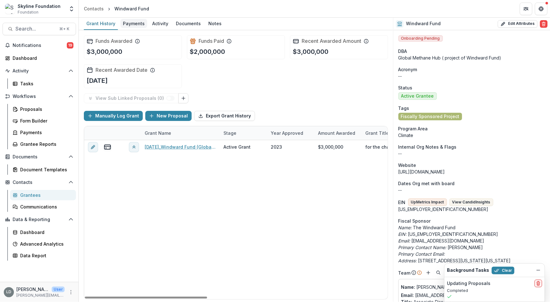
click at [130, 20] on div "Payments" at bounding box center [133, 23] width 27 height 9
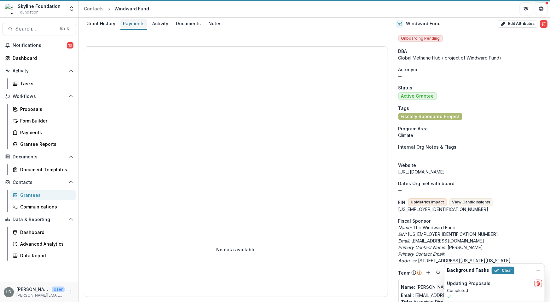
select select "****"
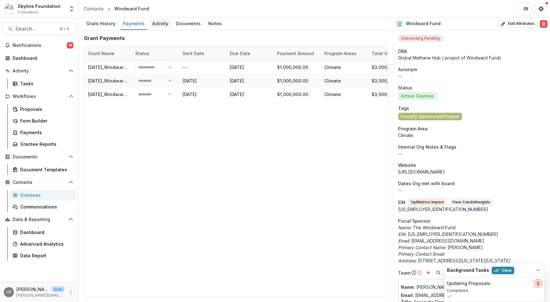
click at [168, 26] on div "Activity" at bounding box center [160, 23] width 21 height 9
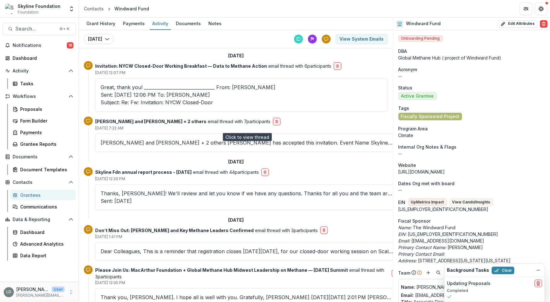
click at [154, 139] on p "[PERSON_NAME] and [PERSON_NAME] + 2 others [PERSON_NAME] has accepted this invi…" at bounding box center [247, 143] width 293 height 8
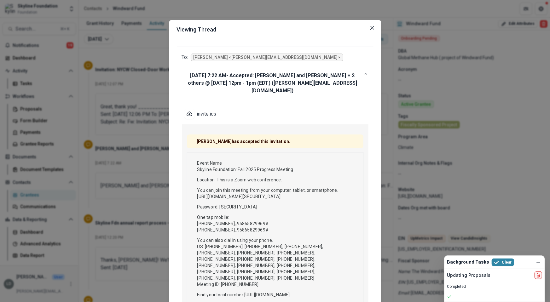
click at [153, 123] on div "Viewing Thread To: [PERSON_NAME] <[PERSON_NAME][EMAIL_ADDRESS][DOMAIN_NAME]> [D…" at bounding box center [275, 151] width 550 height 302
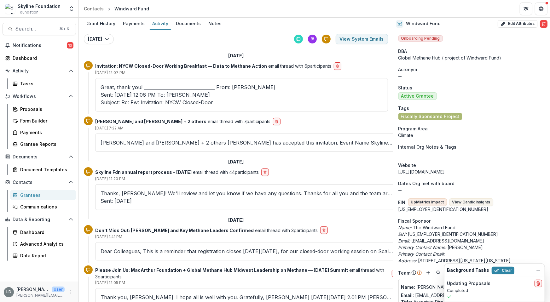
click at [155, 89] on p "Great, thank you! ________________________________ From: [PERSON_NAME] Sent: [D…" at bounding box center [242, 95] width 282 height 23
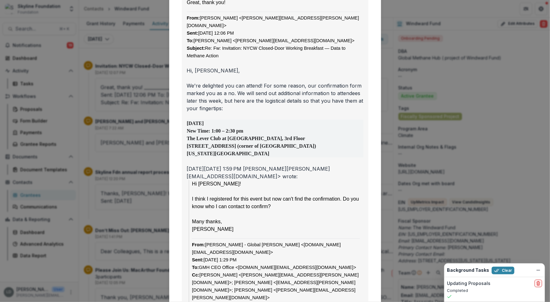
scroll to position [116, 0]
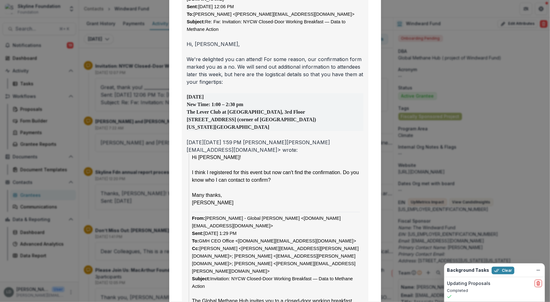
click at [133, 140] on div "Viewing Thread To: [PERSON_NAME] <[PERSON_NAME][EMAIL_ADDRESS][PERSON_NAME][DOM…" at bounding box center [275, 151] width 550 height 302
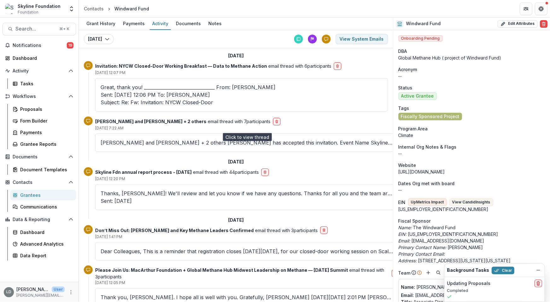
click at [134, 139] on p "[PERSON_NAME] and [PERSON_NAME] + 2 others [PERSON_NAME] has accepted this invi…" at bounding box center [247, 143] width 293 height 8
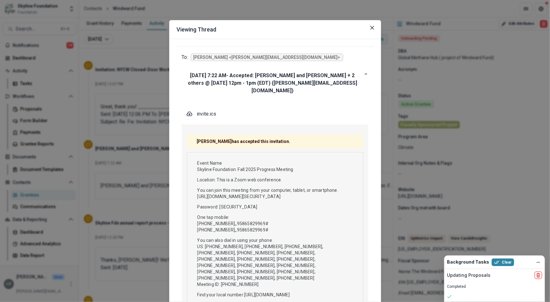
click at [134, 126] on div "Viewing Thread To: [PERSON_NAME] <[PERSON_NAME][EMAIL_ADDRESS][DOMAIN_NAME]> [D…" at bounding box center [275, 151] width 550 height 302
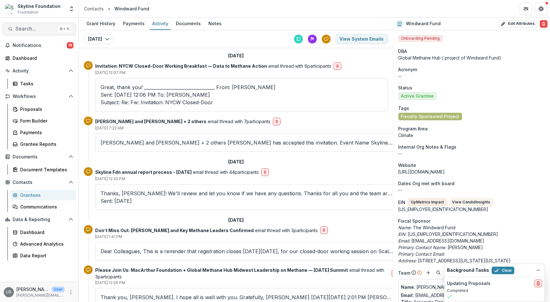
click at [40, 25] on button "Search... ⌘ + K" at bounding box center [39, 29] width 73 height 13
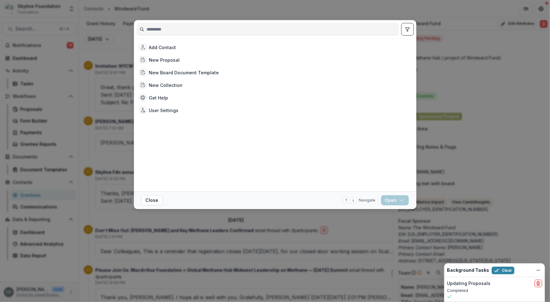
click at [164, 29] on input at bounding box center [268, 29] width 262 height 10
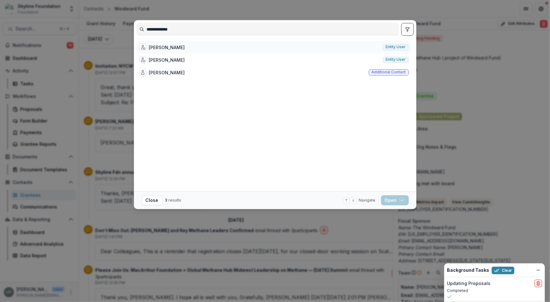
type input "**********"
click at [193, 46] on div "[PERSON_NAME] Entity user" at bounding box center [273, 47] width 275 height 13
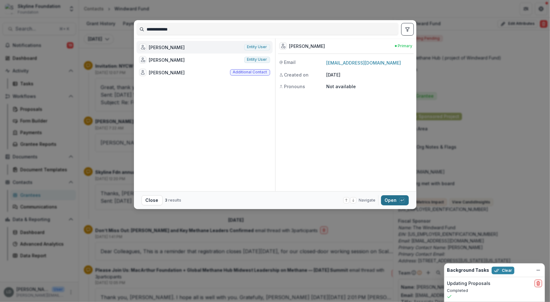
click at [388, 199] on button "Open with enter key" at bounding box center [395, 200] width 28 height 10
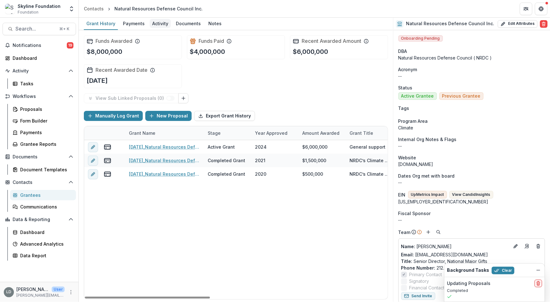
click at [160, 22] on div "Activity" at bounding box center [160, 23] width 21 height 9
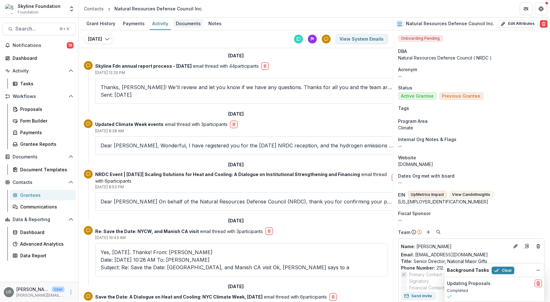
click at [181, 23] on div "Documents" at bounding box center [188, 23] width 30 height 9
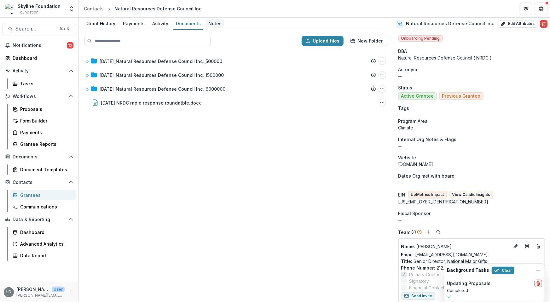
click at [214, 22] on div "Notes" at bounding box center [215, 23] width 18 height 9
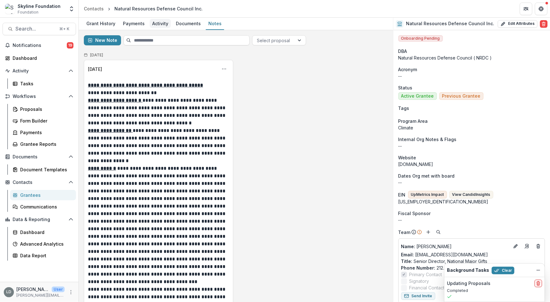
click at [160, 25] on div "Activity" at bounding box center [160, 23] width 21 height 9
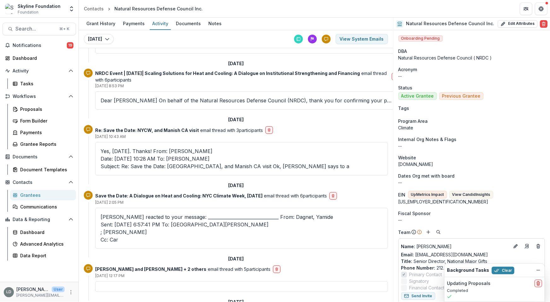
scroll to position [181, 0]
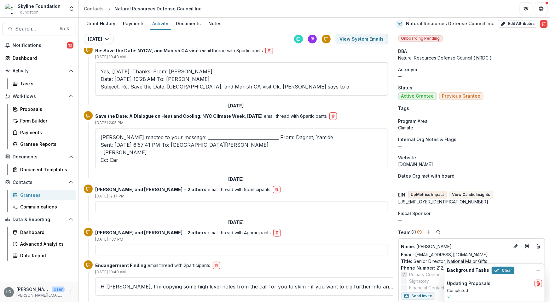
click at [170, 202] on div at bounding box center [241, 207] width 293 height 11
click at [44, 32] on button "Search... ⌘ + K" at bounding box center [39, 29] width 73 height 13
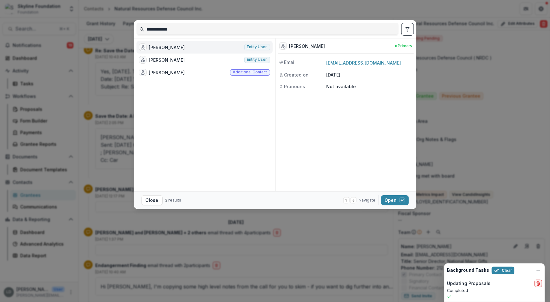
click at [180, 28] on input "**********" at bounding box center [268, 29] width 262 height 10
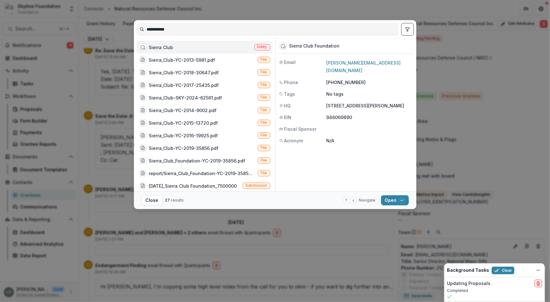
type input "**********"
click at [207, 48] on div "Sierra Club Entity" at bounding box center [204, 47] width 136 height 13
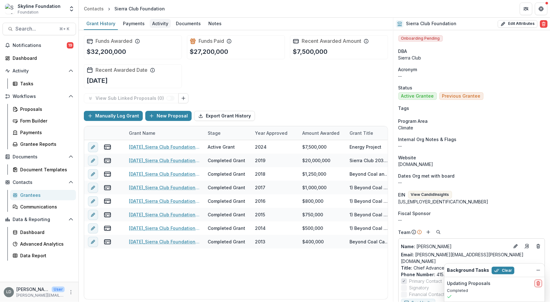
click at [152, 23] on div "Activity" at bounding box center [160, 23] width 21 height 9
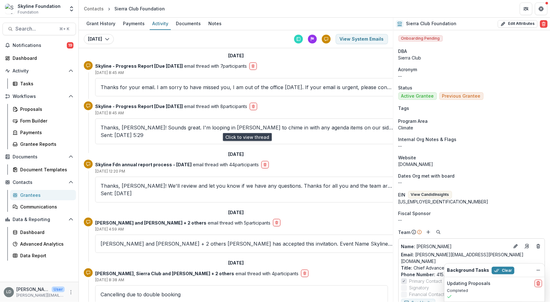
click at [146, 127] on p "Thanks, [PERSON_NAME]! Sounds great. I'm looping in [PERSON_NAME] to chime in w…" at bounding box center [247, 131] width 293 height 15
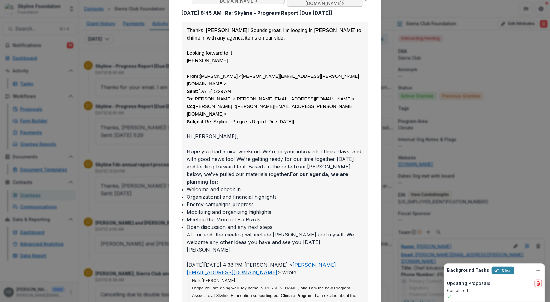
scroll to position [73, 0]
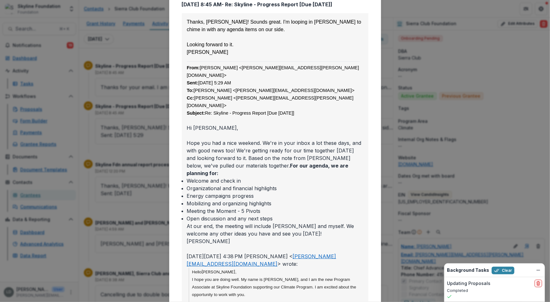
click at [129, 178] on div "Viewing Thread To: [PERSON_NAME] <[PERSON_NAME][EMAIL_ADDRESS][PERSON_NAME][DOM…" at bounding box center [275, 151] width 550 height 302
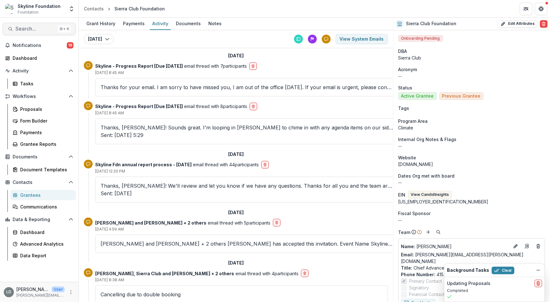
click at [51, 30] on span "Search..." at bounding box center [35, 29] width 40 height 6
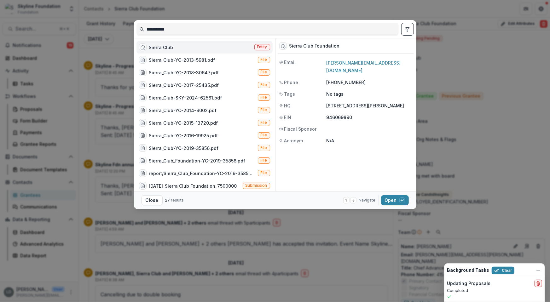
click at [178, 31] on input "**********" at bounding box center [268, 29] width 262 height 10
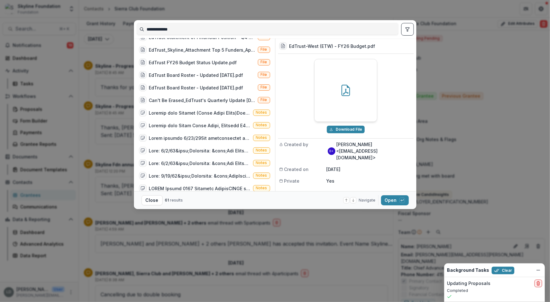
scroll to position [0, 0]
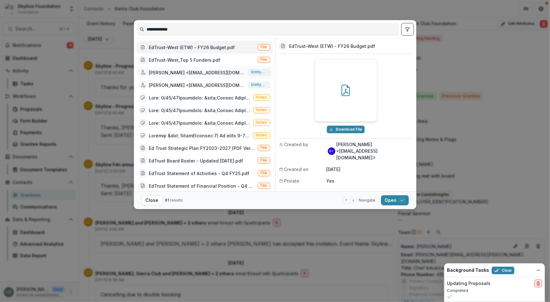
type input "**********"
click at [185, 71] on div "[PERSON_NAME] <[EMAIL_ADDRESS][DOMAIN_NAME]>" at bounding box center [197, 72] width 97 height 7
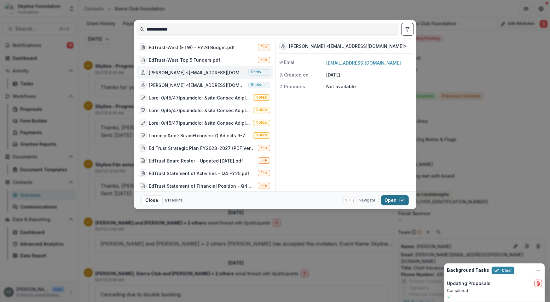
click at [392, 203] on button "Open with enter key" at bounding box center [395, 200] width 28 height 10
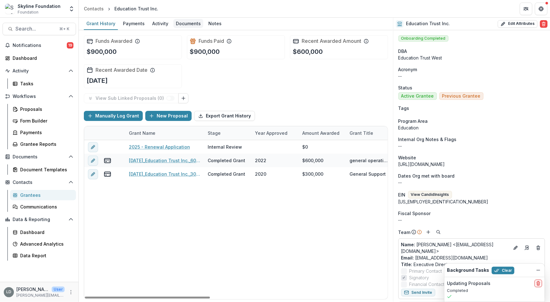
click at [191, 25] on div "Documents" at bounding box center [188, 23] width 30 height 9
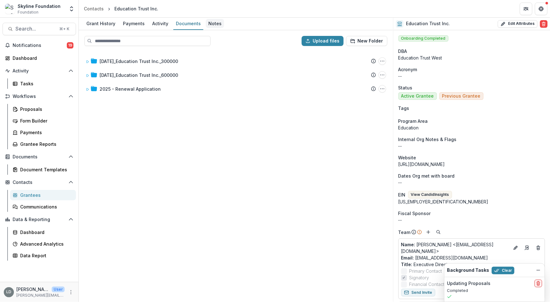
click at [217, 25] on div "Notes" at bounding box center [215, 23] width 18 height 9
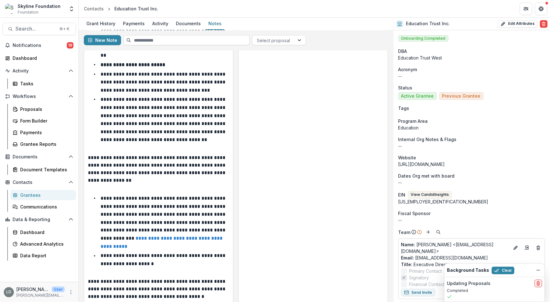
scroll to position [527, 0]
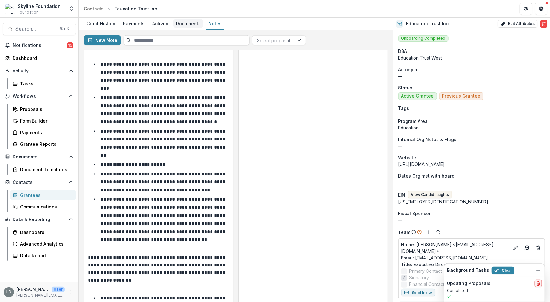
click at [180, 25] on div "Documents" at bounding box center [188, 23] width 30 height 9
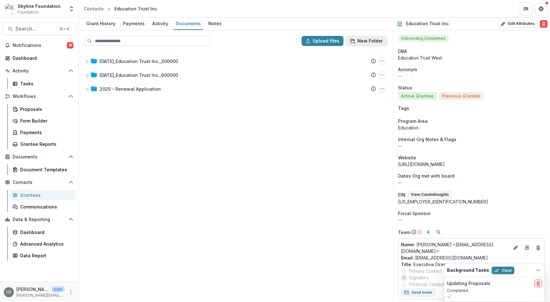
click at [363, 39] on button "New Folder" at bounding box center [366, 41] width 41 height 10
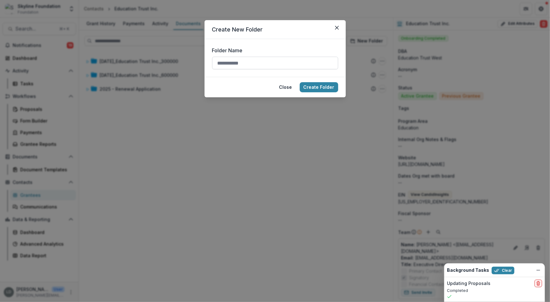
click at [254, 63] on input "Folder Name" at bounding box center [275, 63] width 126 height 13
type input "********"
click at [319, 83] on button "Create Folder" at bounding box center [319, 87] width 38 height 10
